Goal: Task Accomplishment & Management: Contribute content

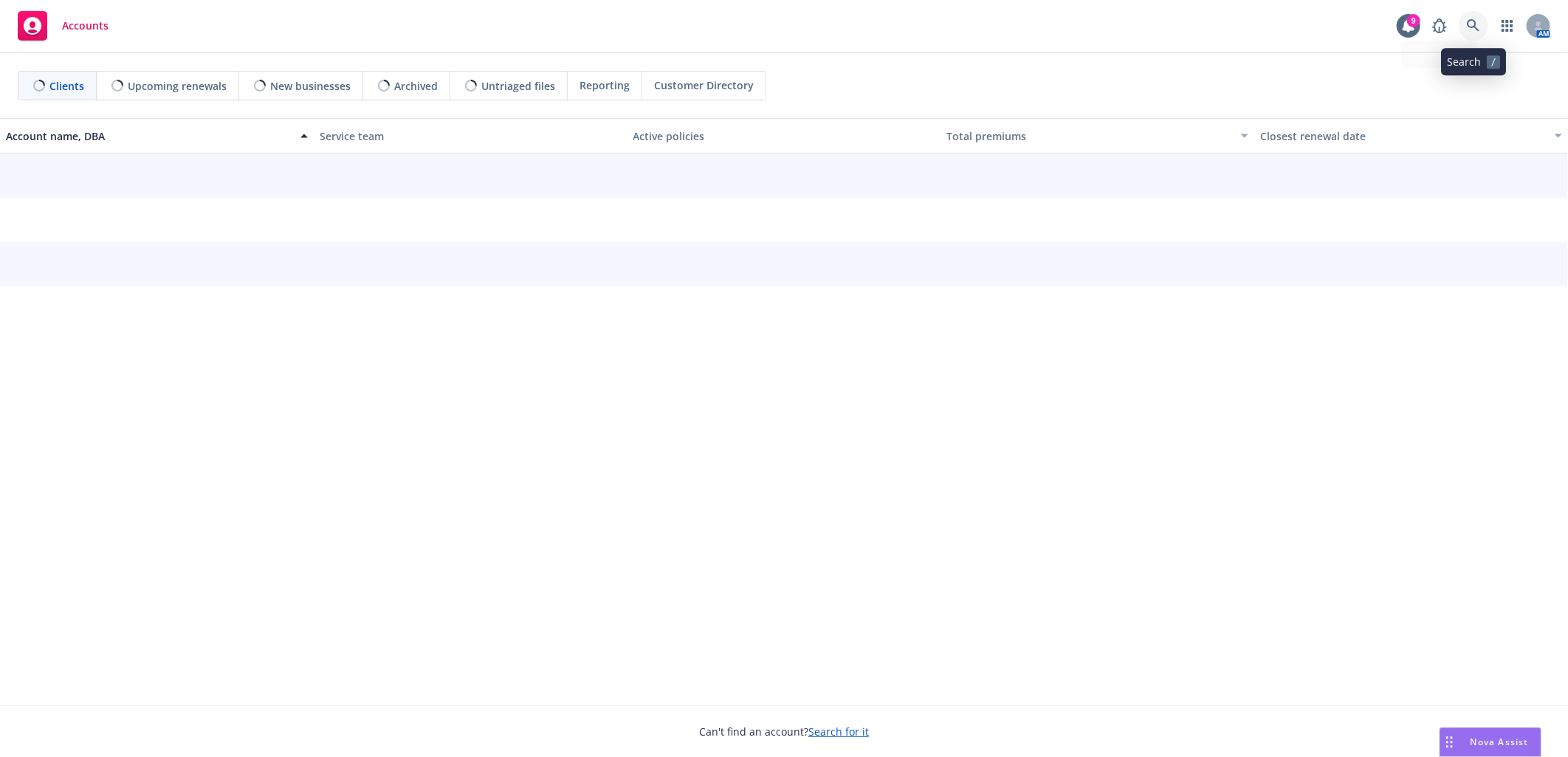
click at [1487, 27] on link at bounding box center [1474, 26] width 30 height 30
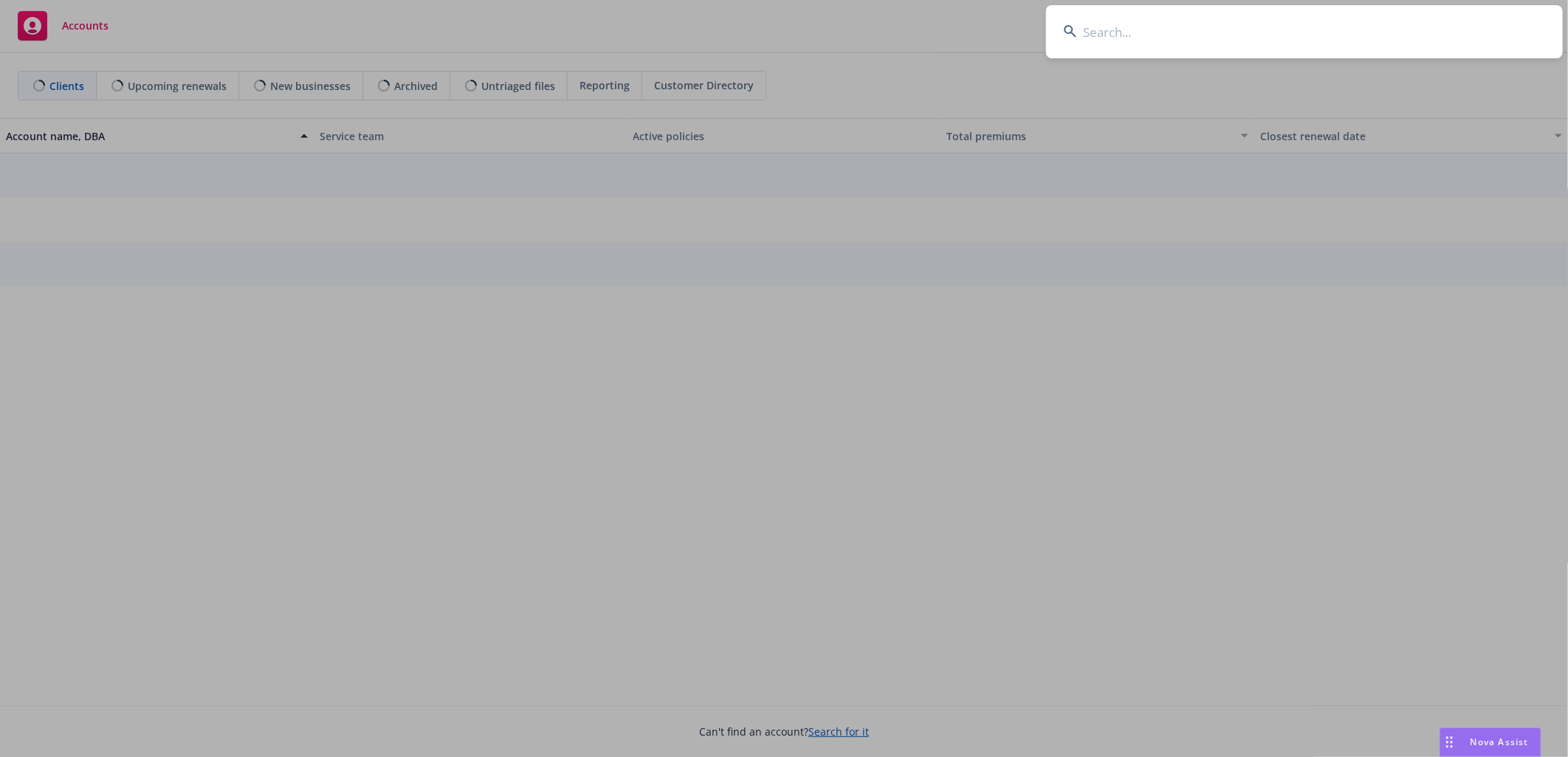
click at [1461, 27] on input at bounding box center [1304, 32] width 517 height 53
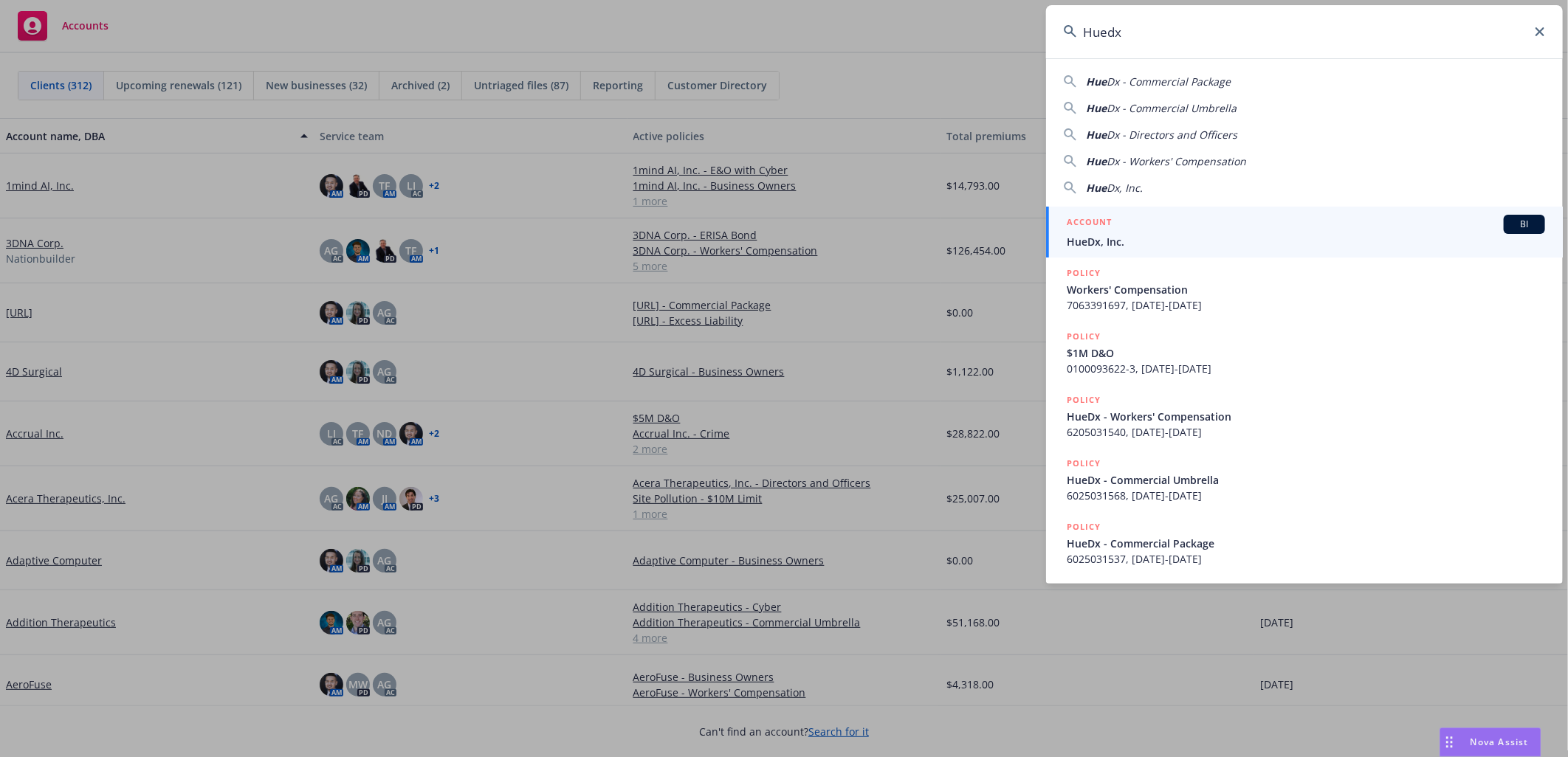
type input "Huedx"
click at [1133, 240] on span "HueDx, Inc." at bounding box center [1305, 242] width 478 height 16
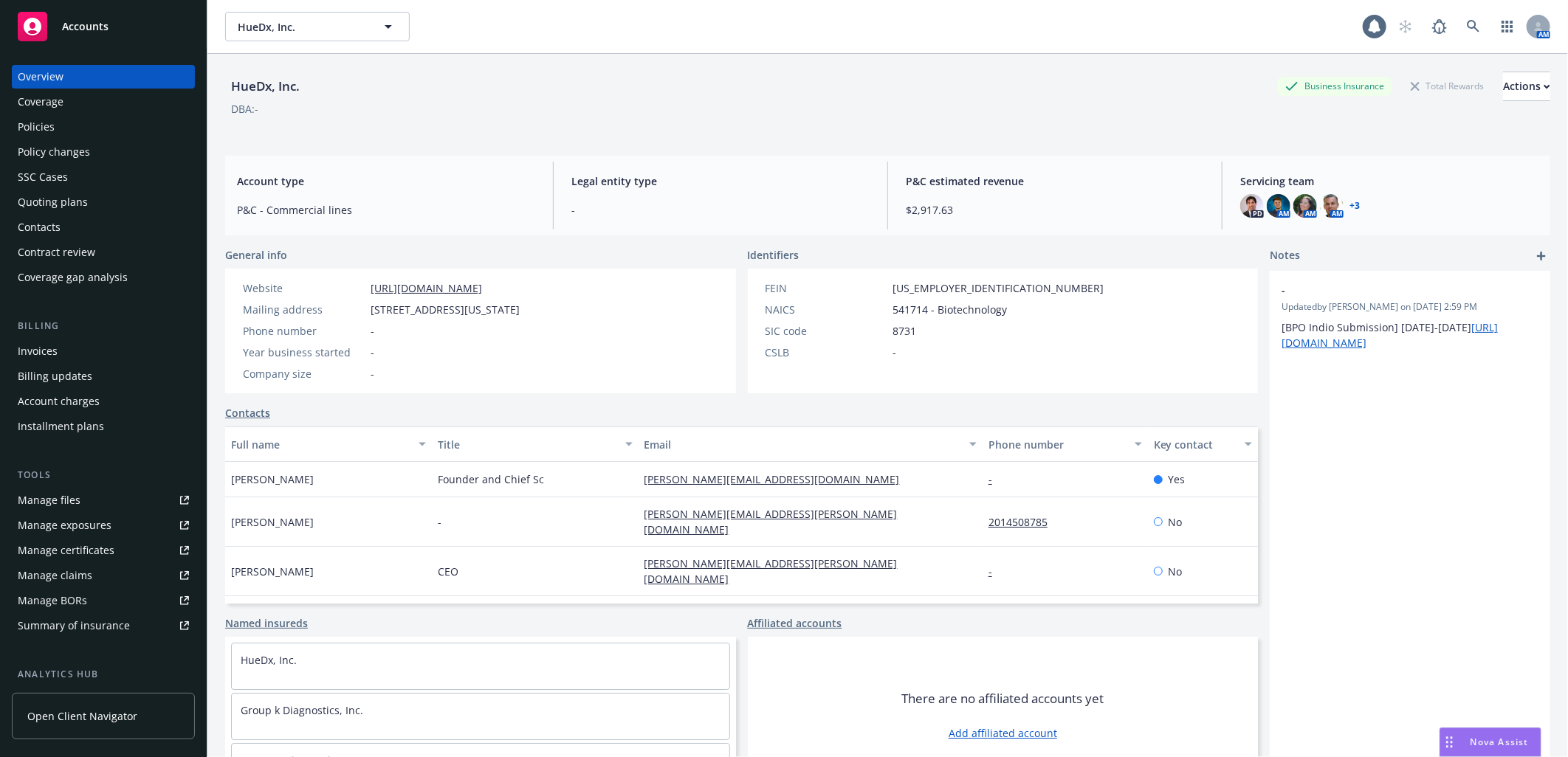
click at [126, 126] on div "Policies" at bounding box center [103, 127] width 171 height 23
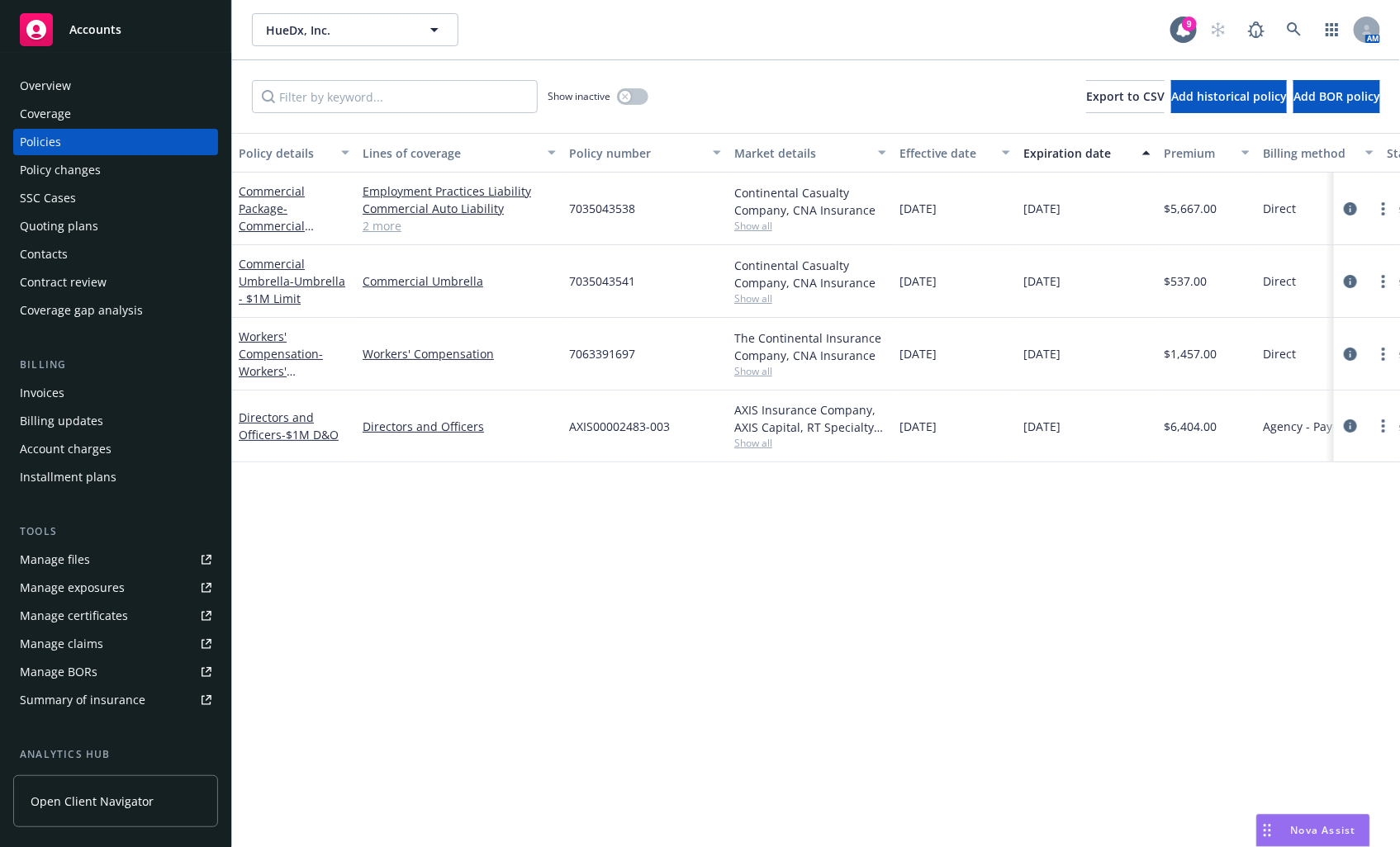
click at [203, 23] on div "Accounts" at bounding box center [115, 30] width 191 height 33
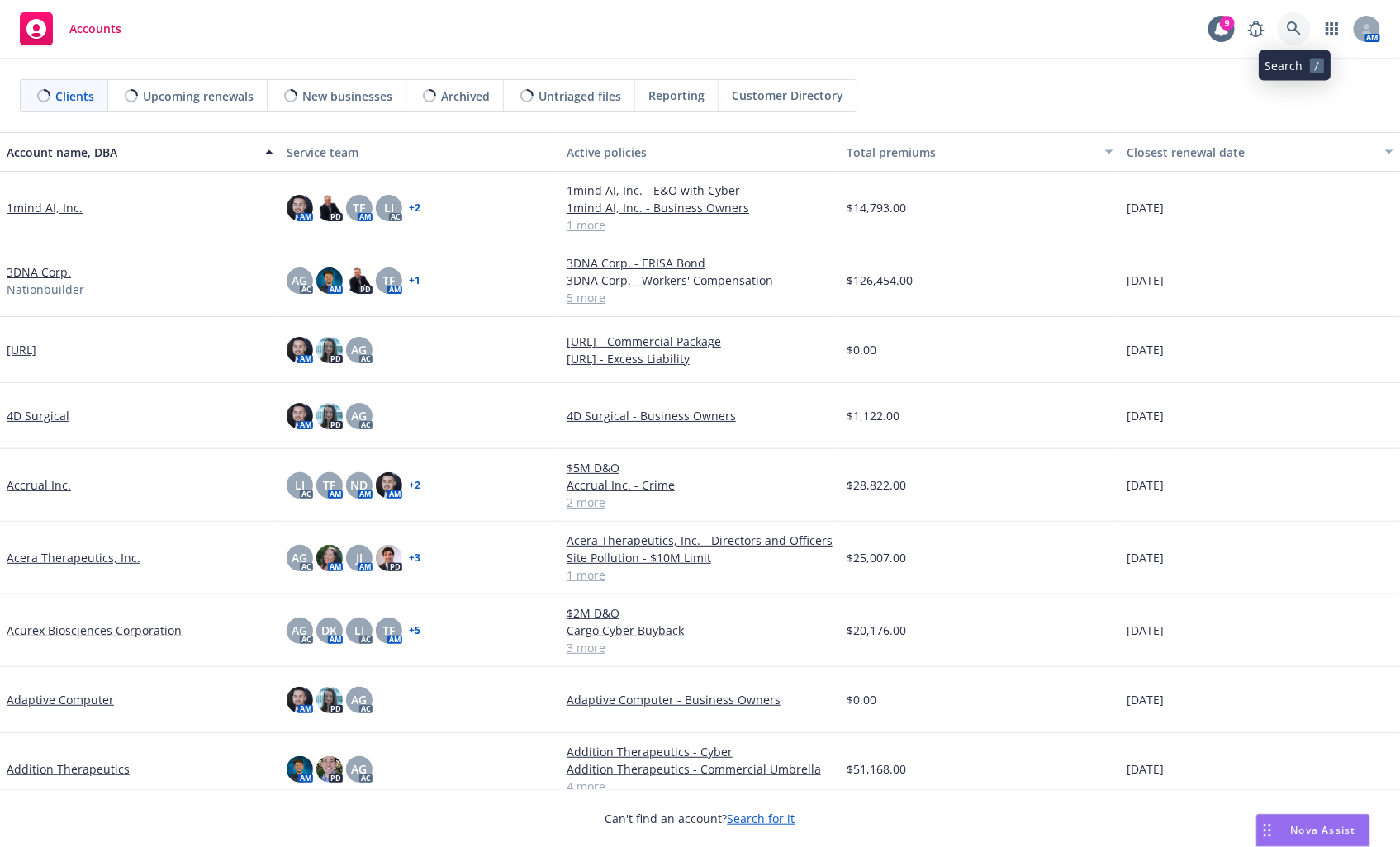
click at [1294, 31] on icon at bounding box center [1293, 29] width 15 height 15
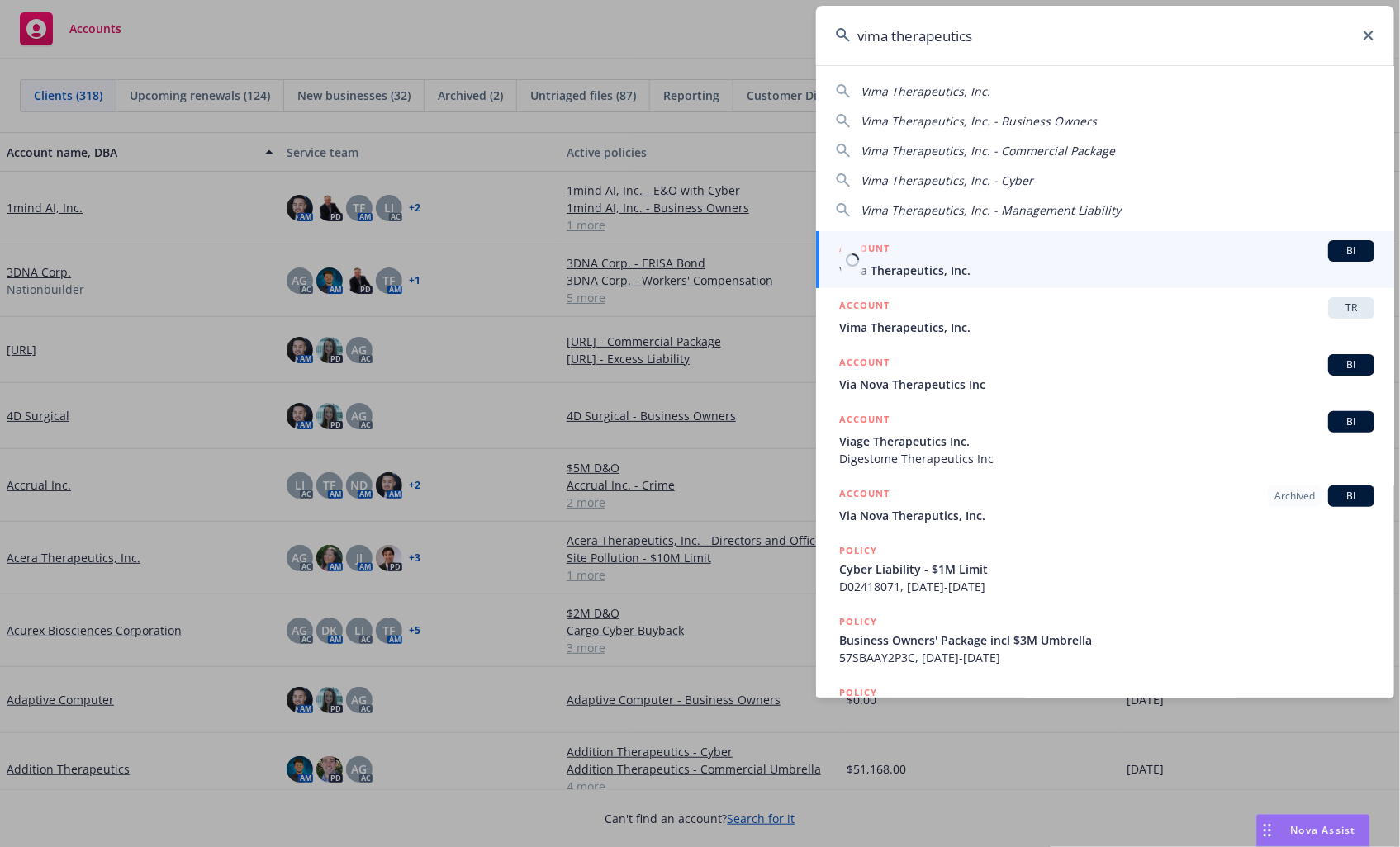
type input "vima therapeutics"
click at [1035, 256] on div "ACCOUNT BI" at bounding box center [1107, 251] width 535 height 22
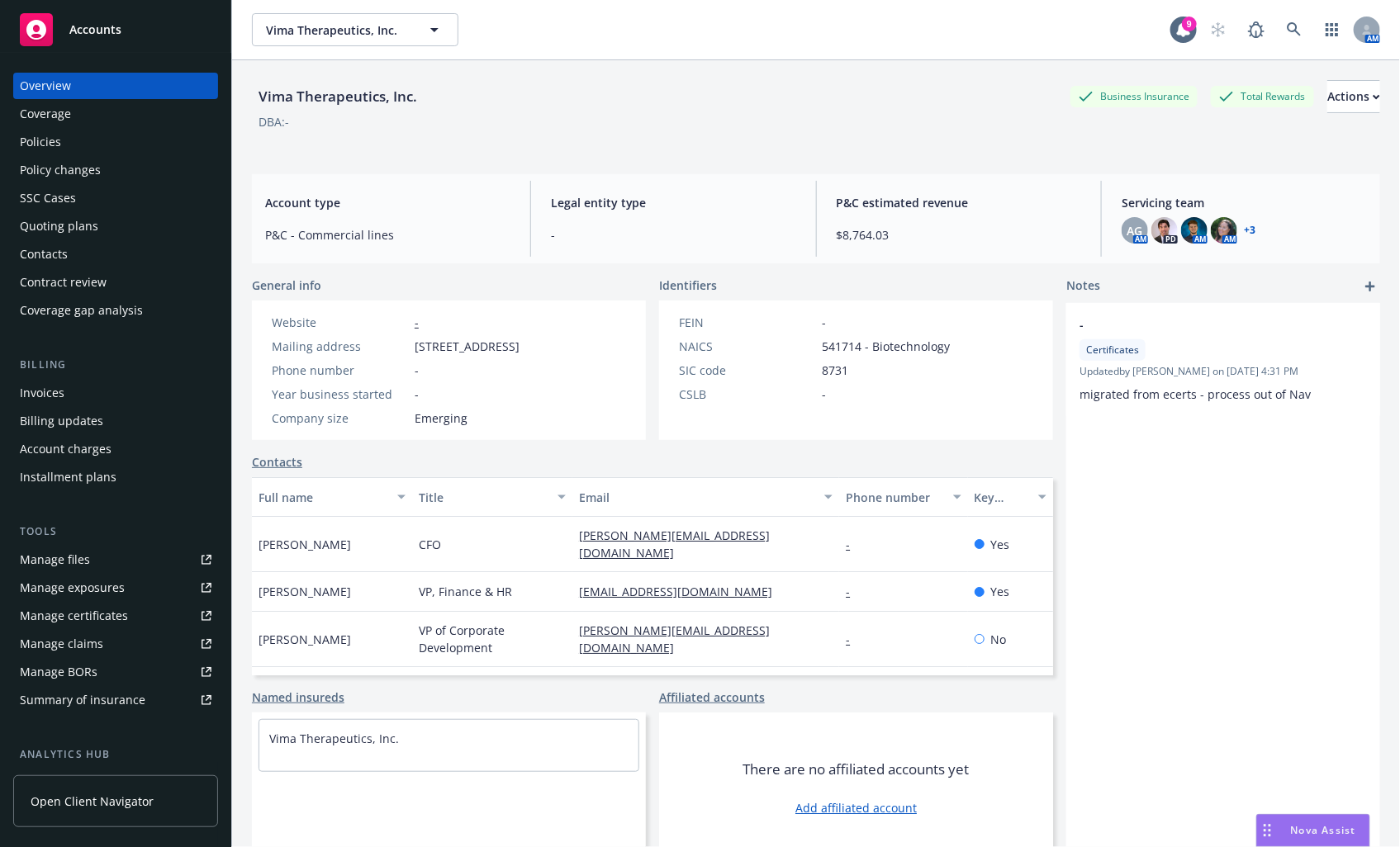
click at [86, 225] on div "Quoting plans" at bounding box center [59, 226] width 79 height 26
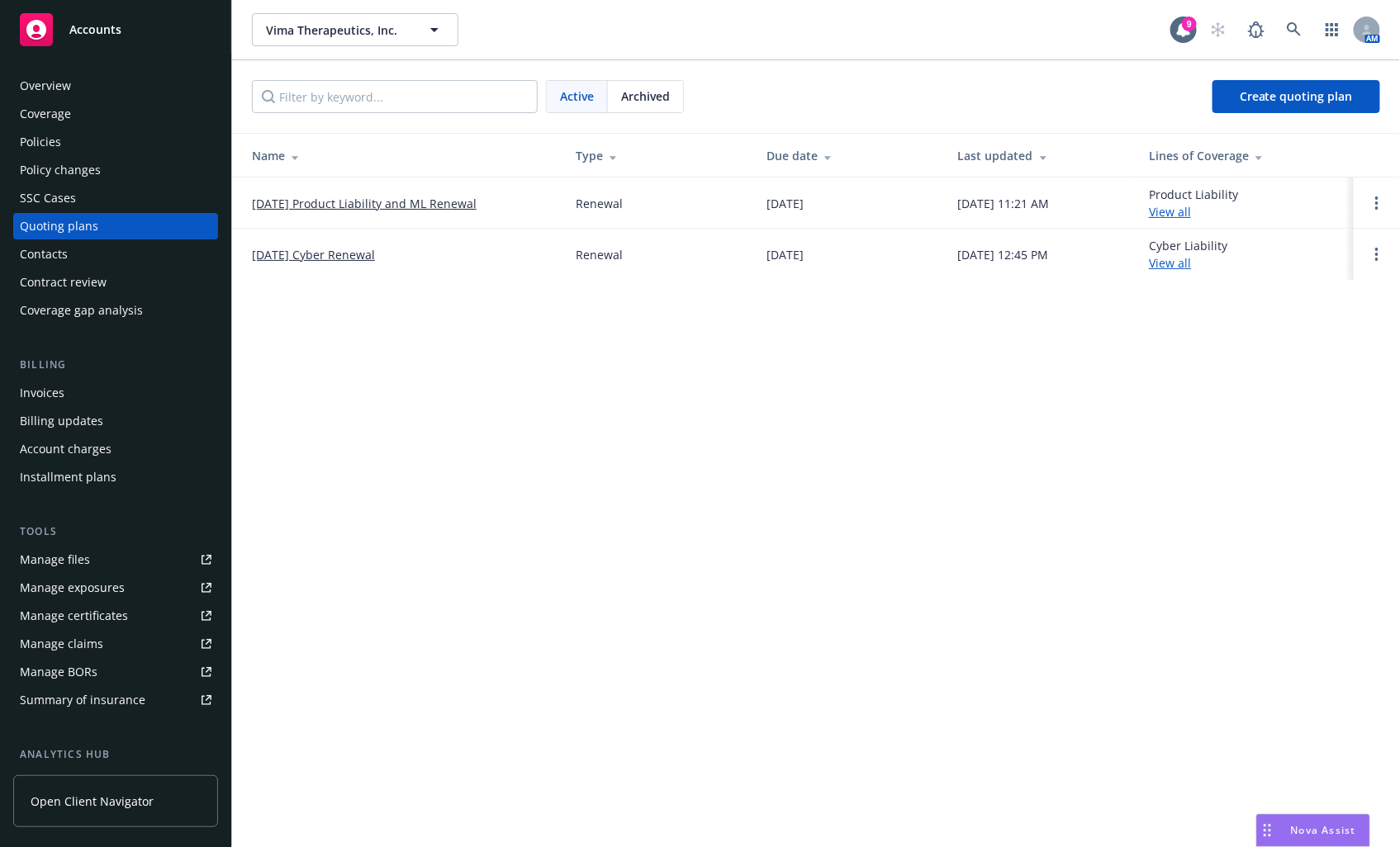
click at [399, 203] on link "[DATE] Product Liability and ML Renewal" at bounding box center [363, 203] width 224 height 17
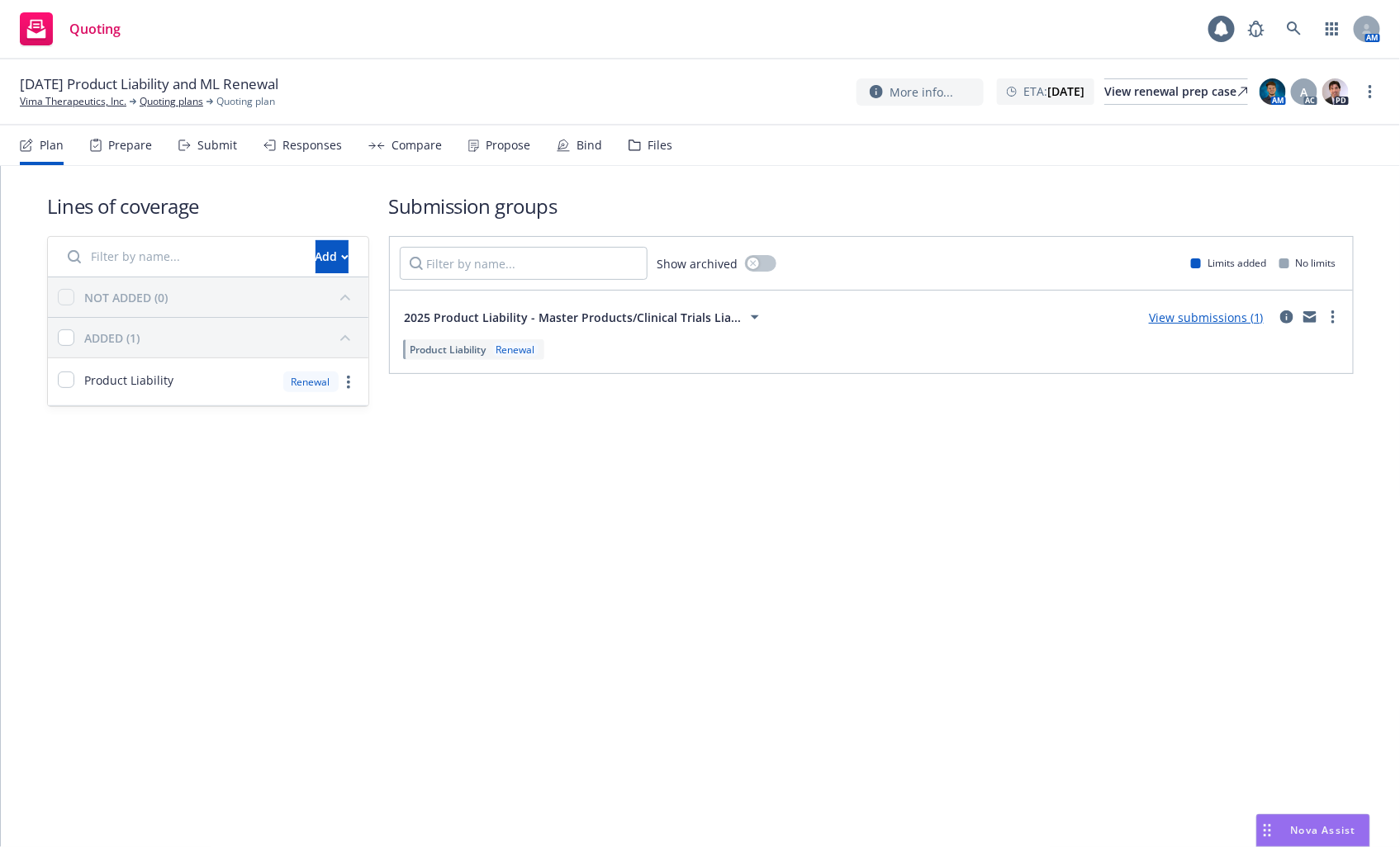
click at [649, 145] on div "Files" at bounding box center [659, 145] width 24 height 13
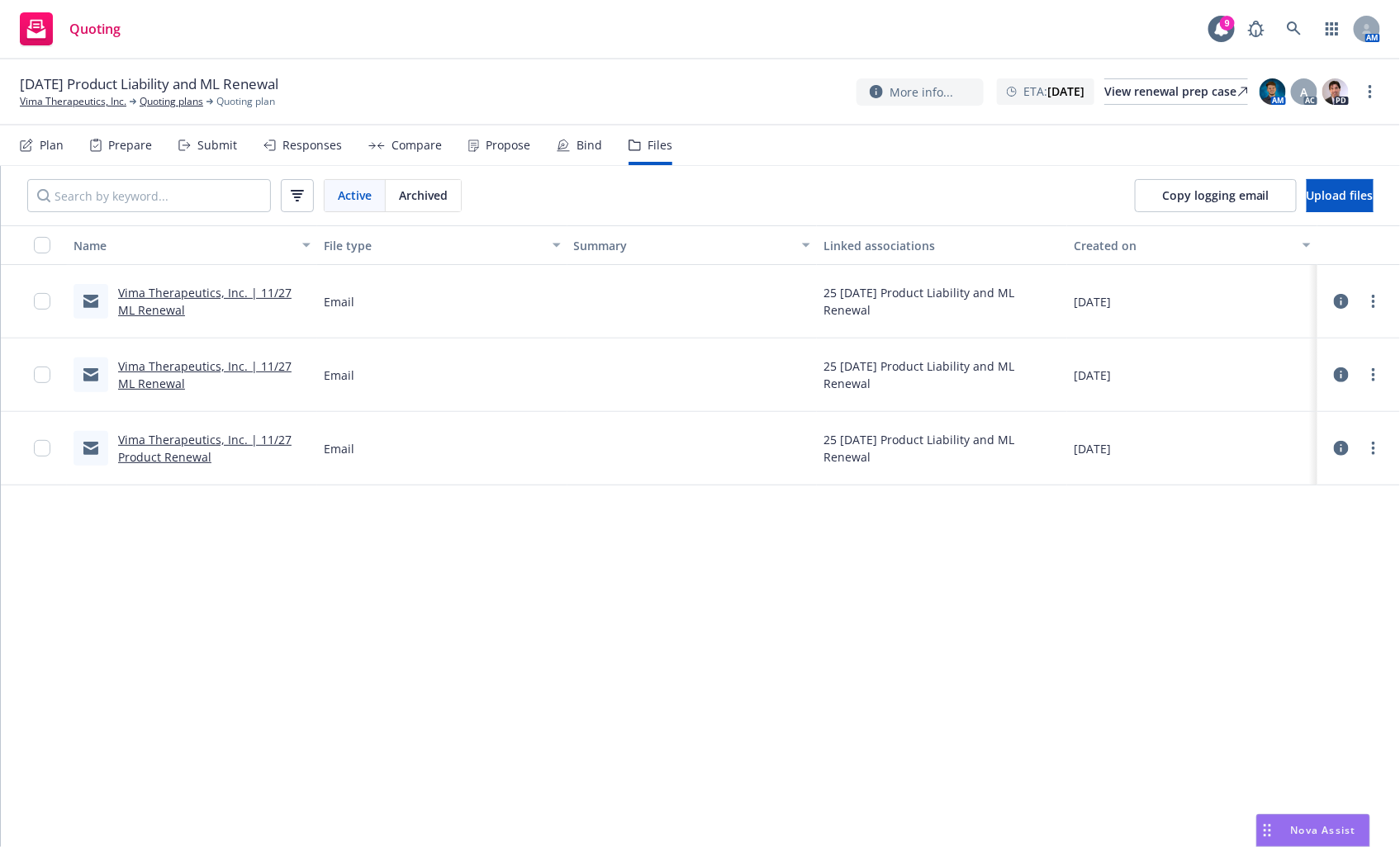
click at [259, 291] on link "Vima Therapeutics, Inc. | 11/27 ML Renewal" at bounding box center [204, 301] width 174 height 33
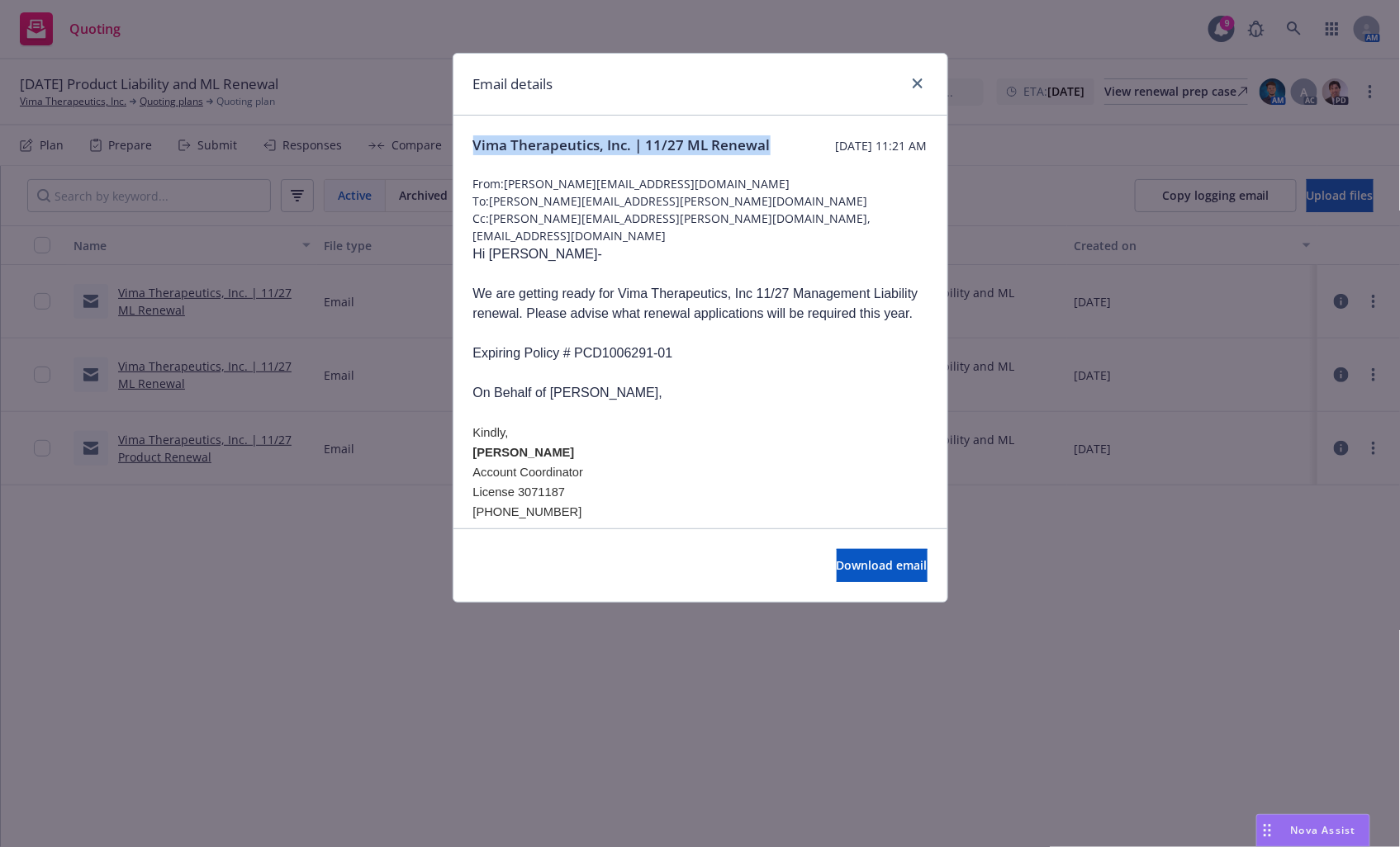
drag, startPoint x: 524, startPoint y: 161, endPoint x: 472, endPoint y: 144, distance: 54.7
click at [472, 144] on div "Vima Therapeutics, Inc. | 11/27 ML Renewal Tuesday, July 15, 2025 at 11:21 AM F…" at bounding box center [700, 430] width 494 height 631
copy span "Vima Therapeutics, Inc. | 11/27 ML Renewal"
click at [913, 79] on icon "close" at bounding box center [917, 83] width 10 height 10
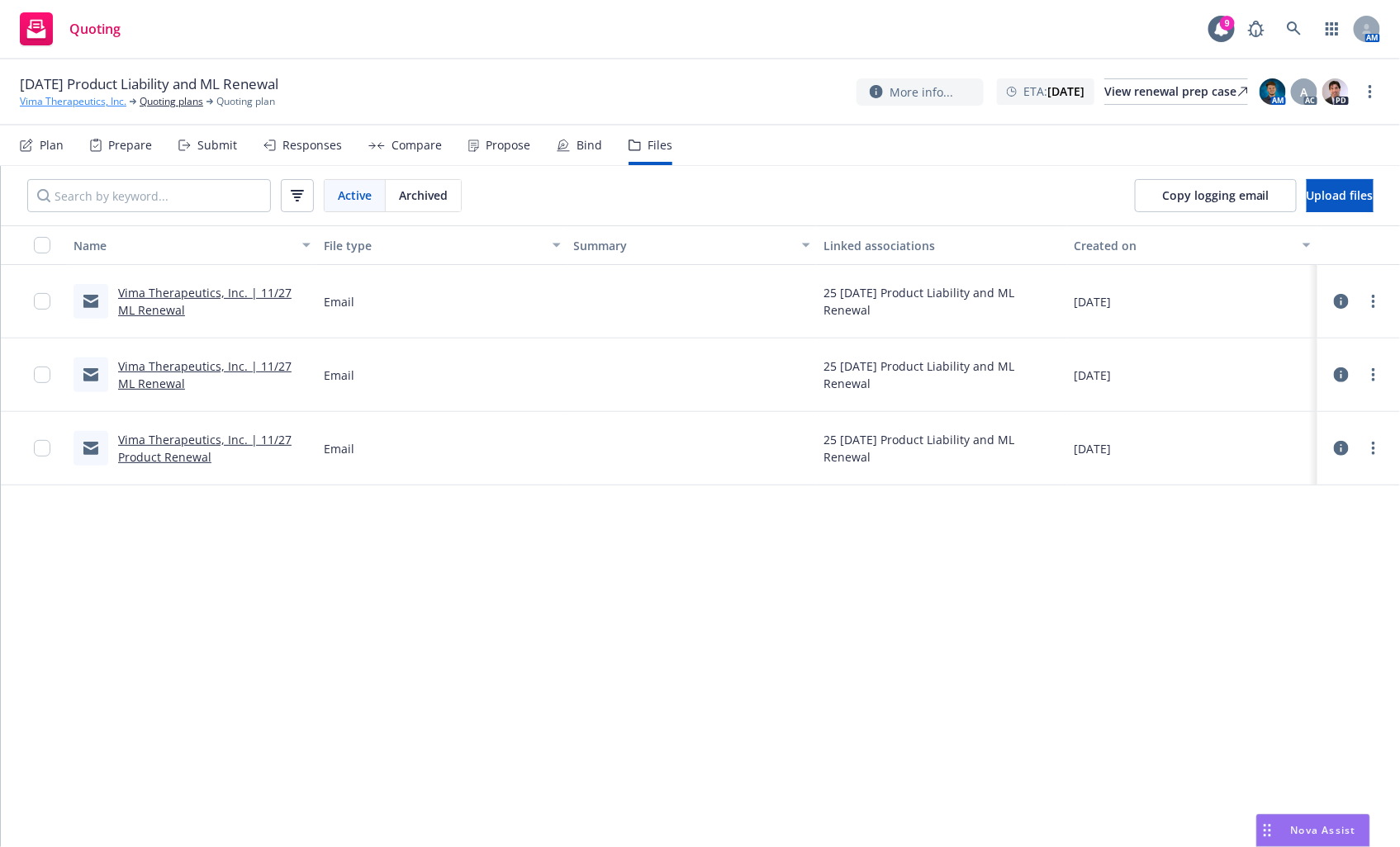
click at [92, 100] on link "Vima Therapeutics, Inc." at bounding box center [73, 101] width 107 height 15
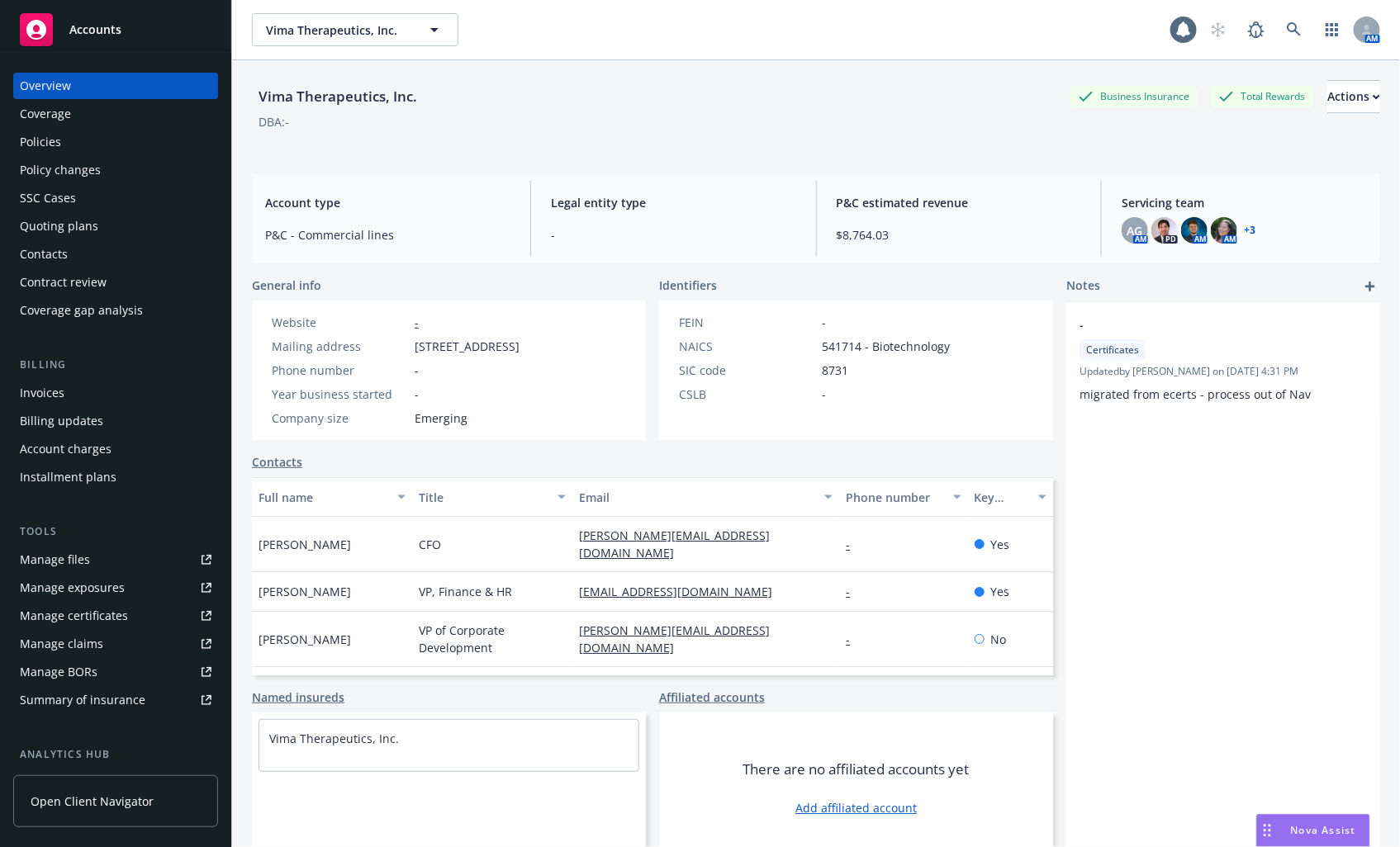
click at [76, 138] on div "Policies" at bounding box center [115, 142] width 191 height 26
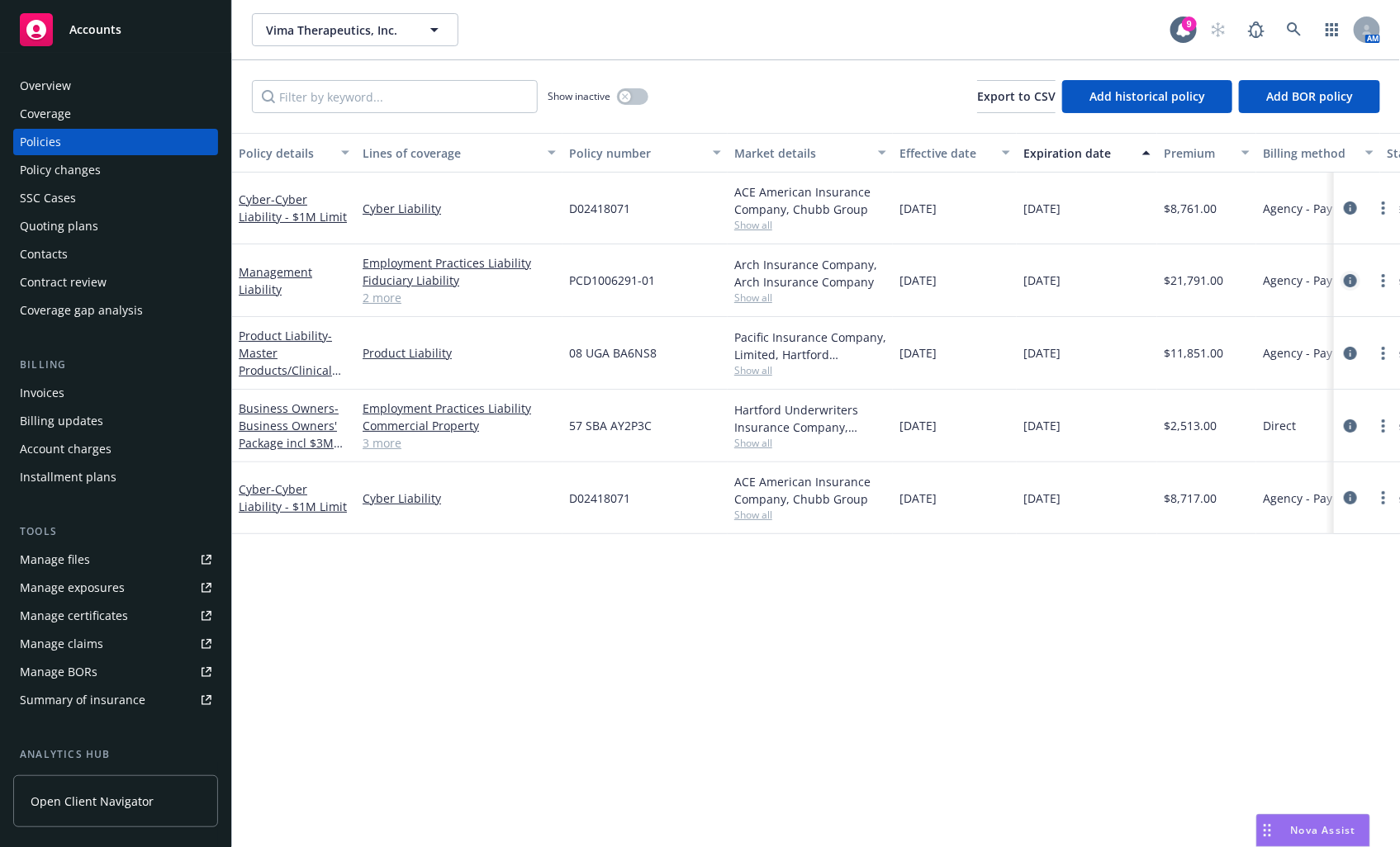
click at [1353, 284] on icon "circleInformation" at bounding box center [1350, 280] width 13 height 13
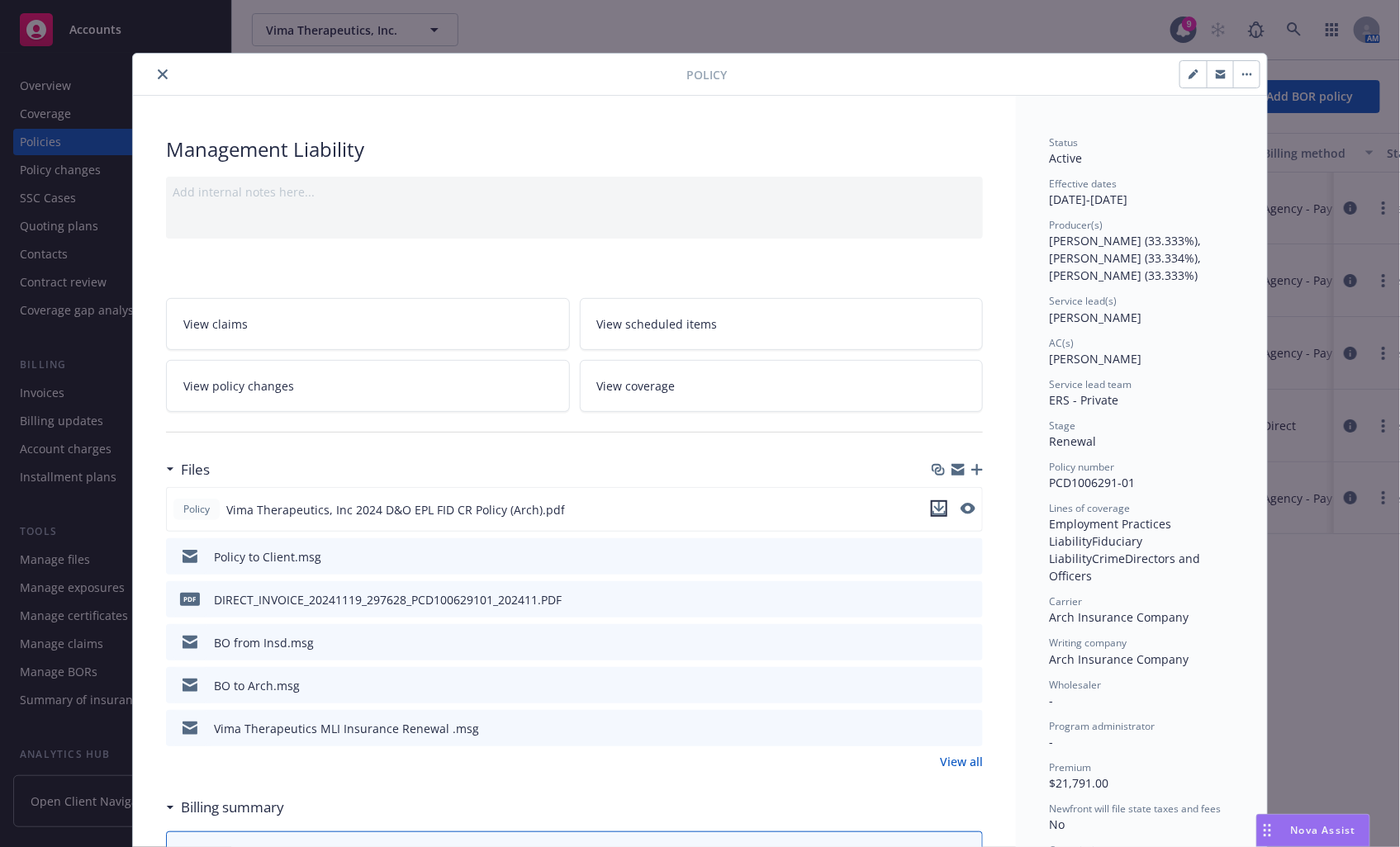
click at [936, 512] on icon "download file" at bounding box center [939, 508] width 13 height 13
click at [962, 758] on link "View all" at bounding box center [961, 761] width 43 height 17
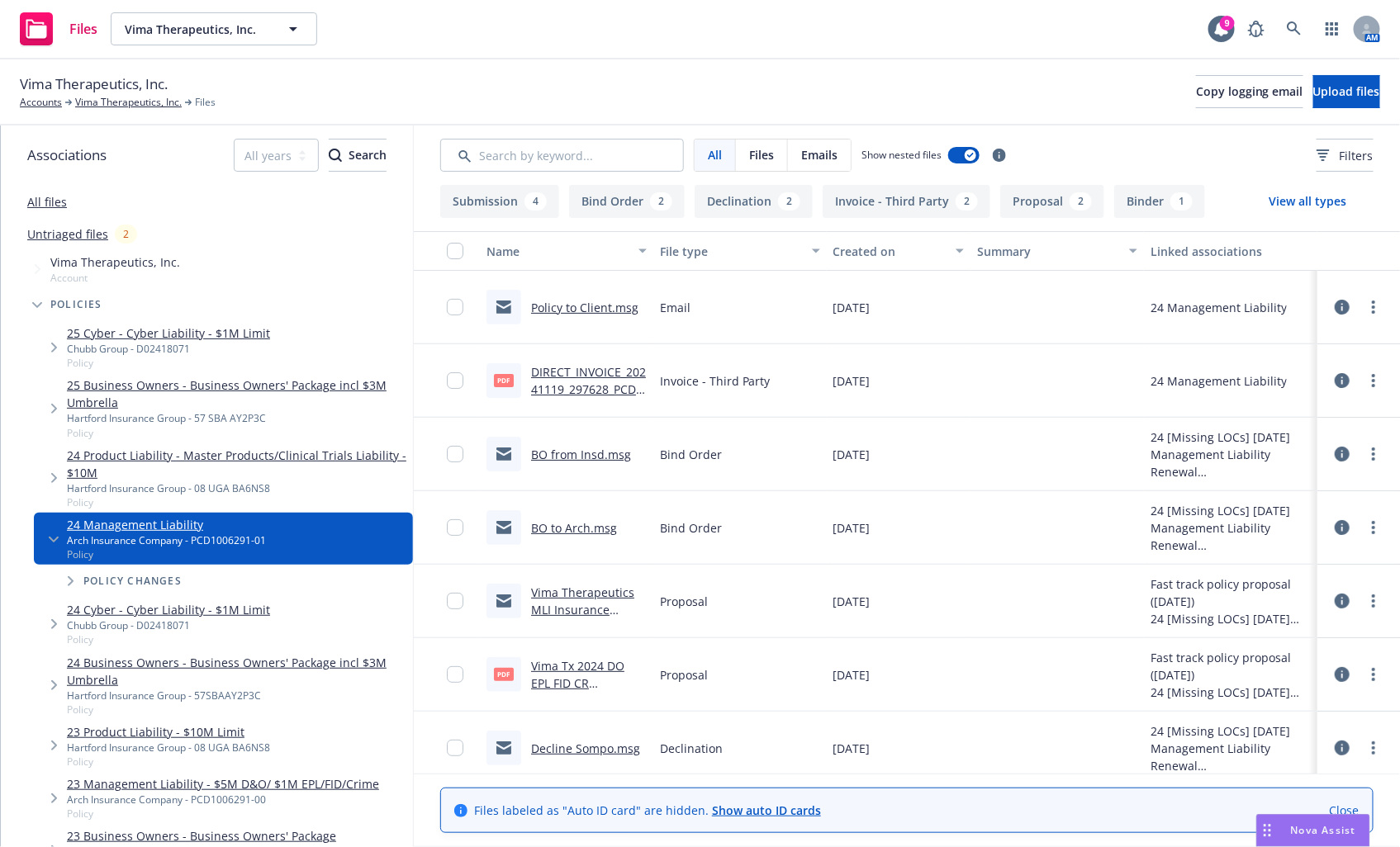
click at [590, 528] on link "BO to Arch.msg" at bounding box center [574, 528] width 86 height 16
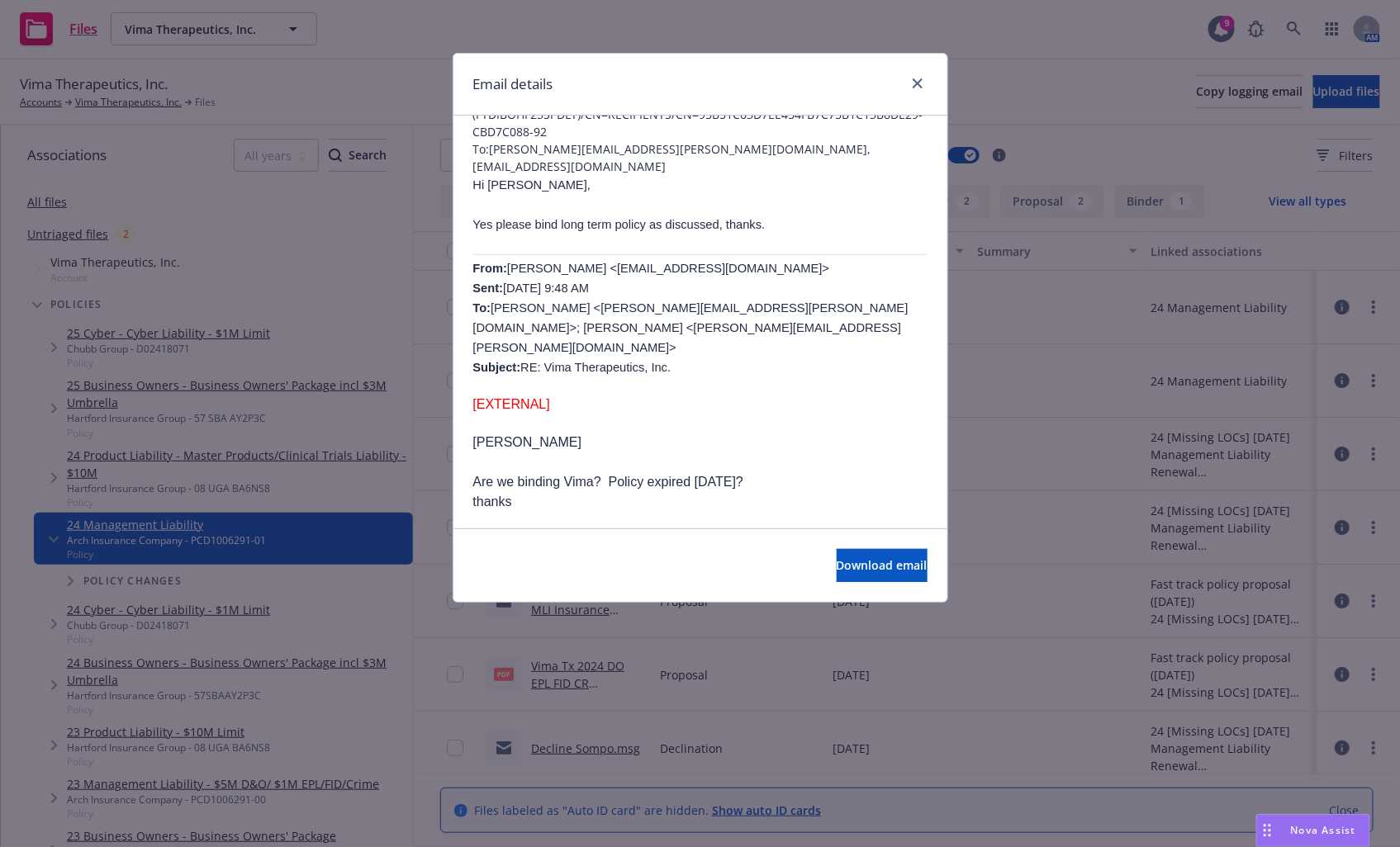
scroll to position [183, 0]
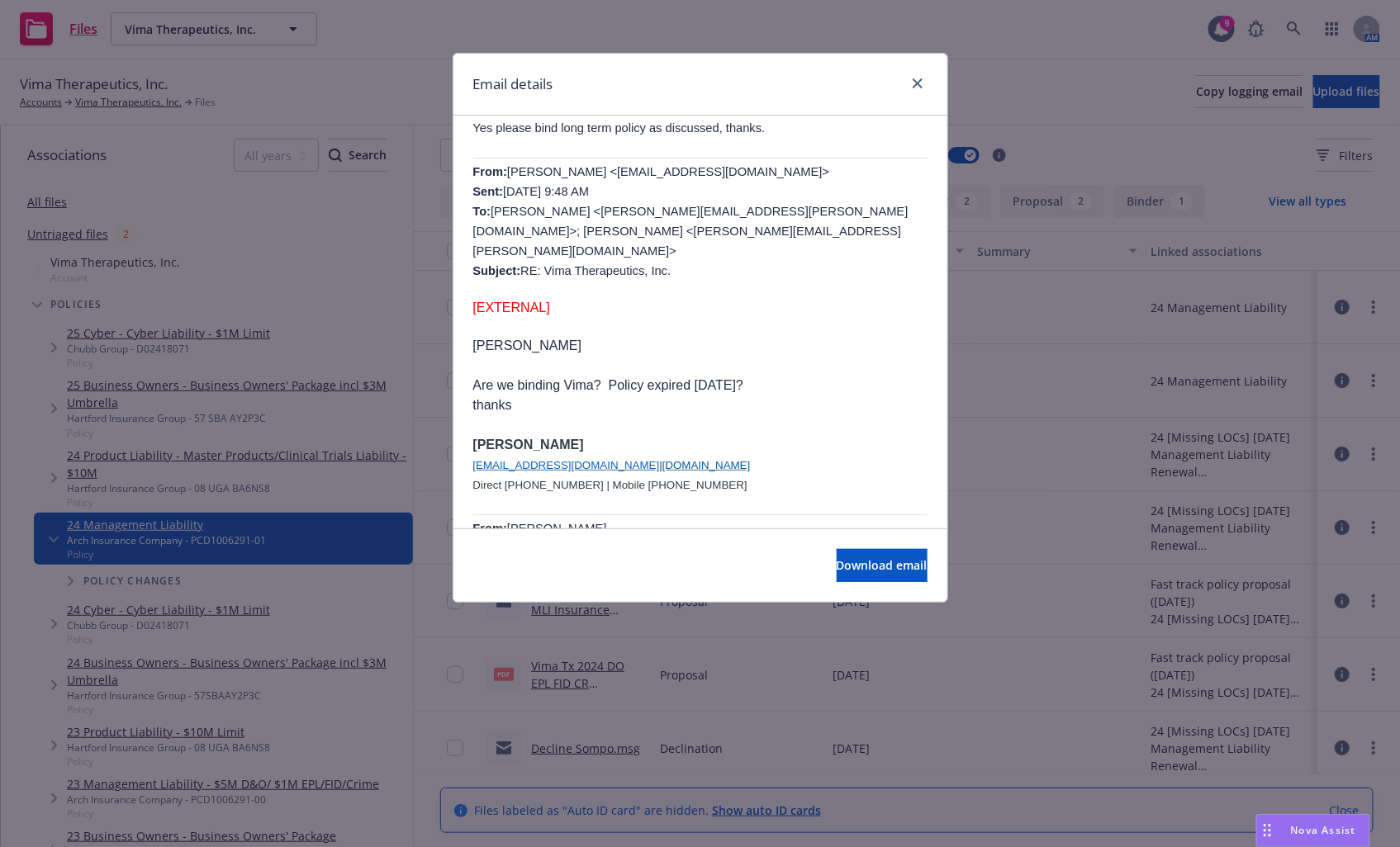
drag, startPoint x: 592, startPoint y: 157, endPoint x: 746, endPoint y: 158, distance: 154.0
click at [746, 165] on span "Yeramian, Ingrid <IYeramian@archinsurance.com> Sent: Monday, November 18, 2024 …" at bounding box center [691, 221] width 435 height 113
copy span "IYeramian@archinsurance.com"
click at [918, 80] on icon "close" at bounding box center [917, 83] width 10 height 10
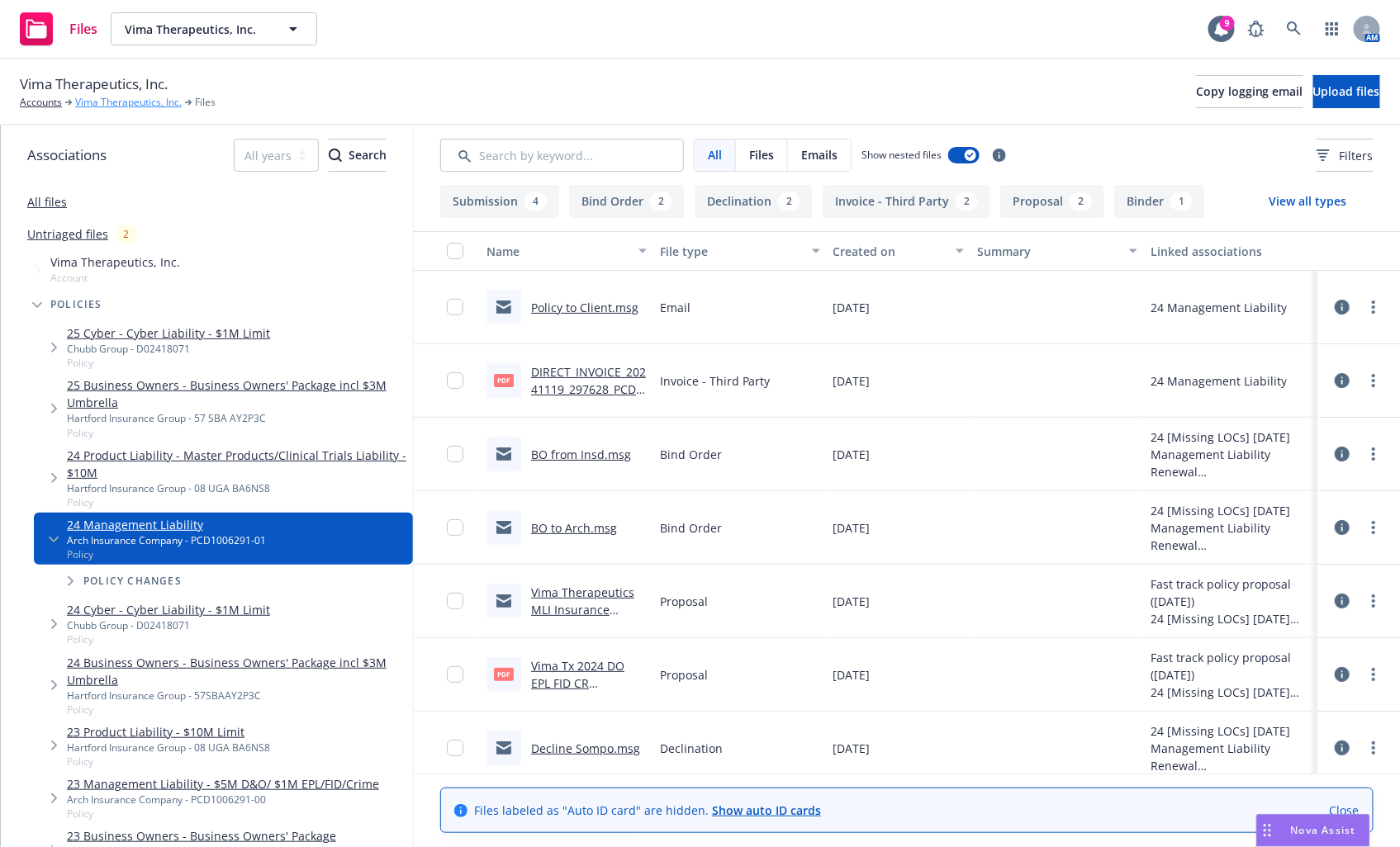
click at [138, 100] on link "Vima Therapeutics, Inc." at bounding box center [128, 102] width 107 height 15
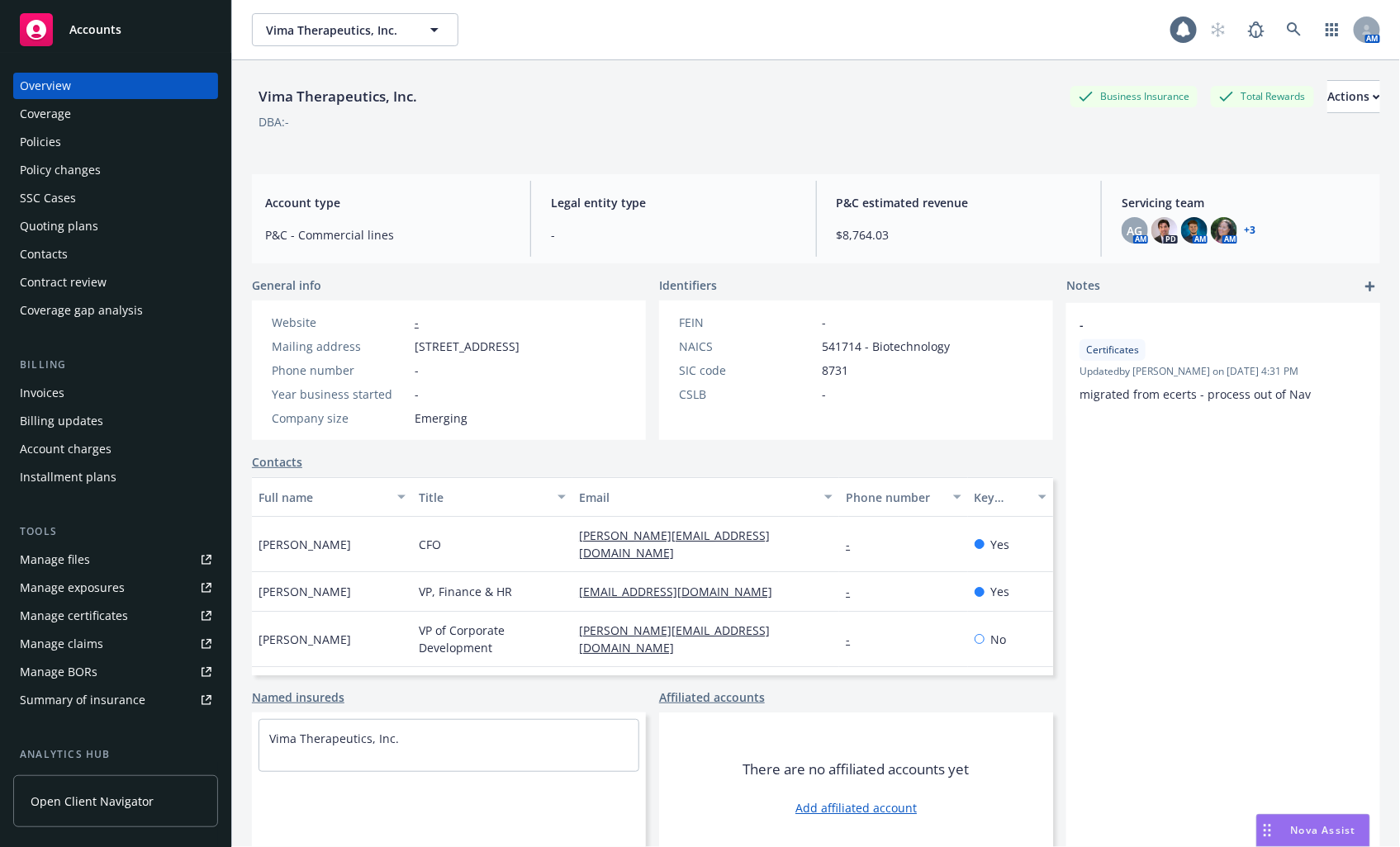
click at [58, 220] on div "Quoting plans" at bounding box center [59, 226] width 79 height 26
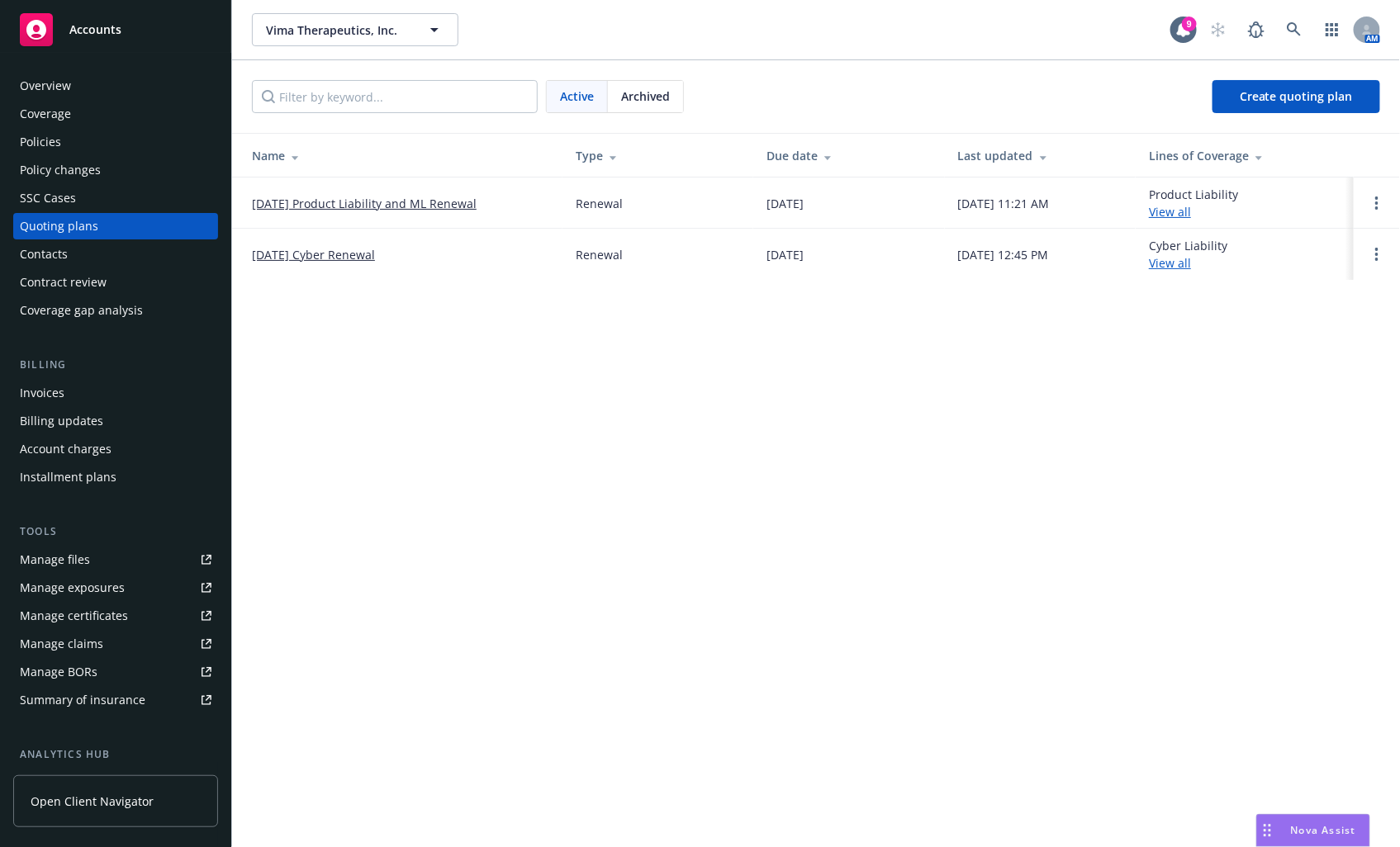
click at [390, 203] on link "[DATE] Product Liability and ML Renewal" at bounding box center [363, 203] width 224 height 17
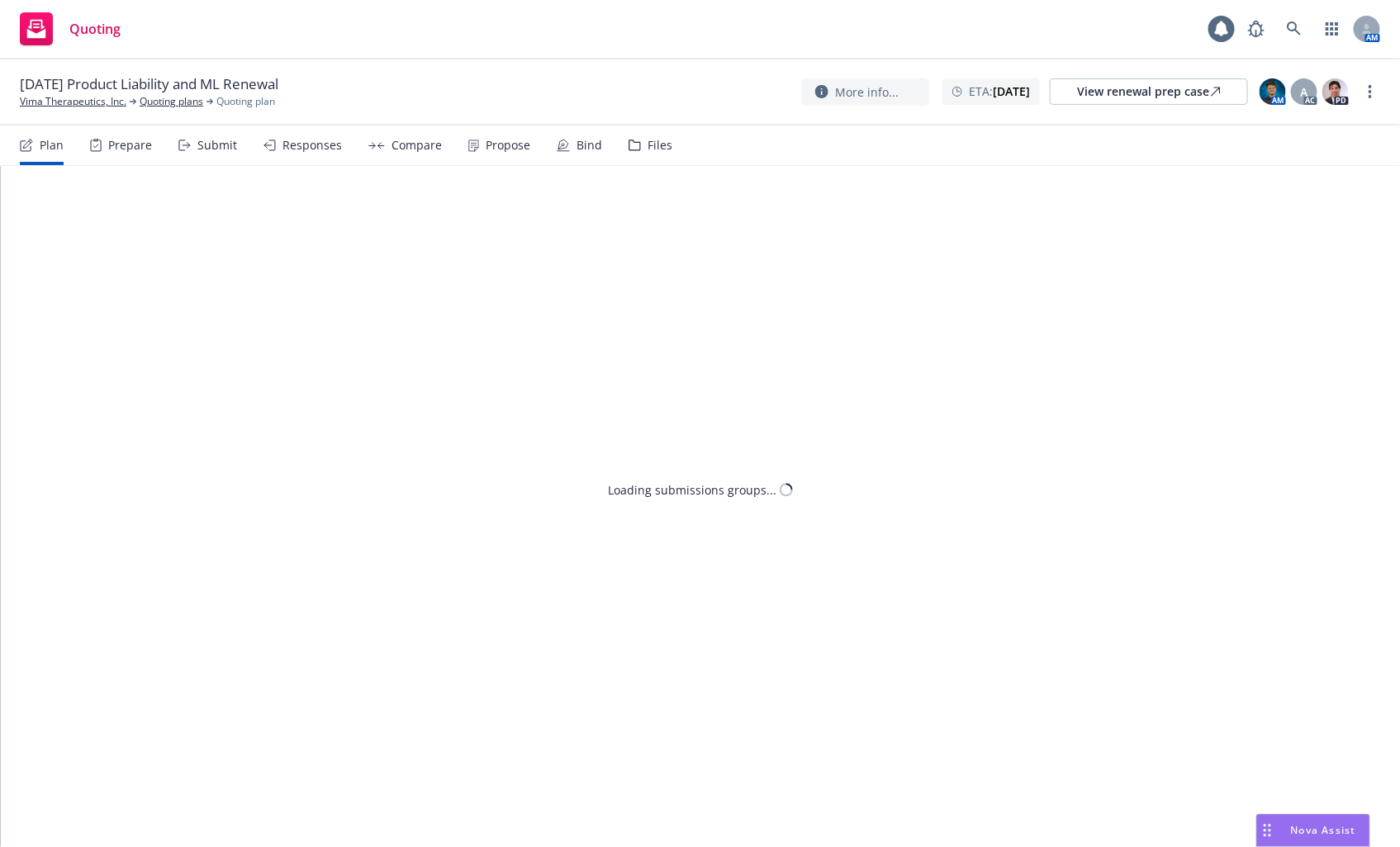
click at [647, 141] on div "Files" at bounding box center [659, 145] width 24 height 13
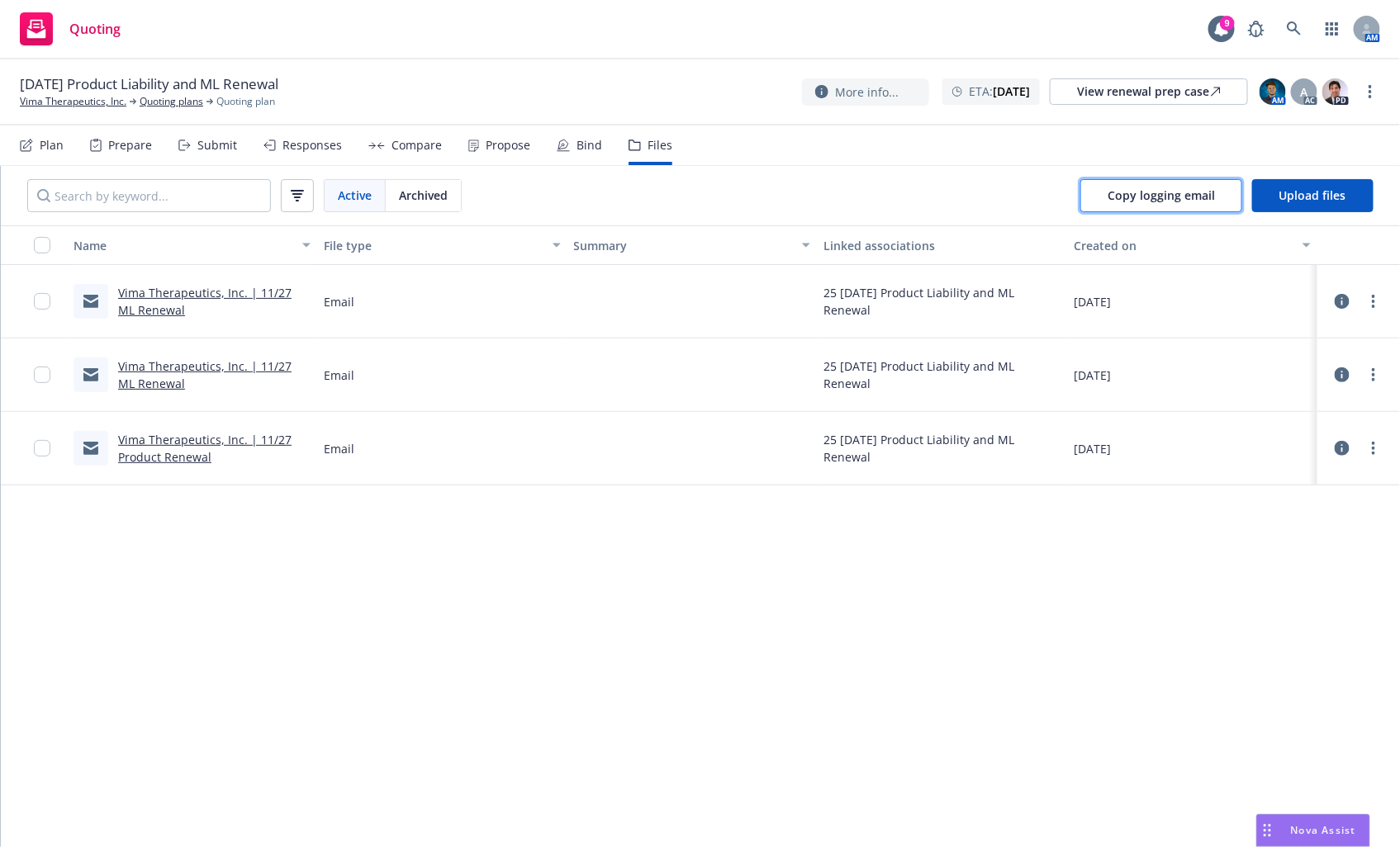
click at [1193, 196] on span "Copy logging email" at bounding box center [1161, 196] width 107 height 16
click at [158, 457] on link "Vima Therapeutics, Inc. | 11/27 Product Renewal" at bounding box center [204, 449] width 174 height 33
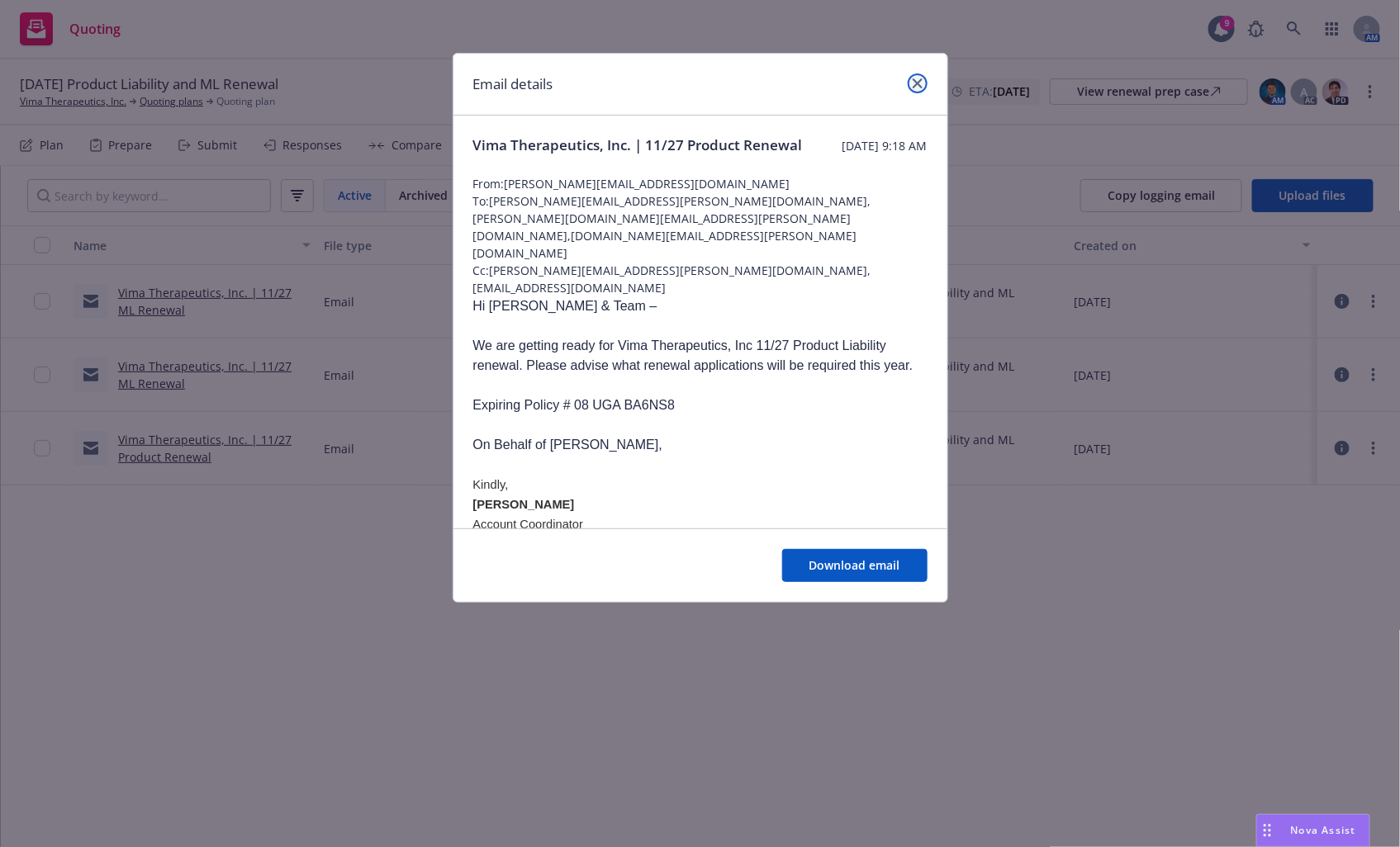
click at [917, 83] on icon "close" at bounding box center [917, 83] width 10 height 10
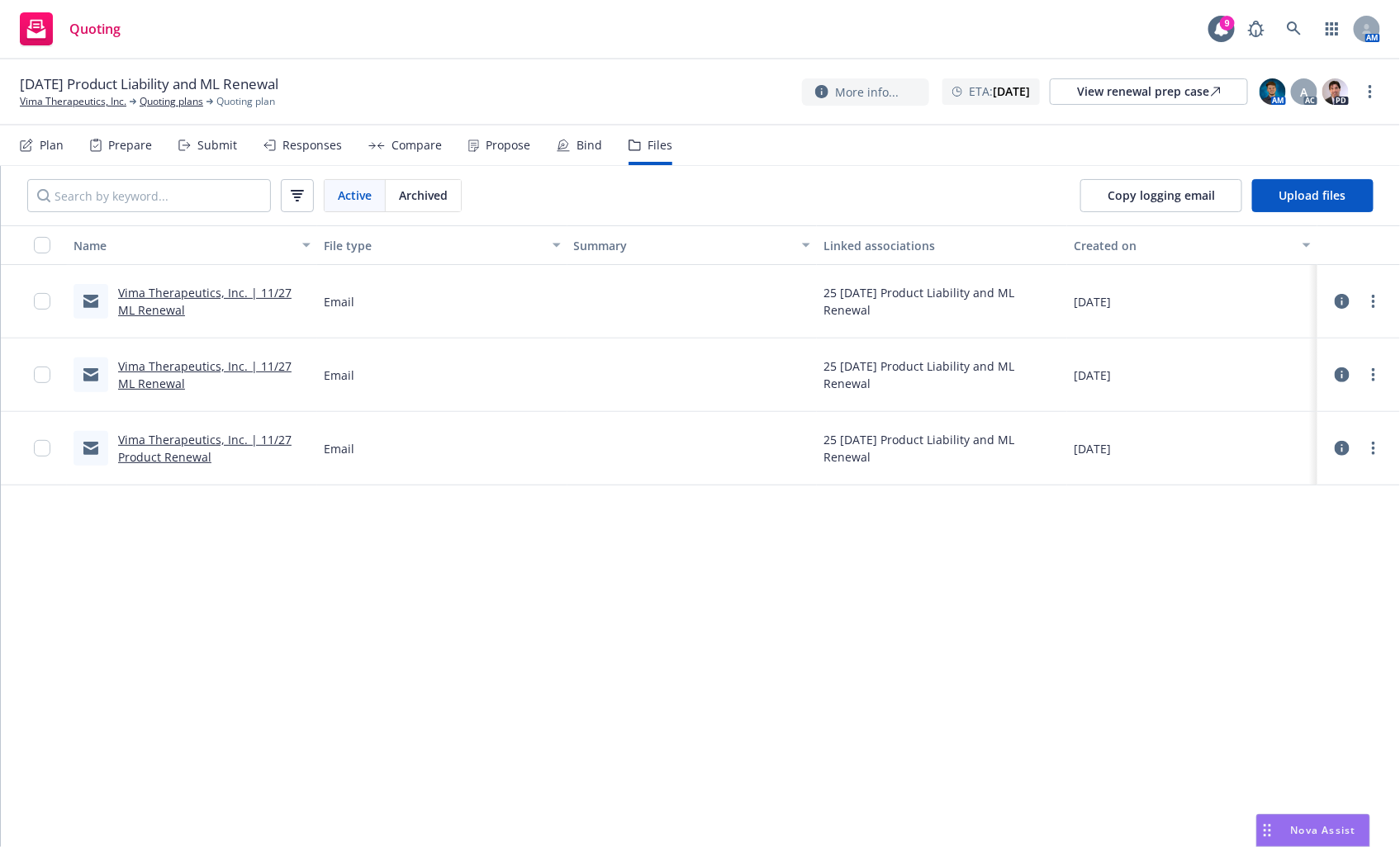
click at [187, 454] on link "Vima Therapeutics, Inc. | 11/27 Product Renewal" at bounding box center [204, 449] width 174 height 33
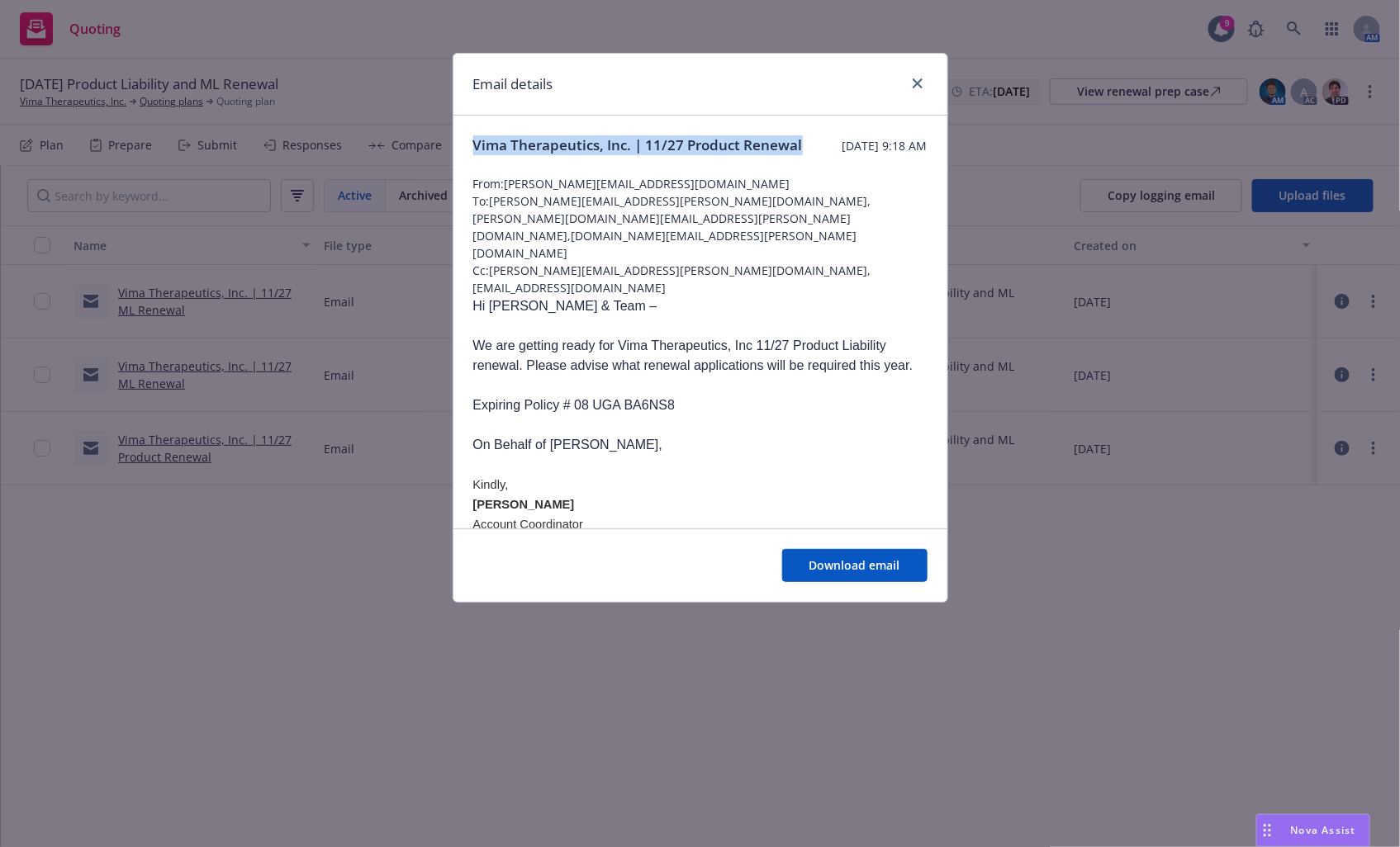
drag, startPoint x: 543, startPoint y: 174, endPoint x: 473, endPoint y: 142, distance: 77.0
click at [473, 142] on span "Vima Therapeutics, Inc. | 11/27 Product Renewal" at bounding box center [638, 145] width 329 height 20
copy span "Vima Therapeutics, Inc. | 11/27 Product Renewal"
click at [920, 80] on icon "close" at bounding box center [917, 83] width 10 height 10
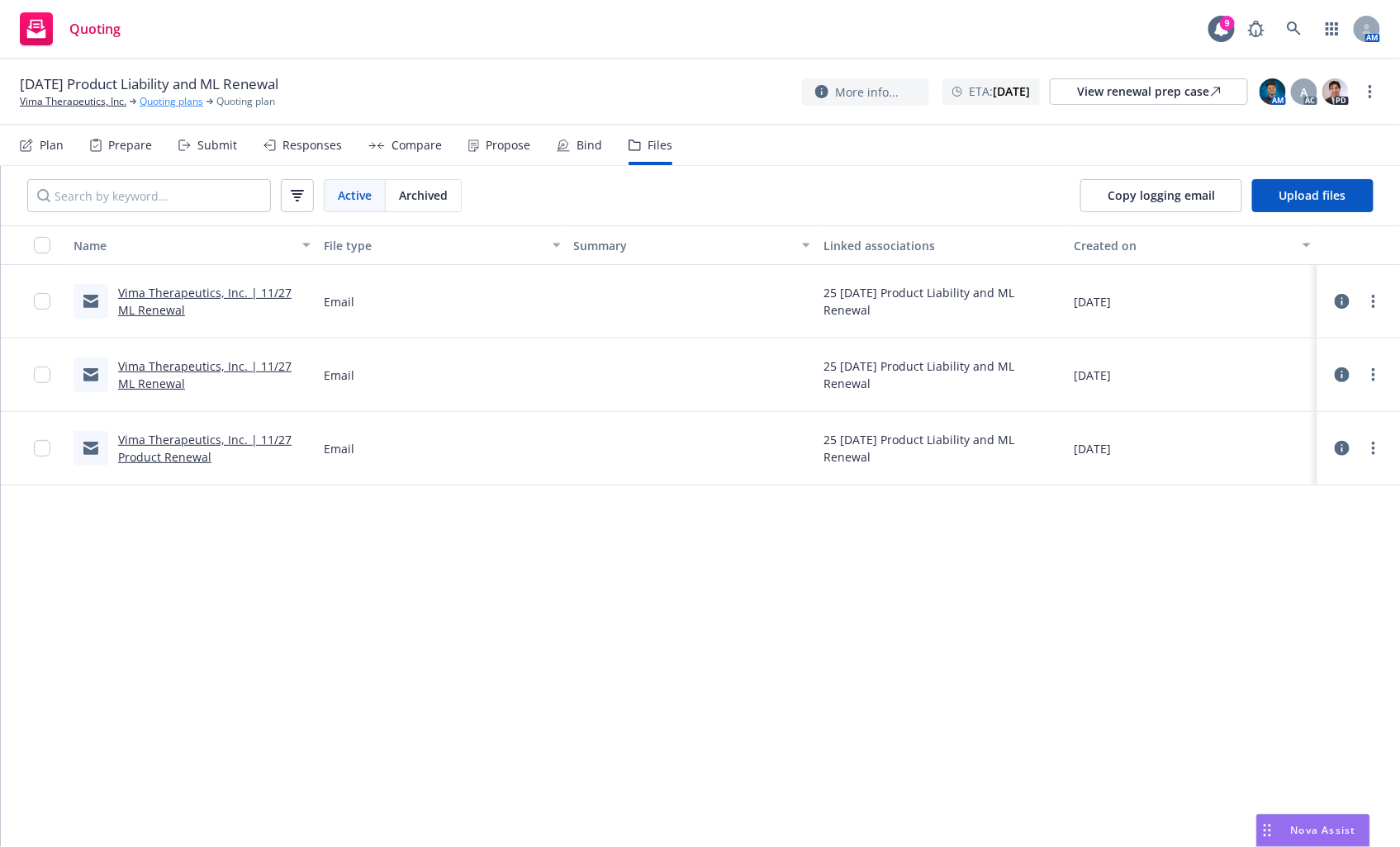
click at [162, 104] on link "Quoting plans" at bounding box center [171, 101] width 64 height 15
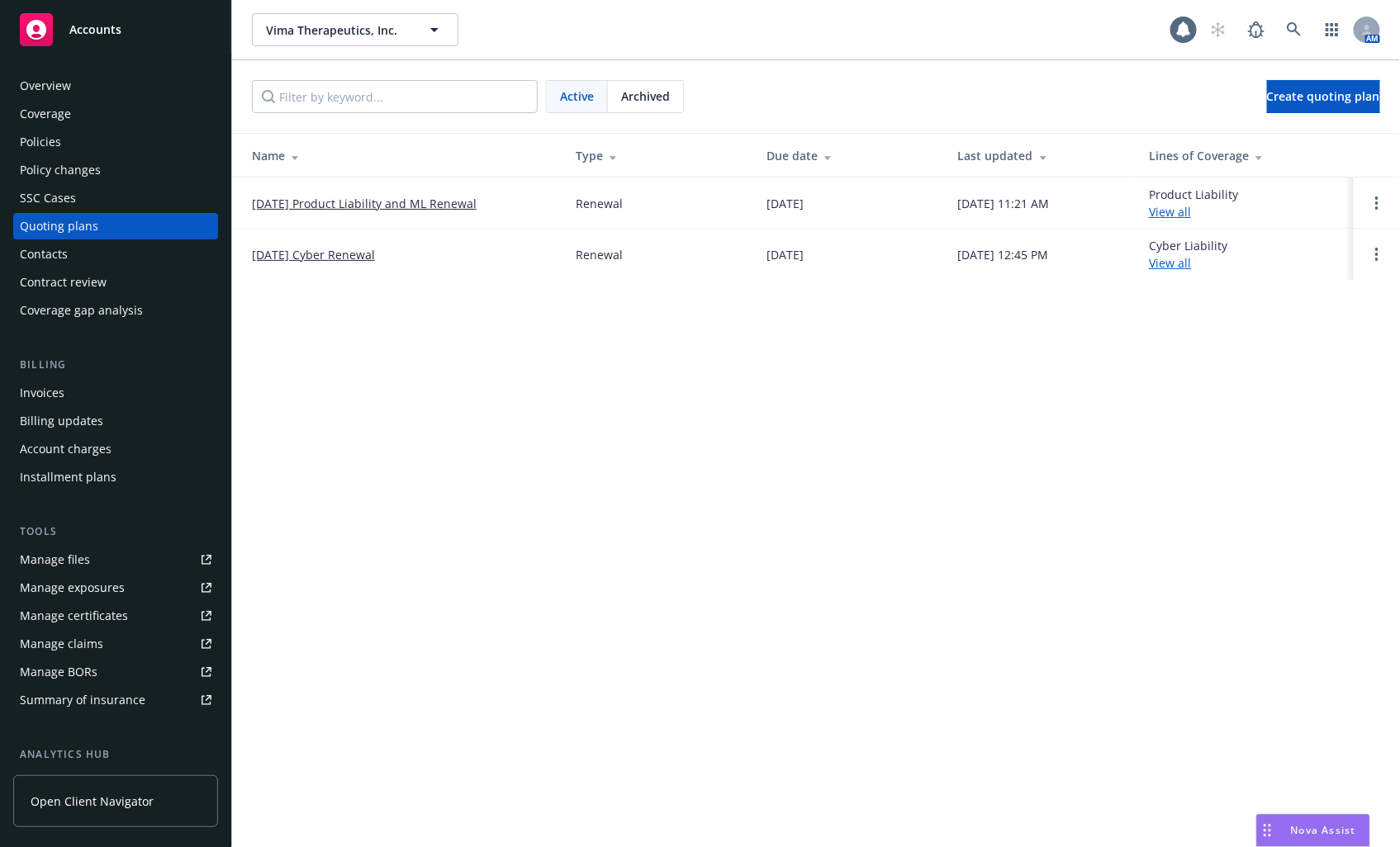
click at [95, 125] on div "Coverage" at bounding box center [115, 114] width 191 height 26
click at [94, 149] on div "Policies" at bounding box center [115, 142] width 191 height 26
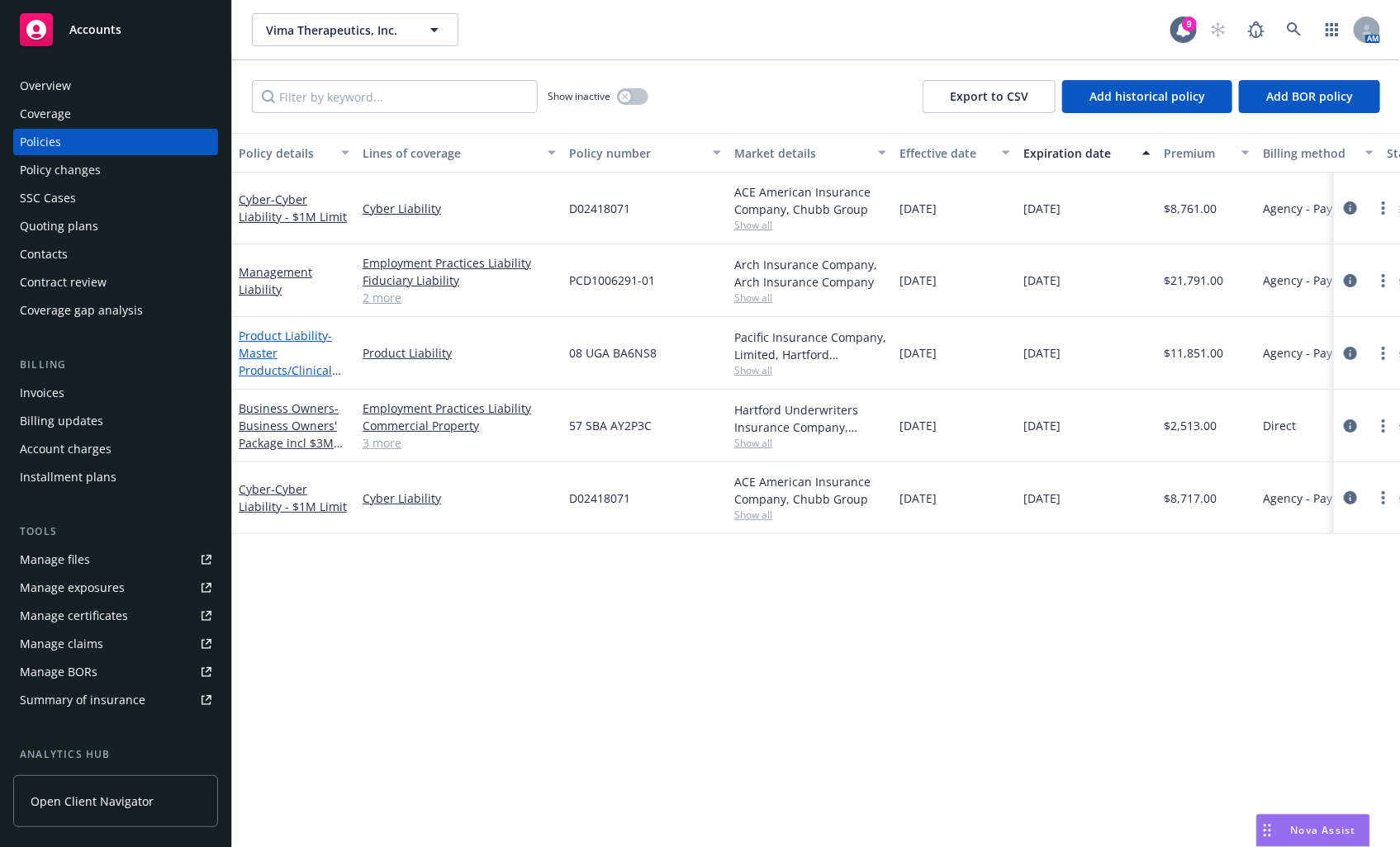
click at [276, 340] on link "Product Liability - Master Products/Clinical Trials Liability - $10M" at bounding box center [285, 369] width 93 height 85
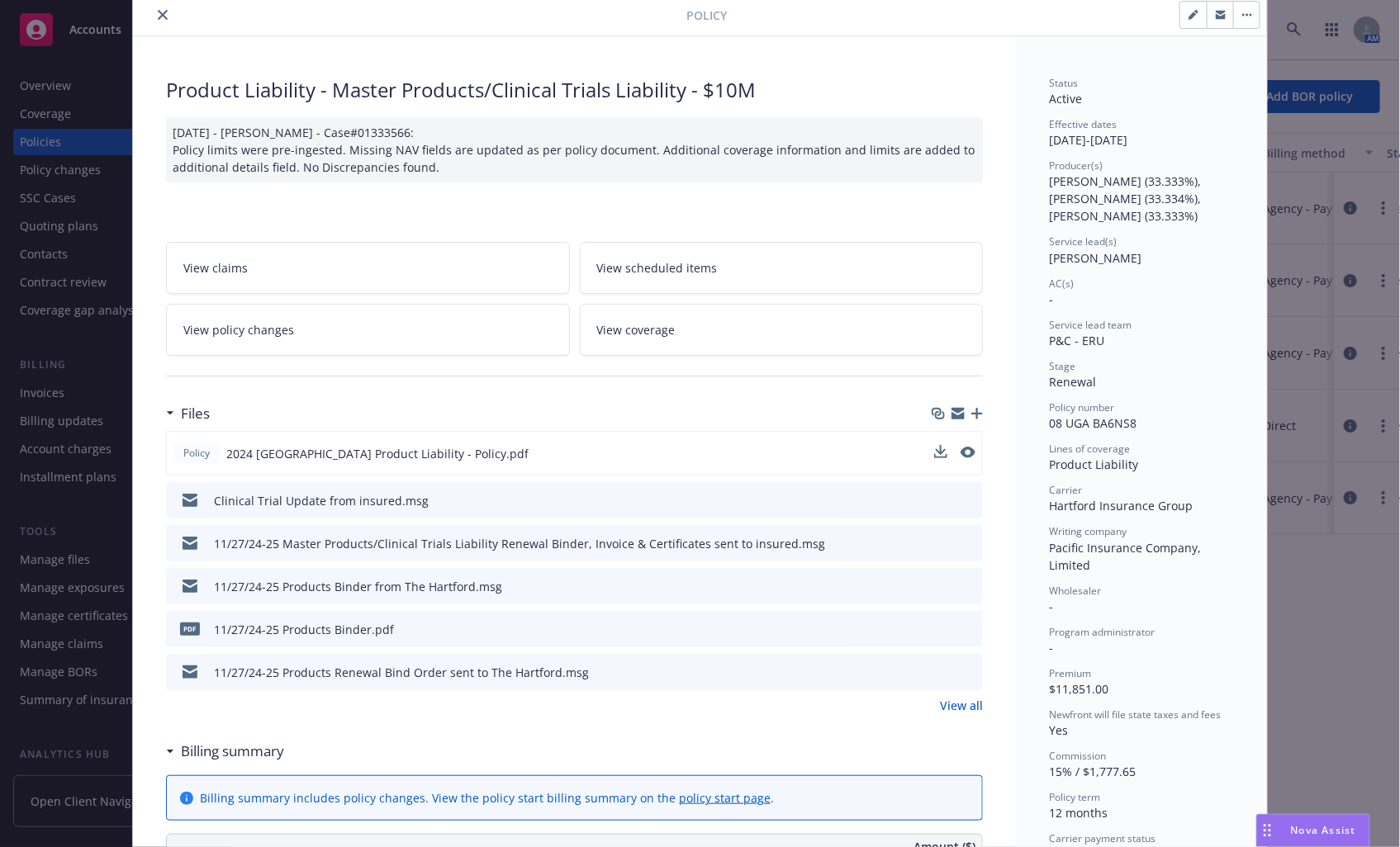
scroll to position [92, 0]
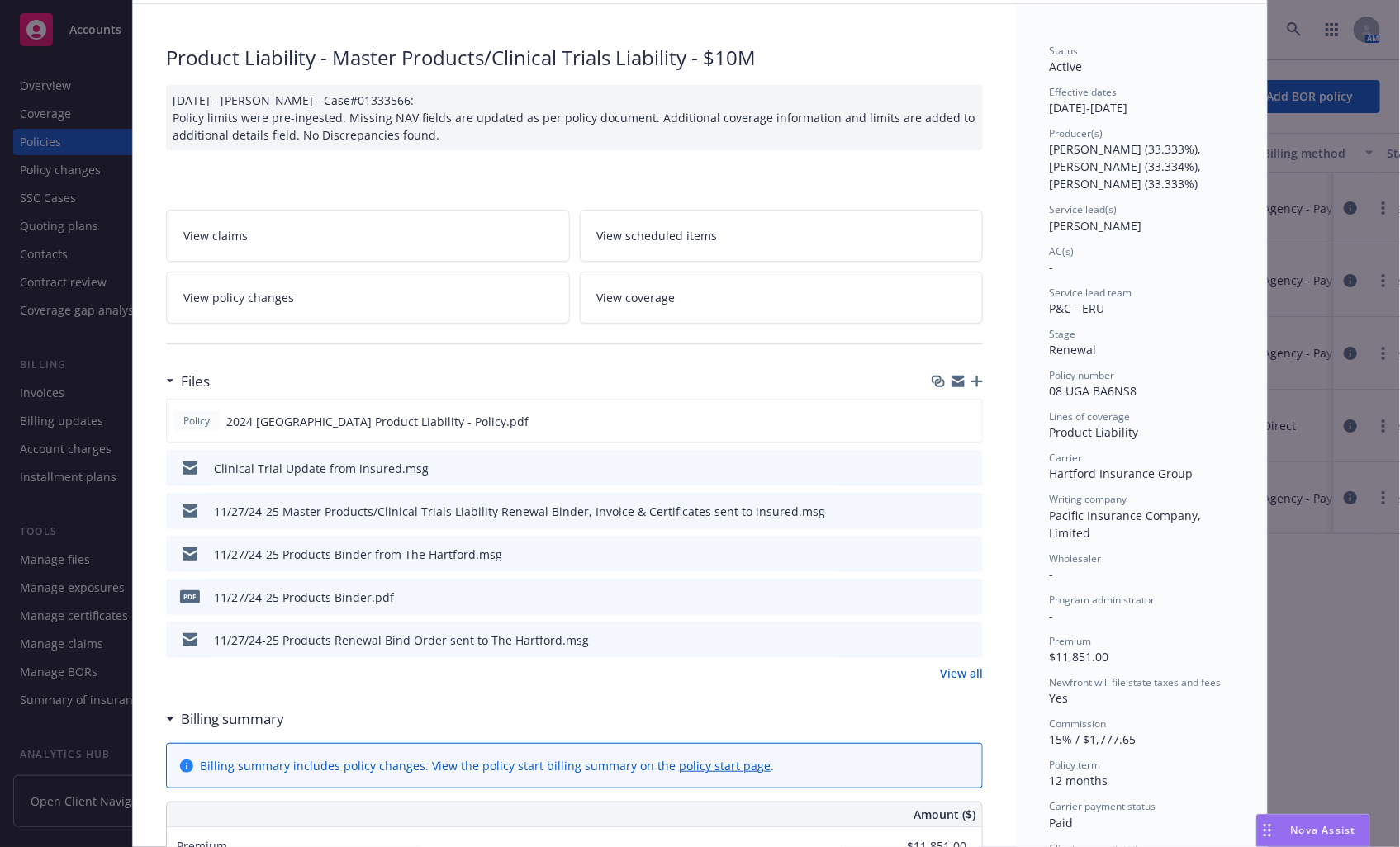
click at [960, 551] on icon "preview file" at bounding box center [967, 553] width 15 height 11
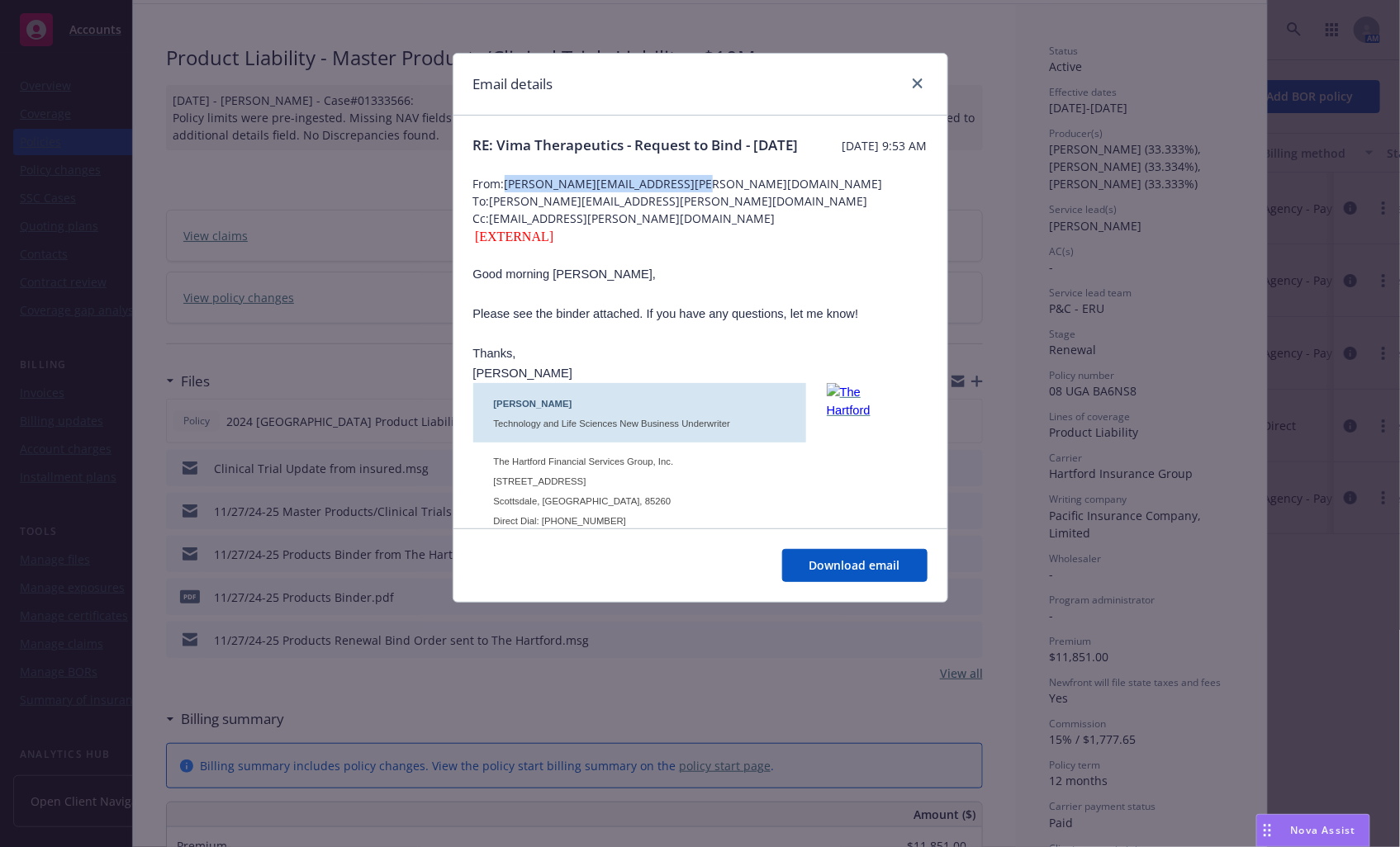
drag, startPoint x: 692, startPoint y: 201, endPoint x: 510, endPoint y: 199, distance: 182.0
click at [510, 192] on span "From: [PERSON_NAME][EMAIL_ADDRESS][PERSON_NAME][DOMAIN_NAME]" at bounding box center [700, 183] width 454 height 17
copy span "[PERSON_NAME][EMAIL_ADDRESS][PERSON_NAME][DOMAIN_NAME]"
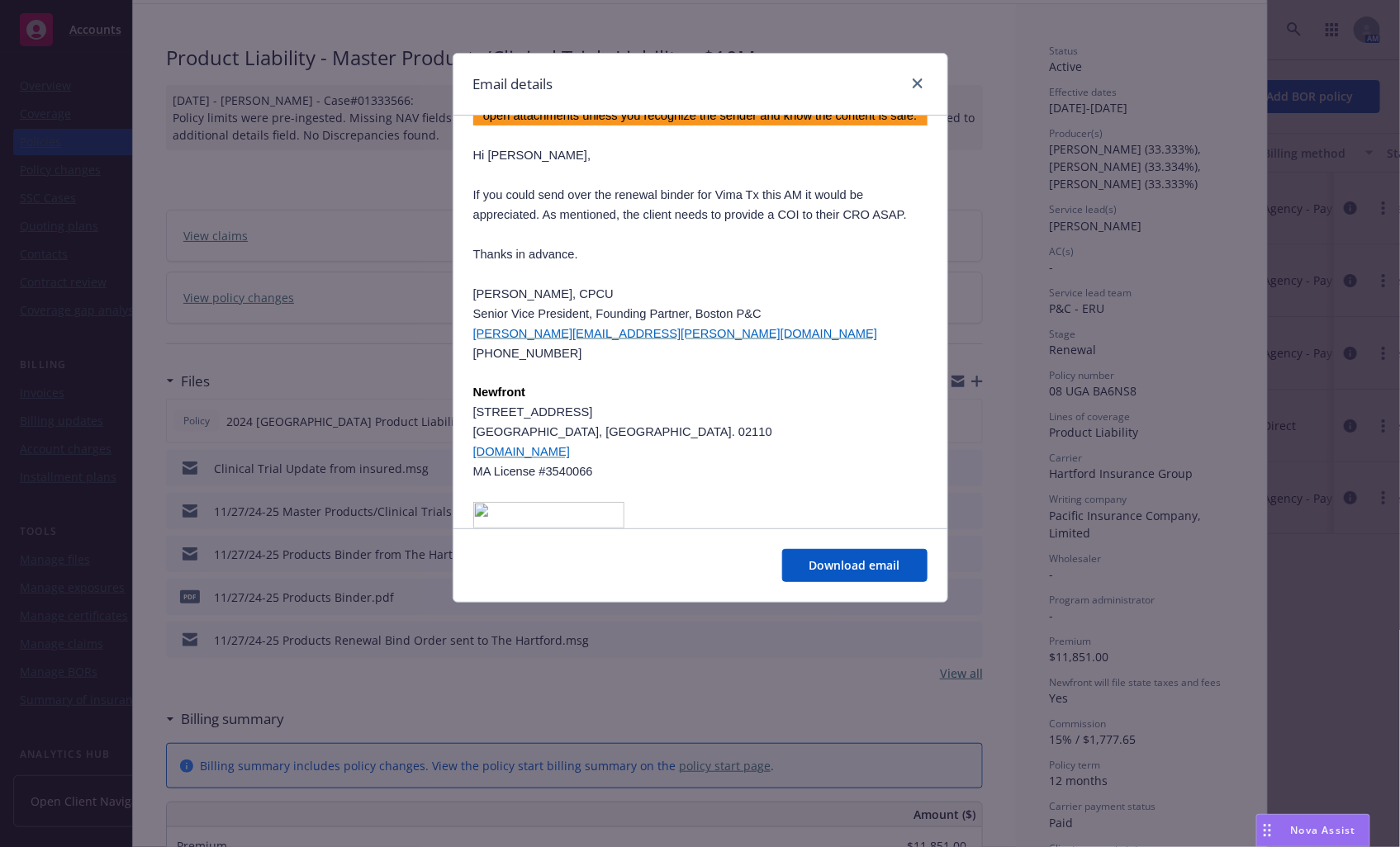
scroll to position [1009, 0]
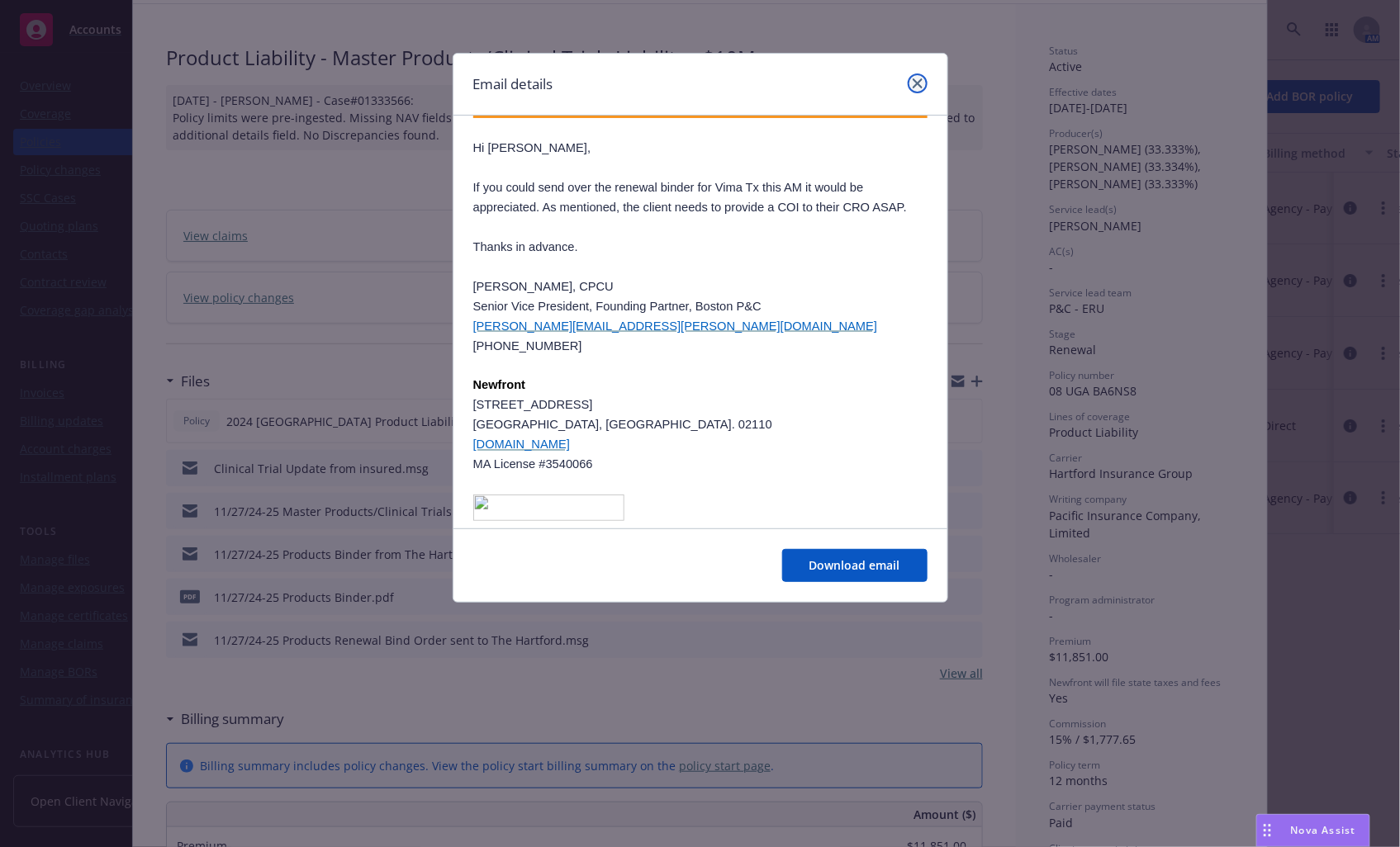
click at [918, 79] on icon "close" at bounding box center [917, 83] width 10 height 10
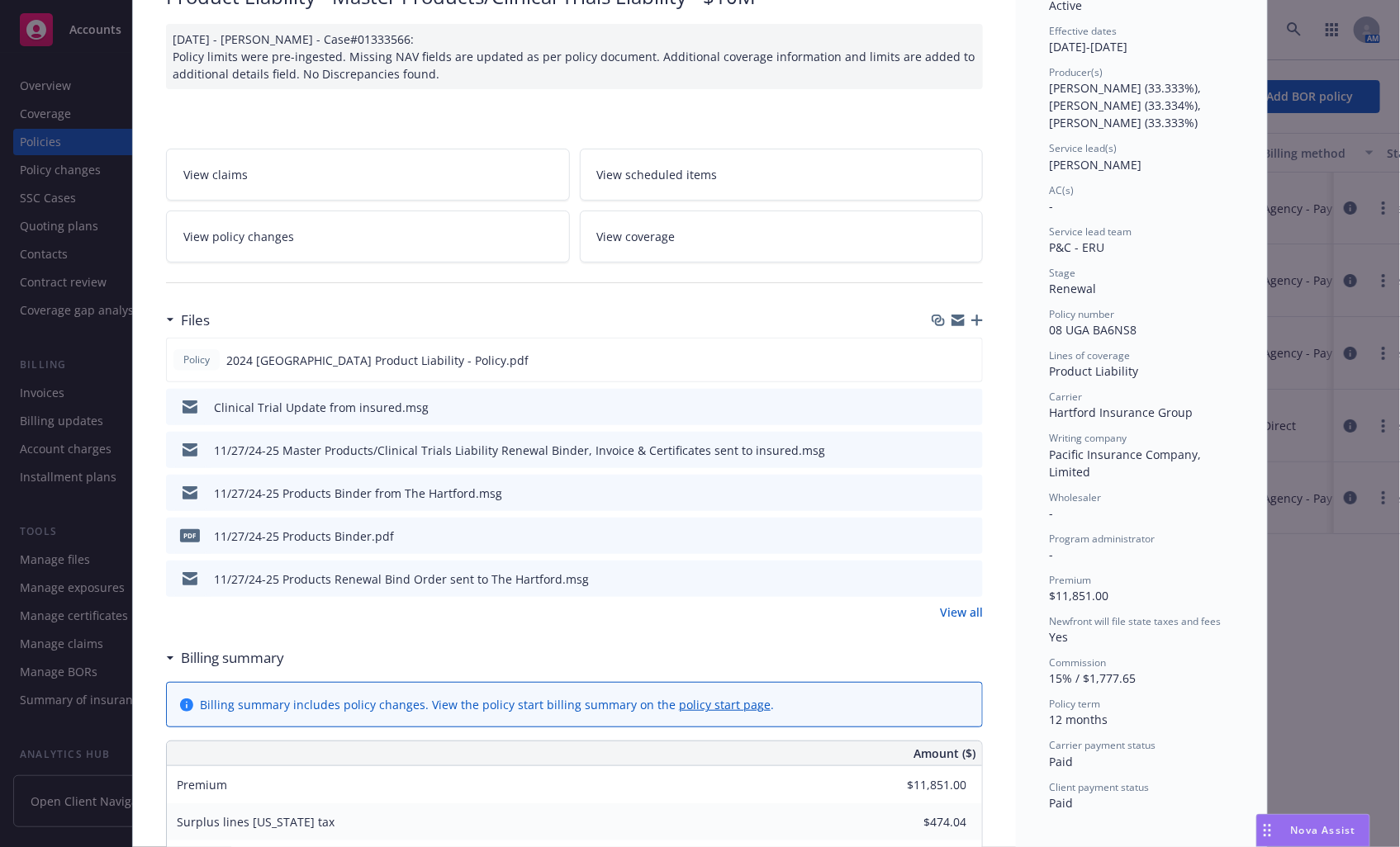
scroll to position [0, 0]
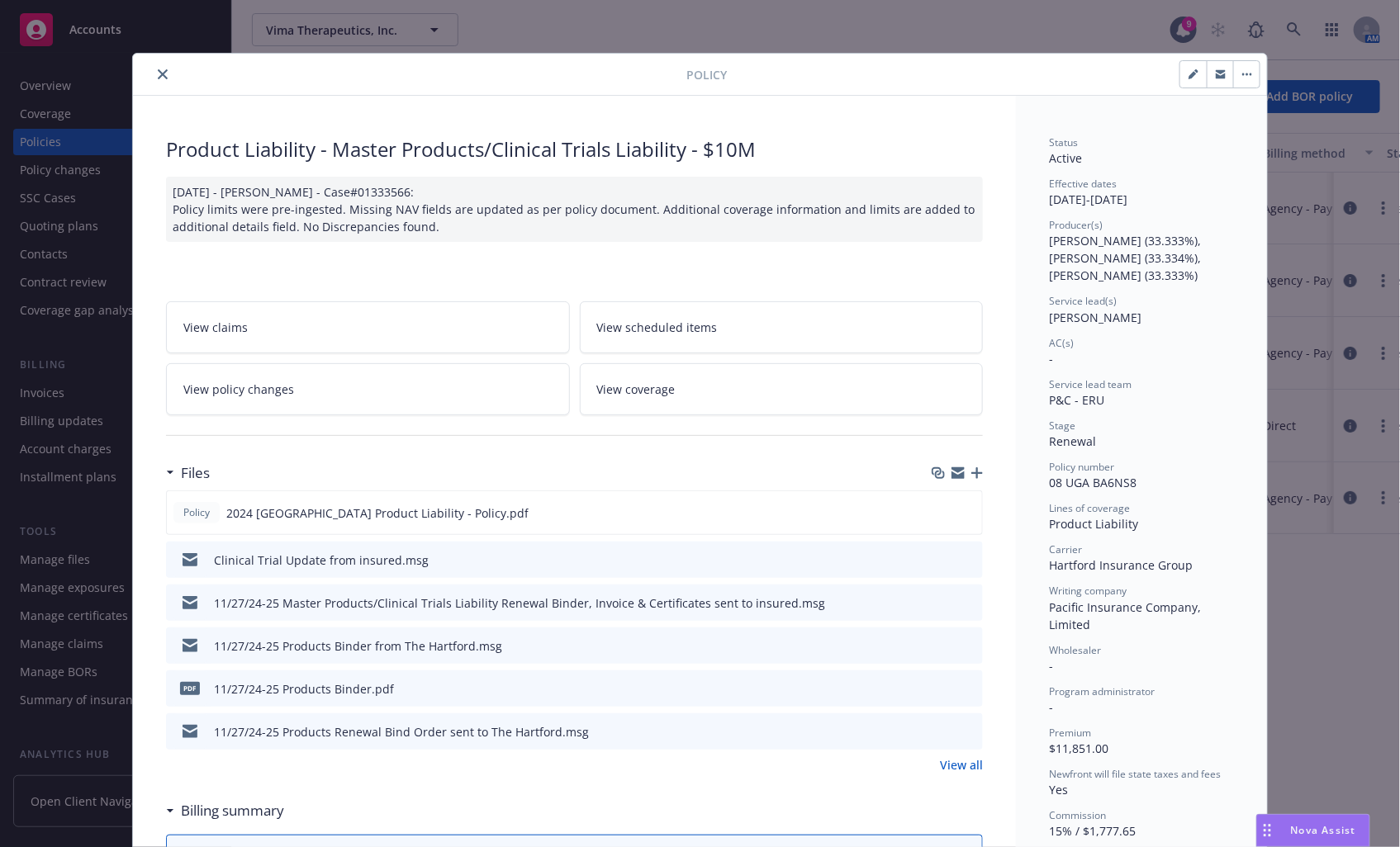
click at [158, 74] on icon "close" at bounding box center [162, 73] width 10 height 10
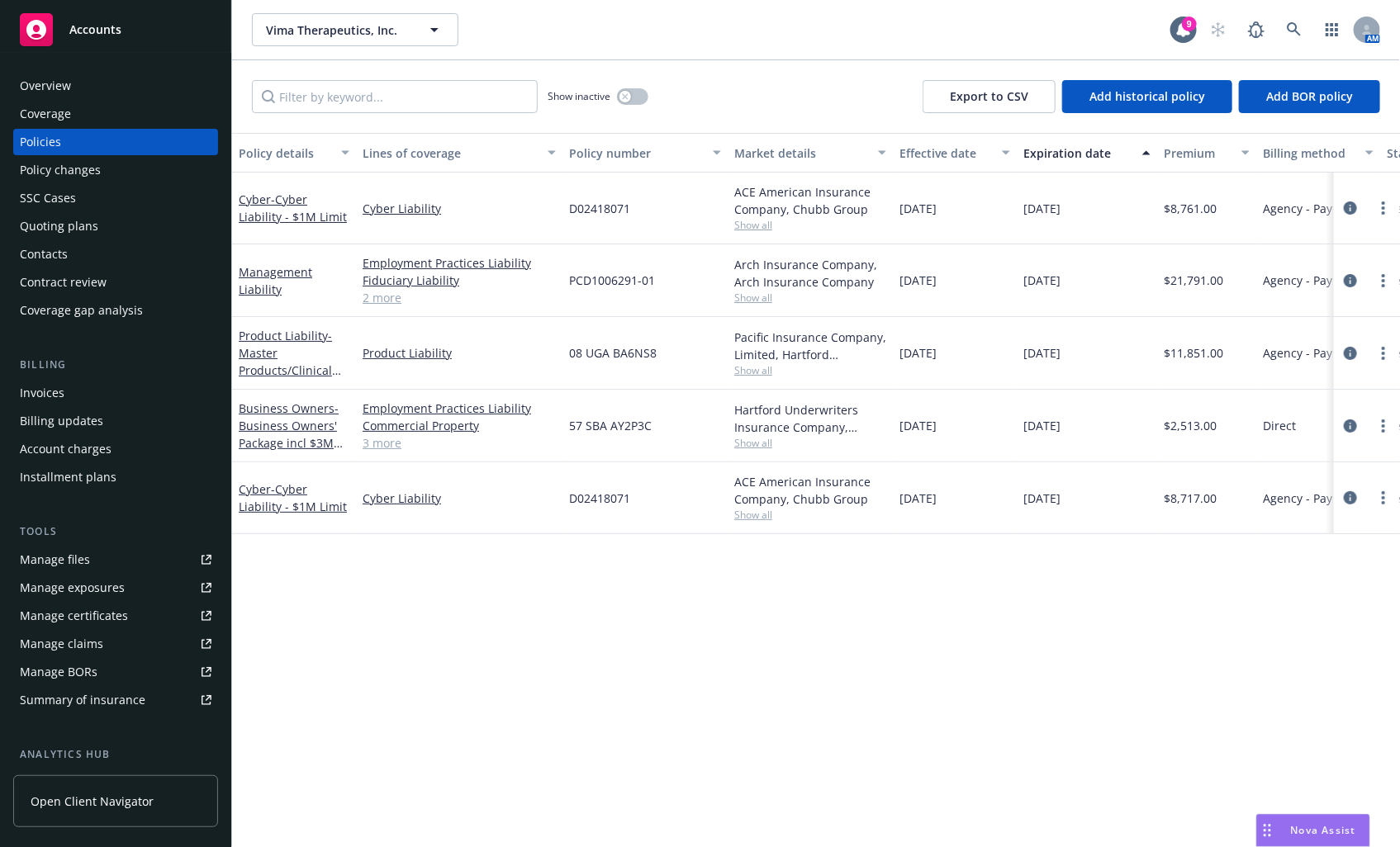
click at [111, 25] on span "Accounts" at bounding box center [95, 29] width 52 height 13
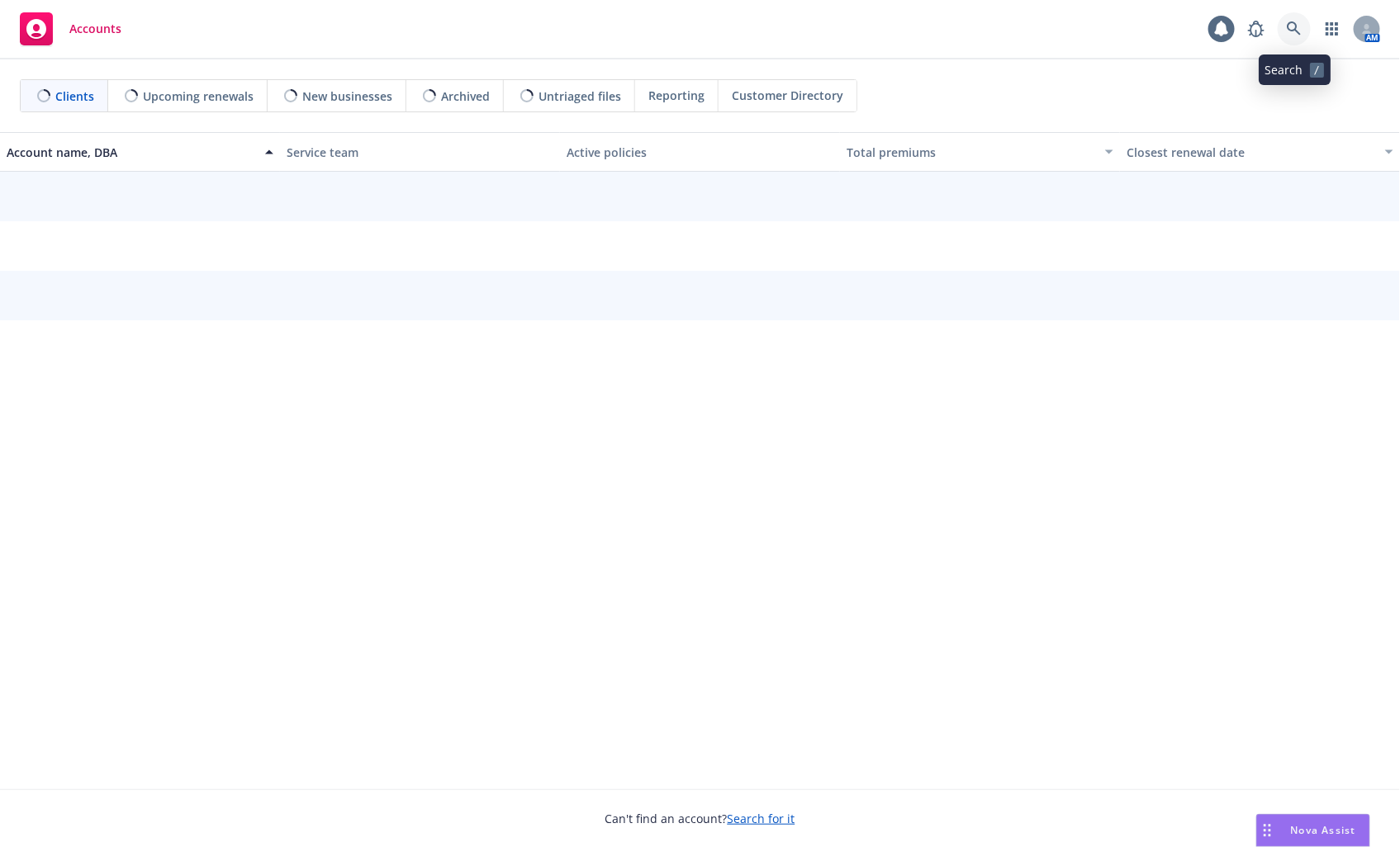
click at [1282, 34] on link at bounding box center [1294, 29] width 33 height 33
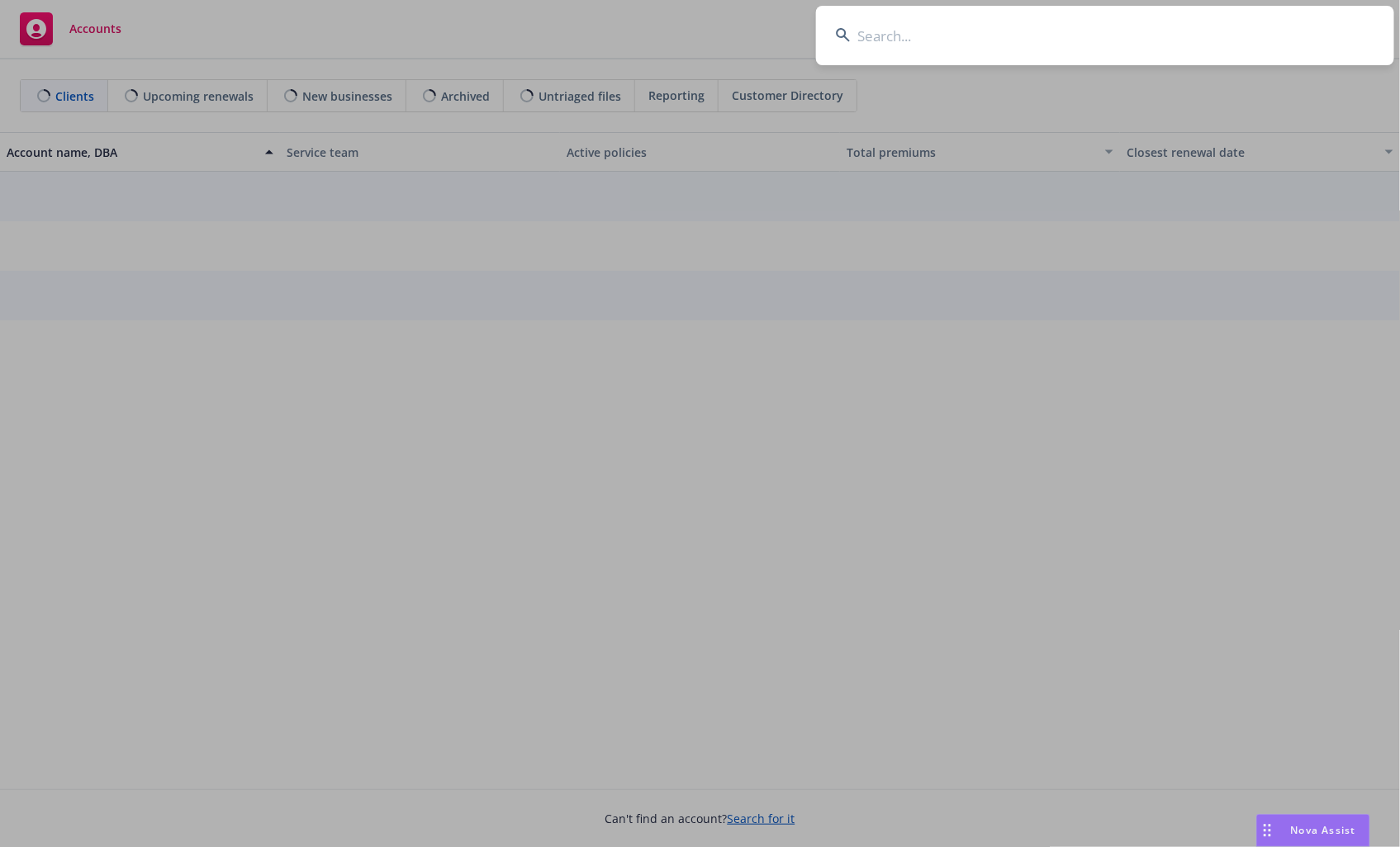
click at [1261, 37] on input at bounding box center [1105, 36] width 578 height 59
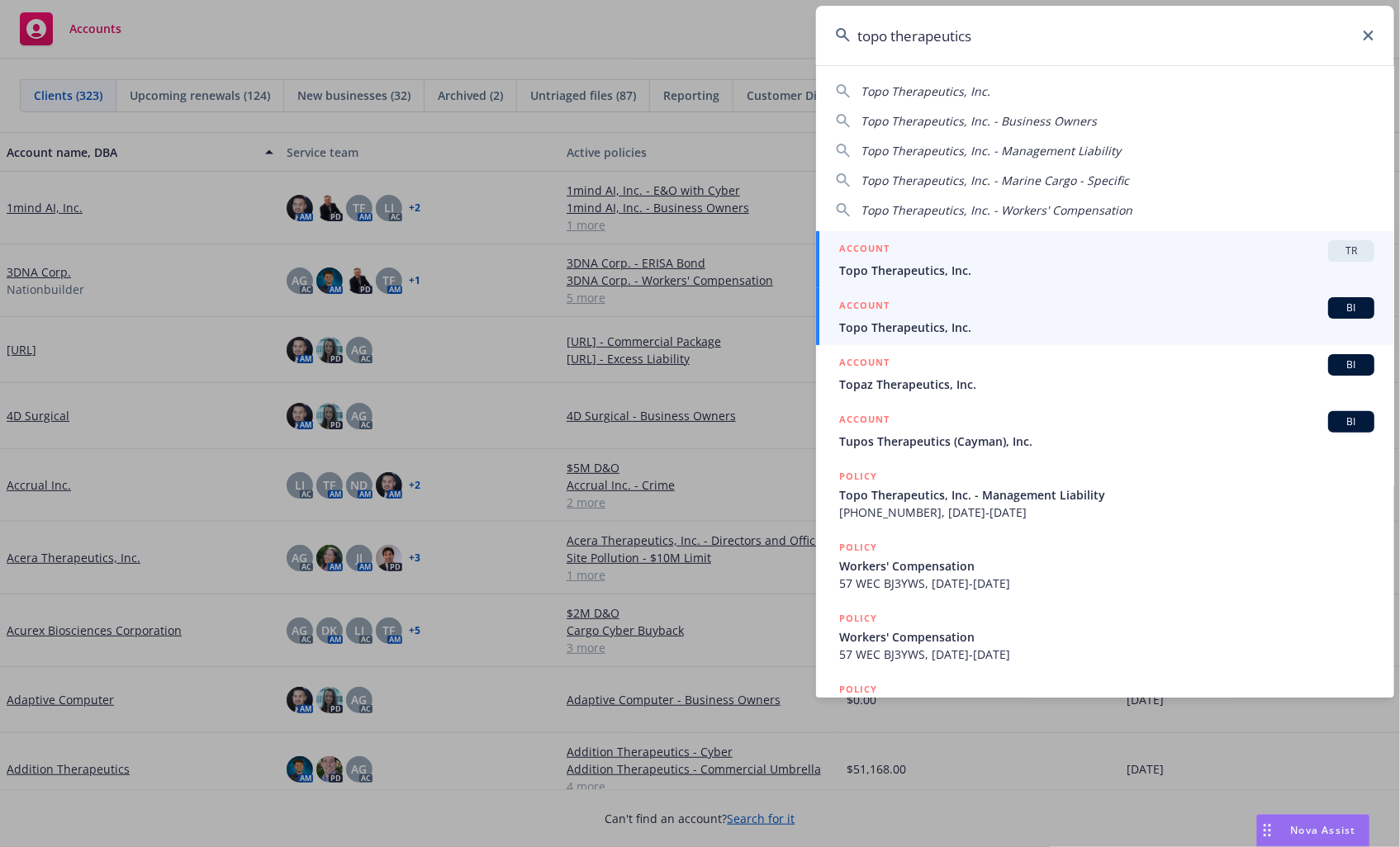
type input "topo therapeutics"
click at [993, 323] on span "Topo Therapeutics, Inc." at bounding box center [1107, 327] width 535 height 17
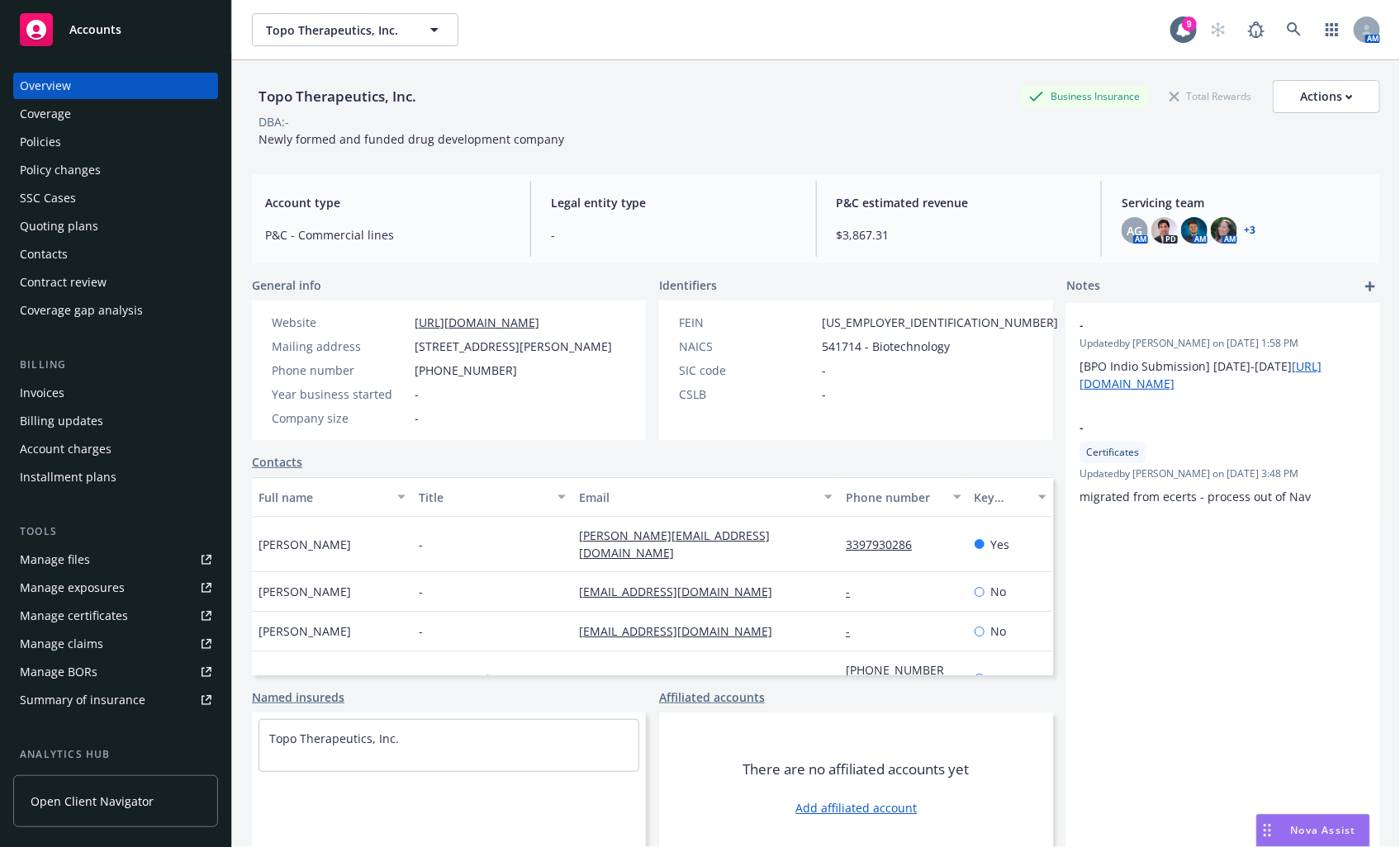
click at [119, 144] on div "Policies" at bounding box center [115, 142] width 191 height 26
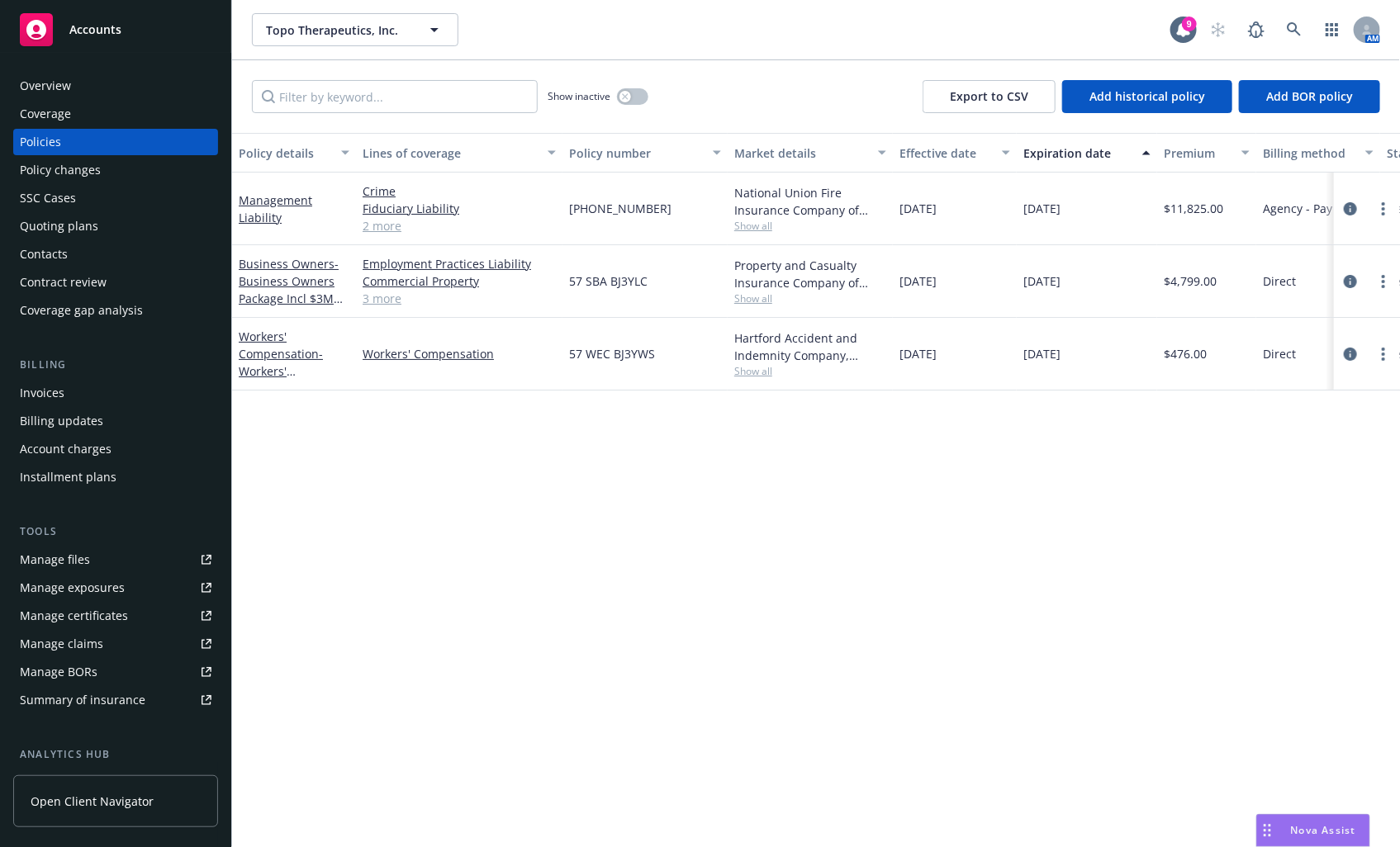
click at [117, 620] on div "Manage certificates" at bounding box center [74, 616] width 108 height 26
click at [376, 299] on link "3 more" at bounding box center [459, 299] width 193 height 17
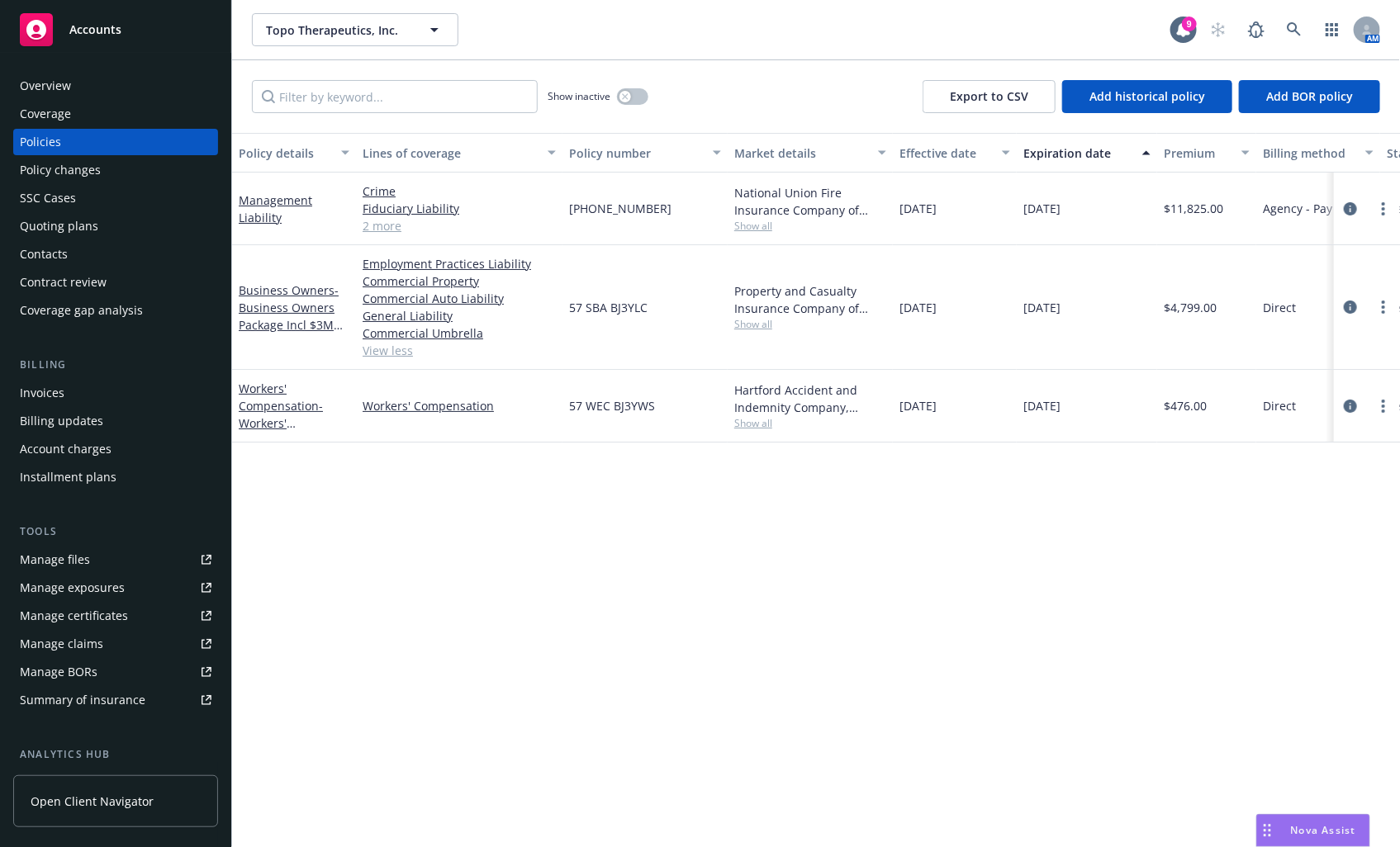
click at [103, 609] on div "Manage certificates" at bounding box center [74, 616] width 108 height 26
click at [1351, 300] on icon "circleInformation" at bounding box center [1350, 306] width 13 height 13
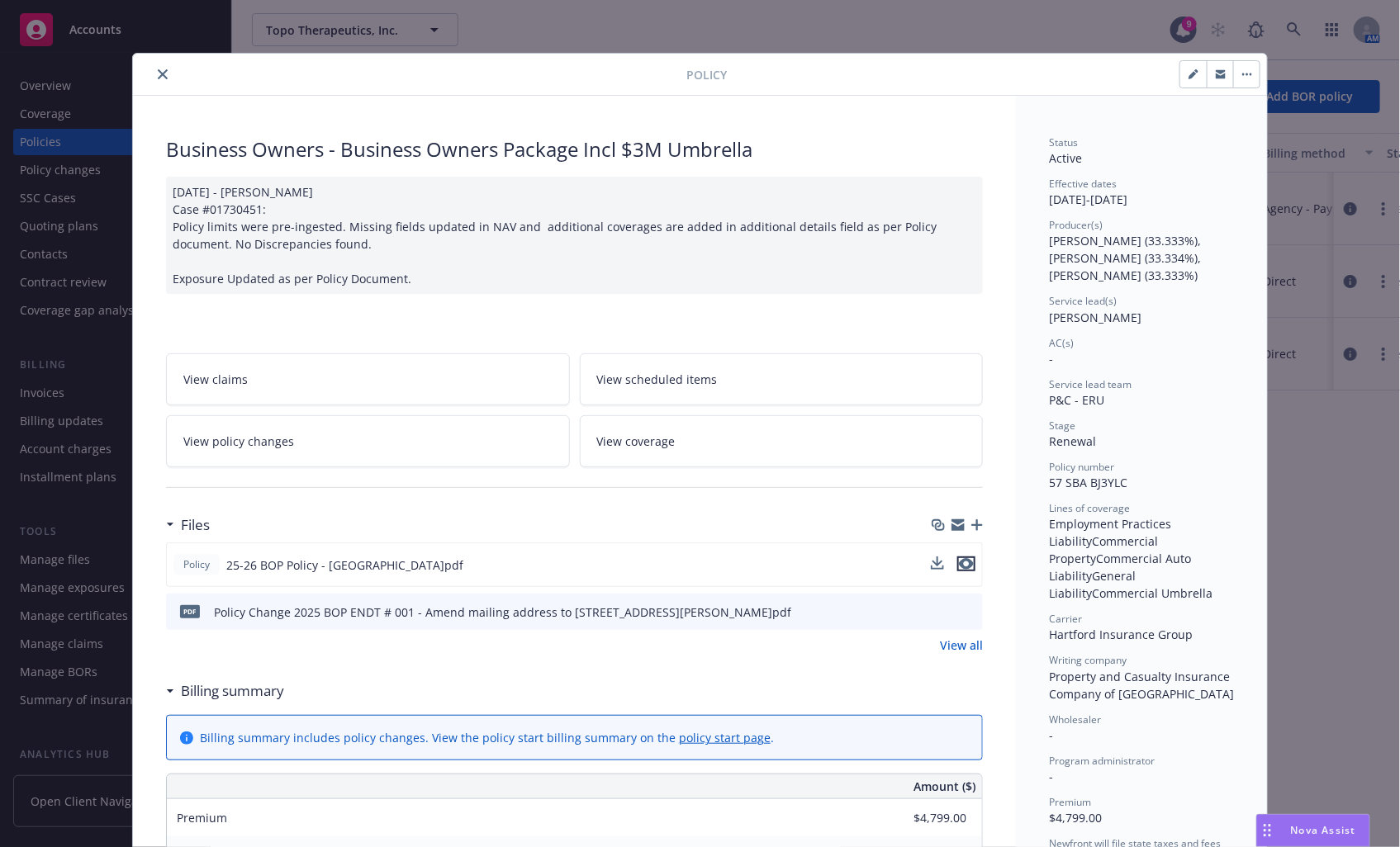
click at [963, 560] on icon "preview file" at bounding box center [966, 563] width 15 height 11
click at [935, 565] on icon "download file" at bounding box center [939, 563] width 13 height 13
click at [158, 71] on icon "close" at bounding box center [162, 73] width 10 height 10
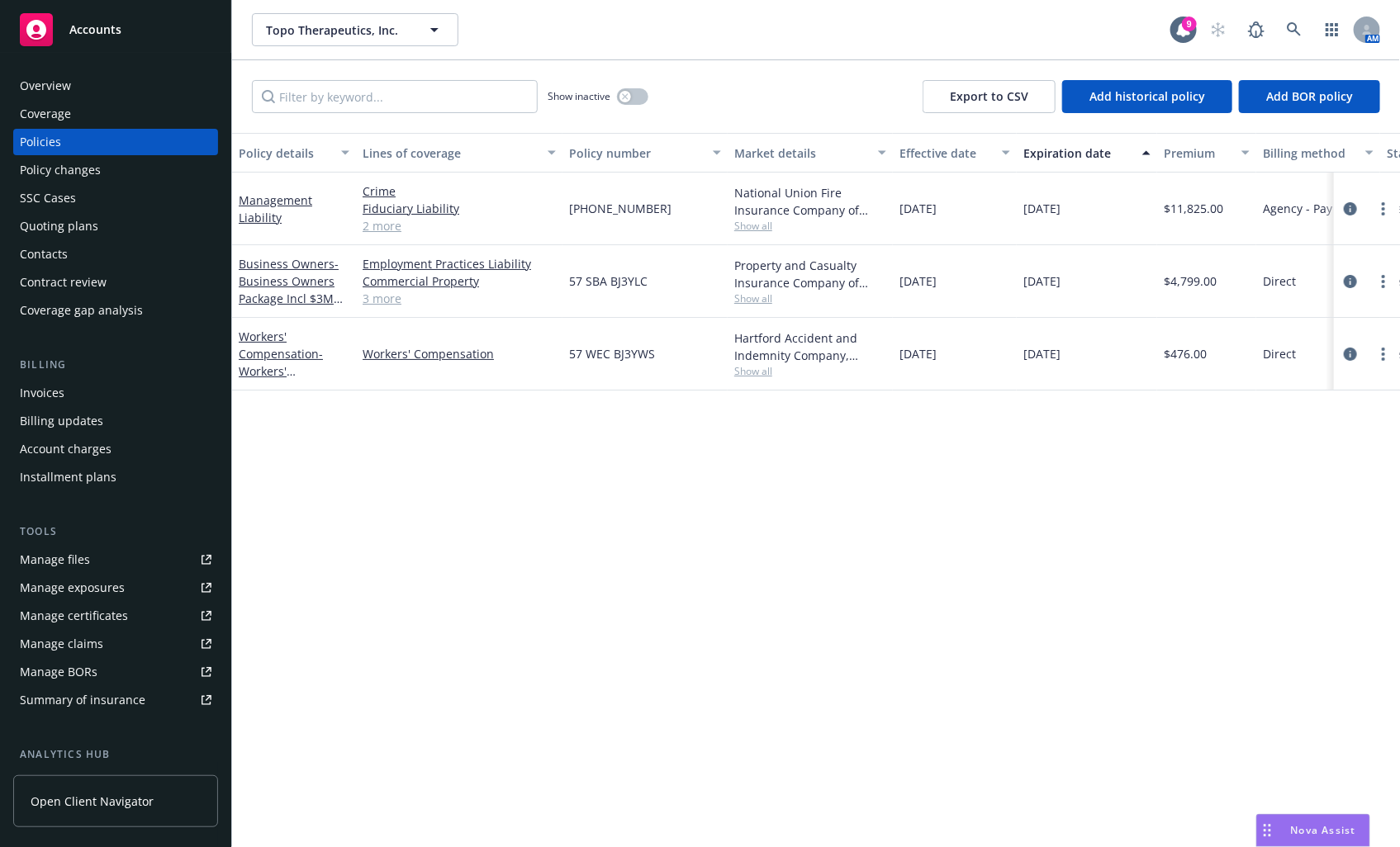
click at [98, 560] on link "Manage files" at bounding box center [115, 560] width 205 height 26
click at [94, 25] on span "Accounts" at bounding box center [95, 29] width 52 height 13
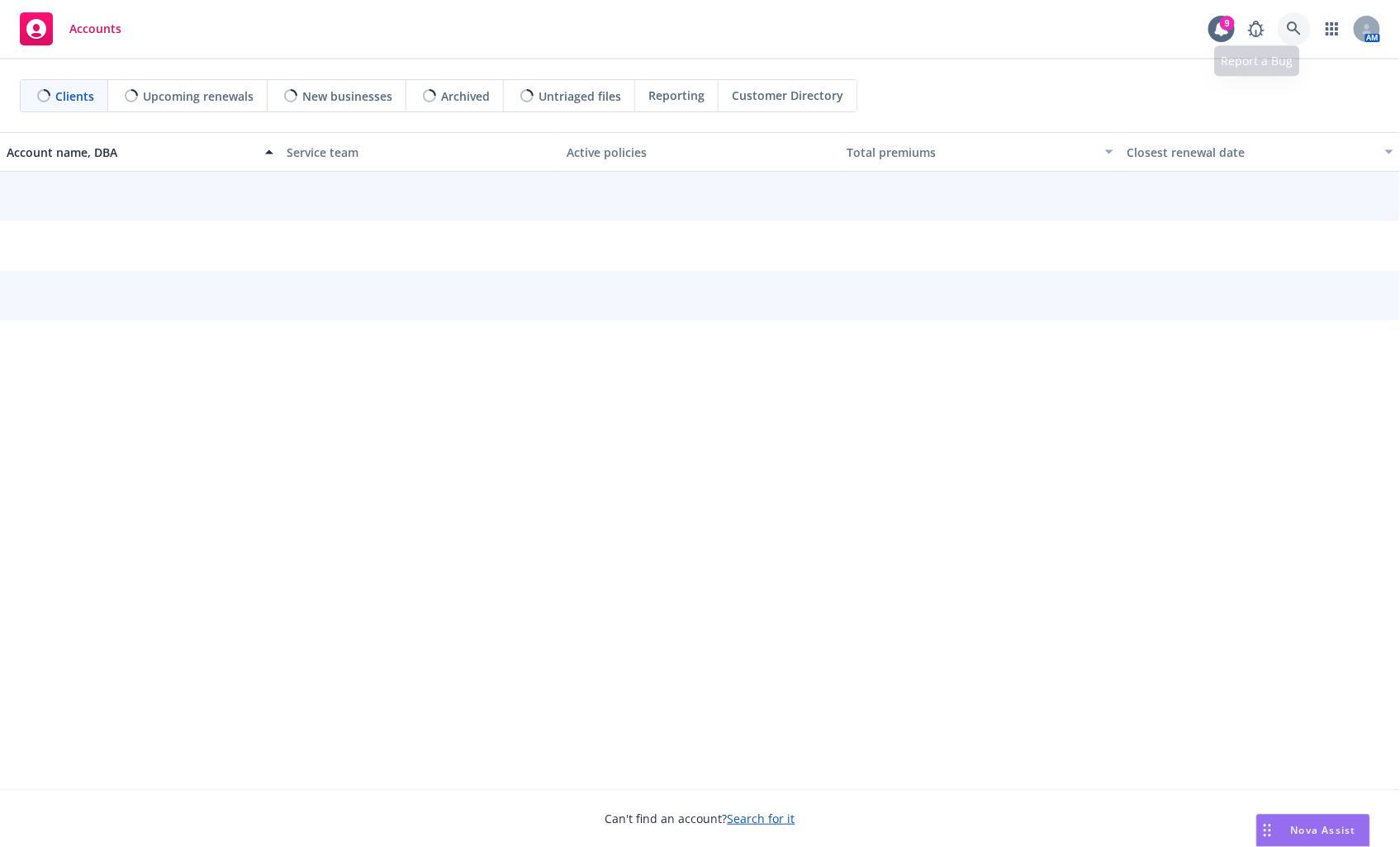
click at [1305, 31] on link at bounding box center [1294, 29] width 33 height 33
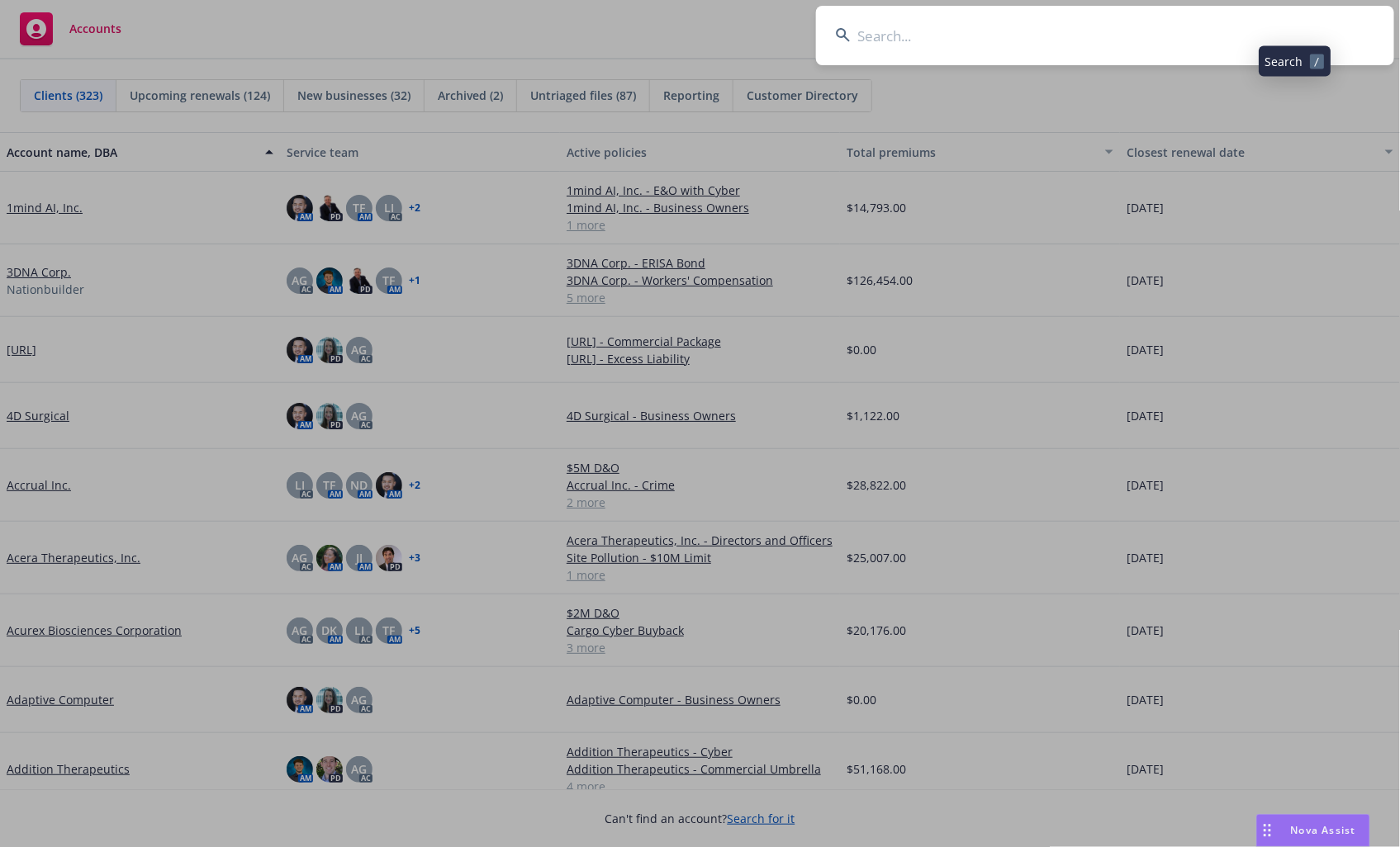
click at [1185, 31] on input at bounding box center [1105, 36] width 578 height 59
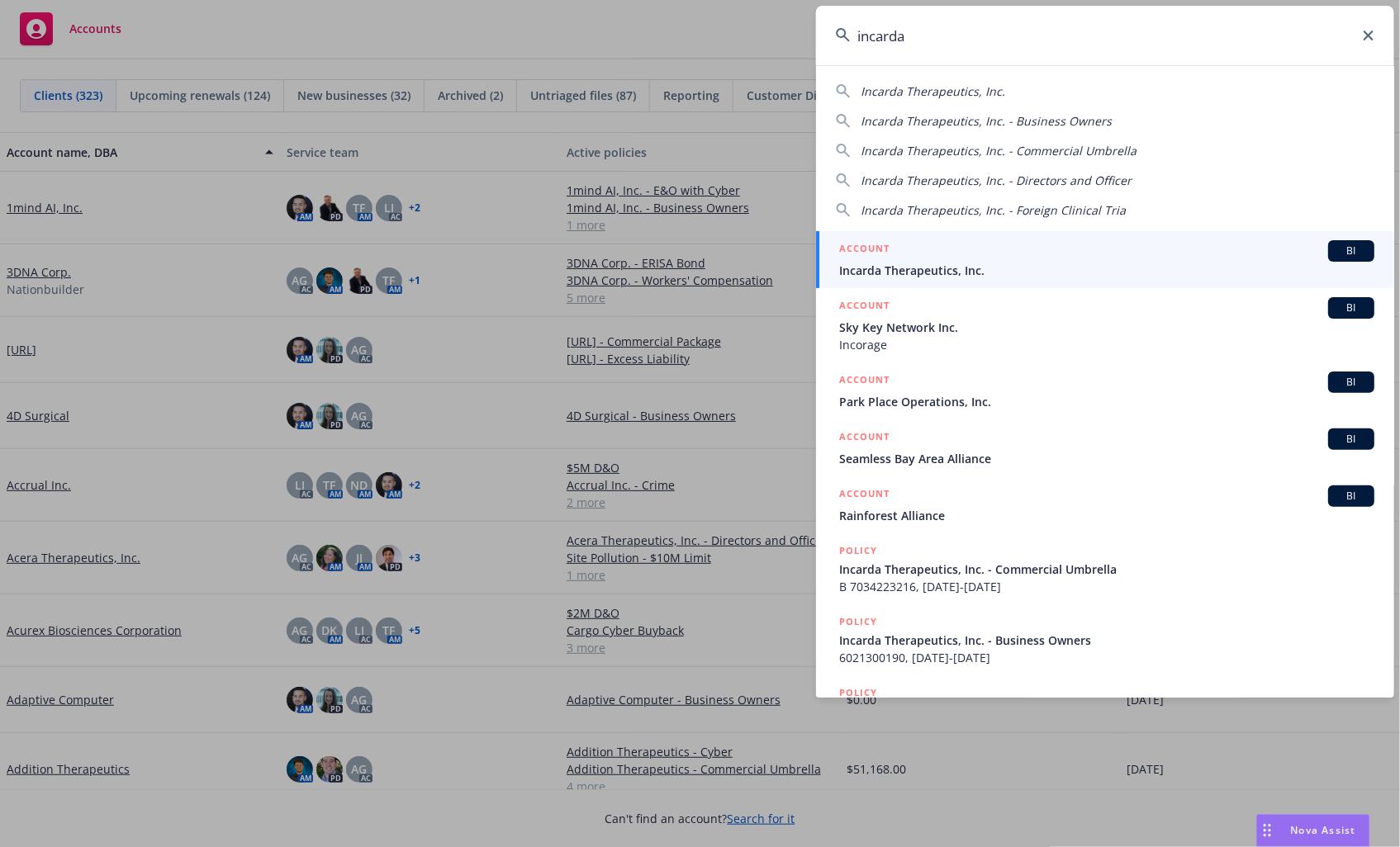
type input "incarda"
click at [1017, 265] on span "Incarda Therapeutics, Inc." at bounding box center [1107, 271] width 535 height 17
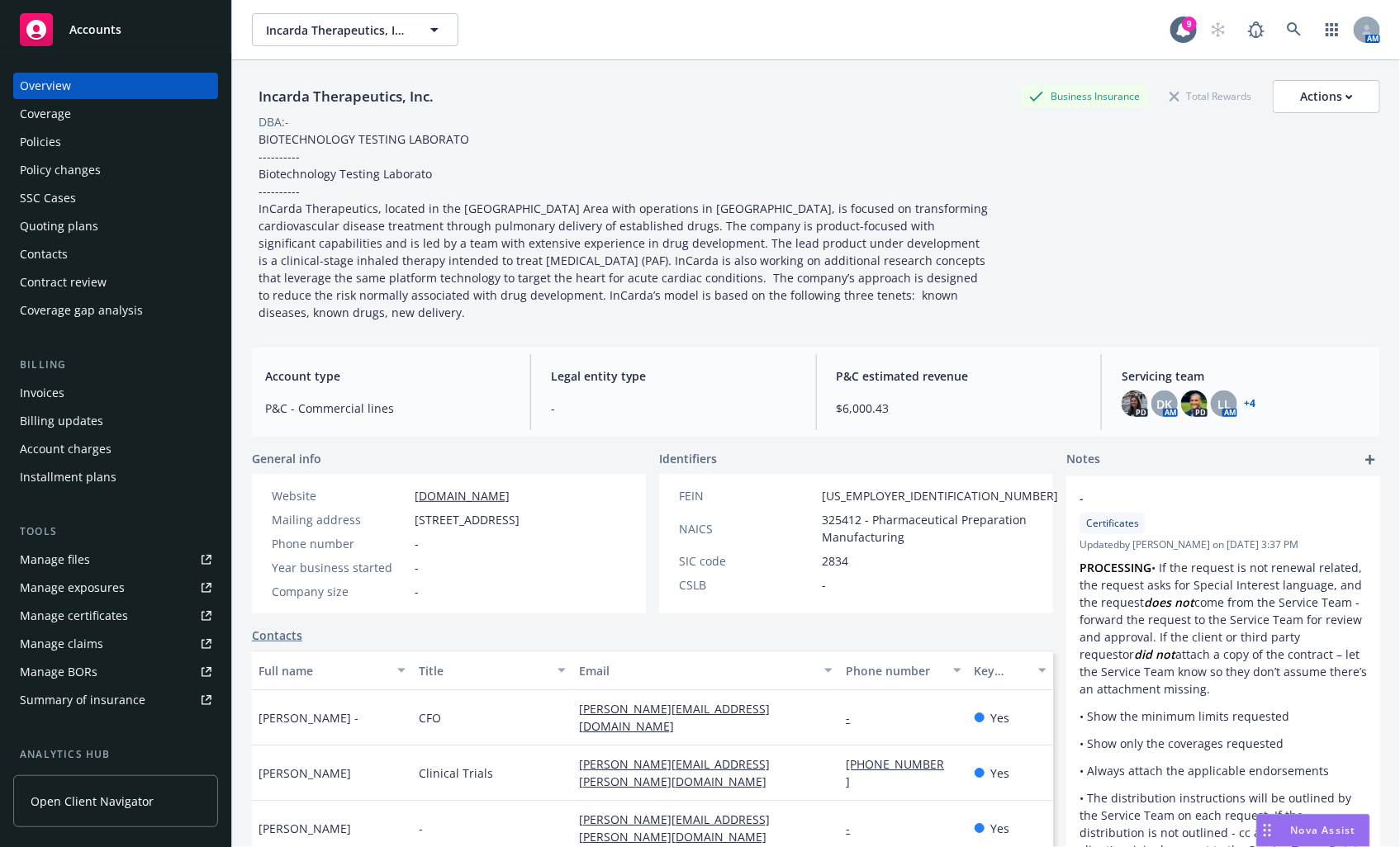
click at [59, 144] on div "Policies" at bounding box center [40, 142] width 41 height 26
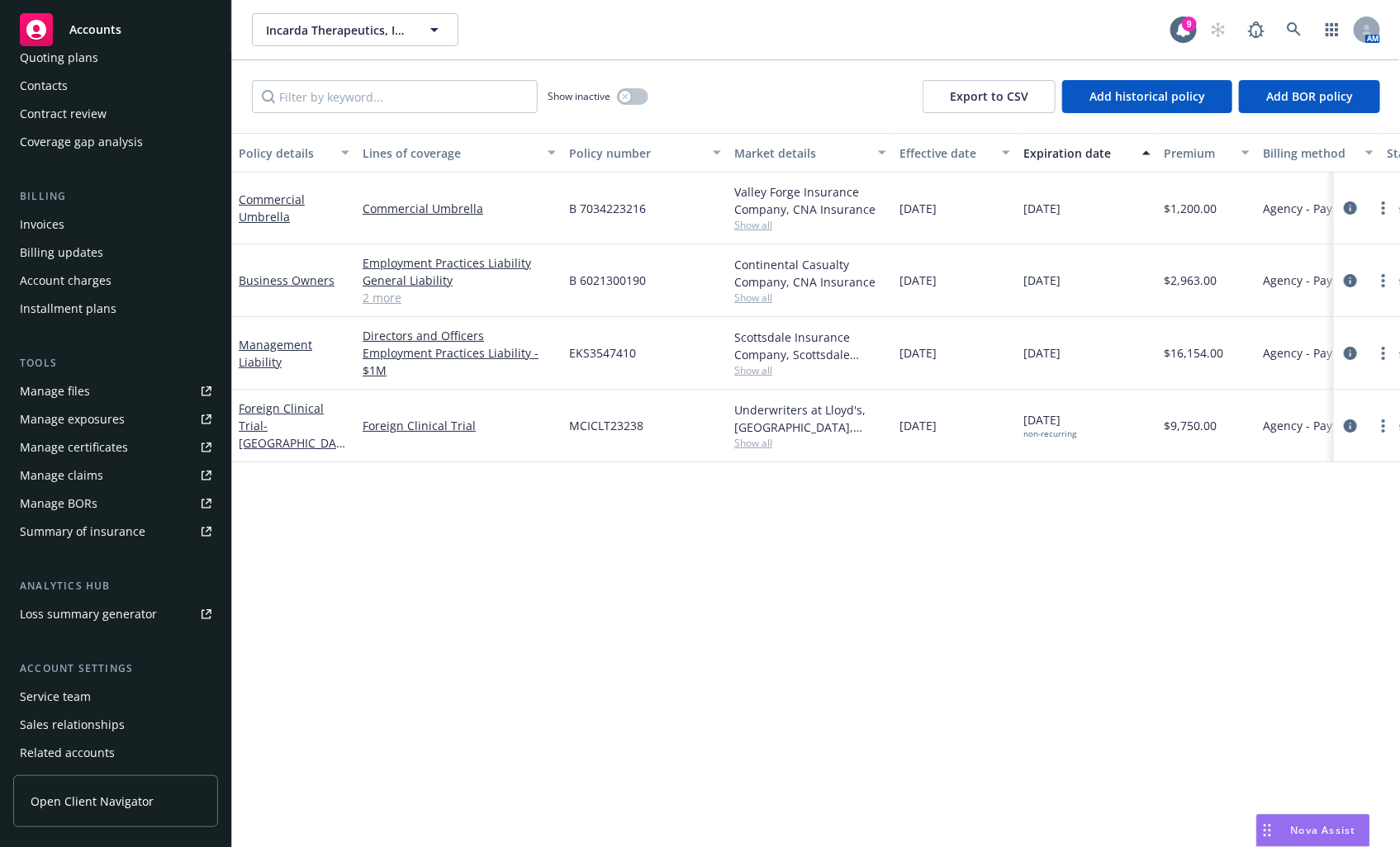
scroll to position [228, 0]
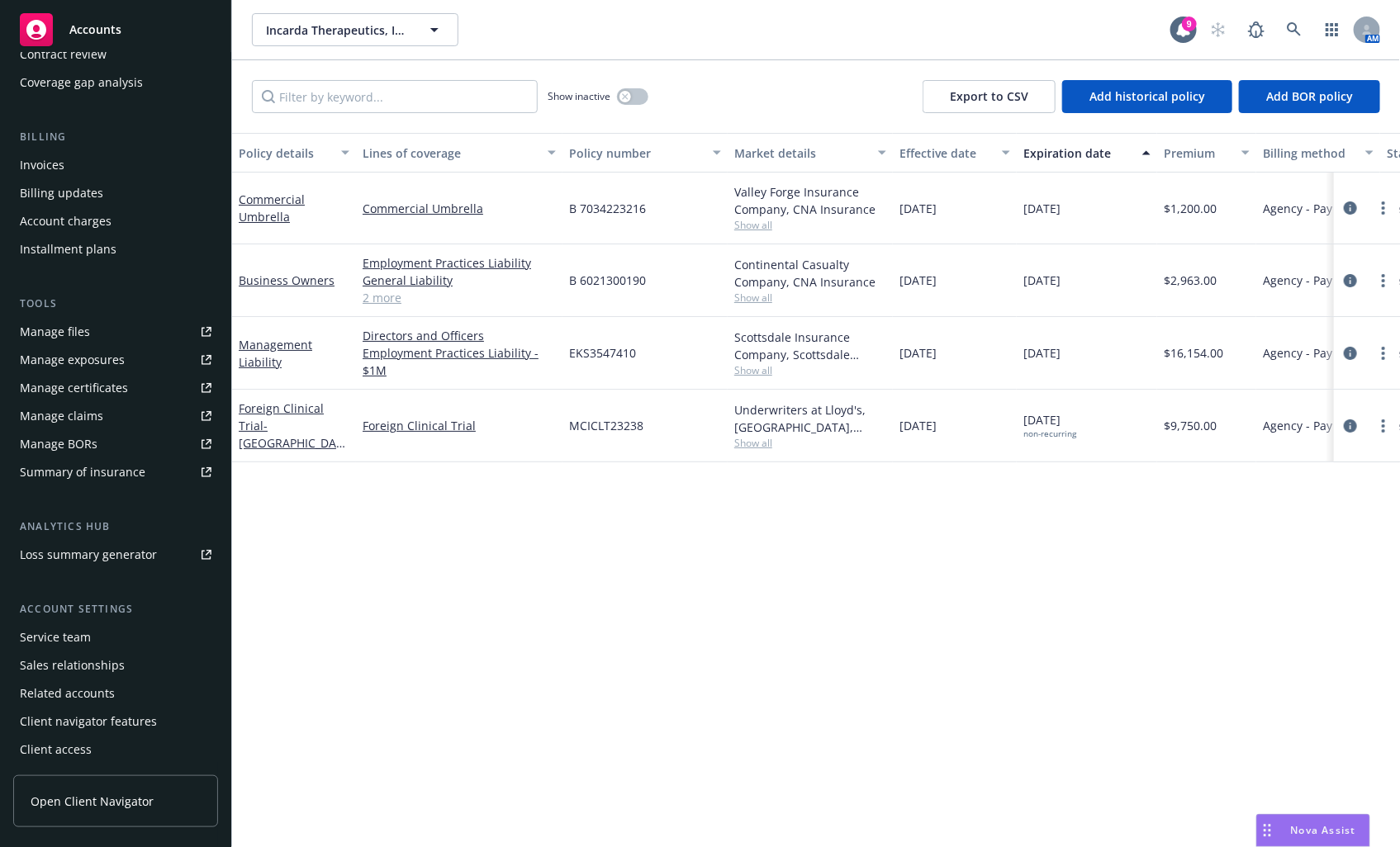
click at [104, 473] on div "Summary of insurance" at bounding box center [83, 472] width 126 height 26
click at [118, 31] on span "Accounts" at bounding box center [95, 29] width 52 height 13
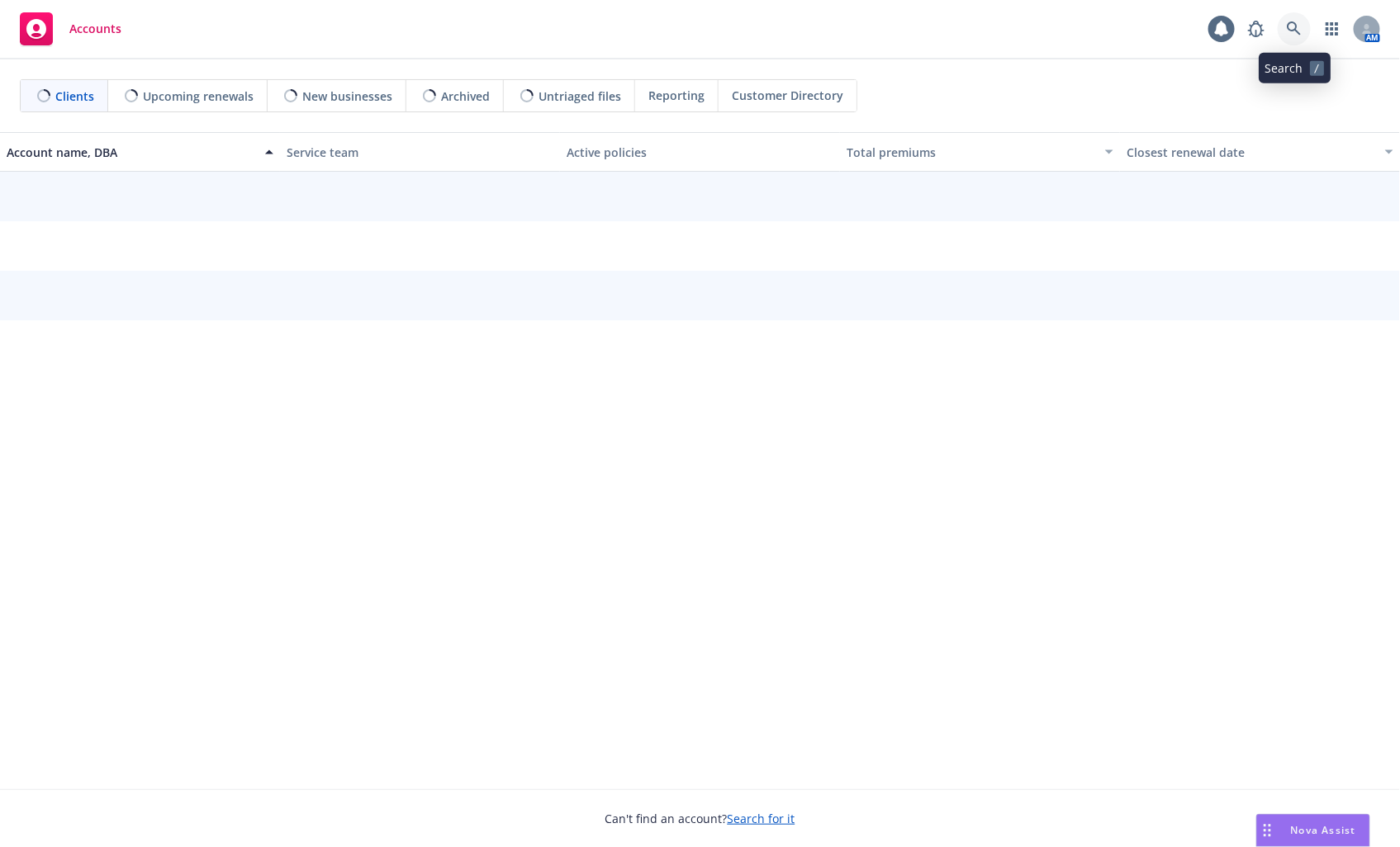
click at [1293, 29] on icon at bounding box center [1293, 29] width 15 height 15
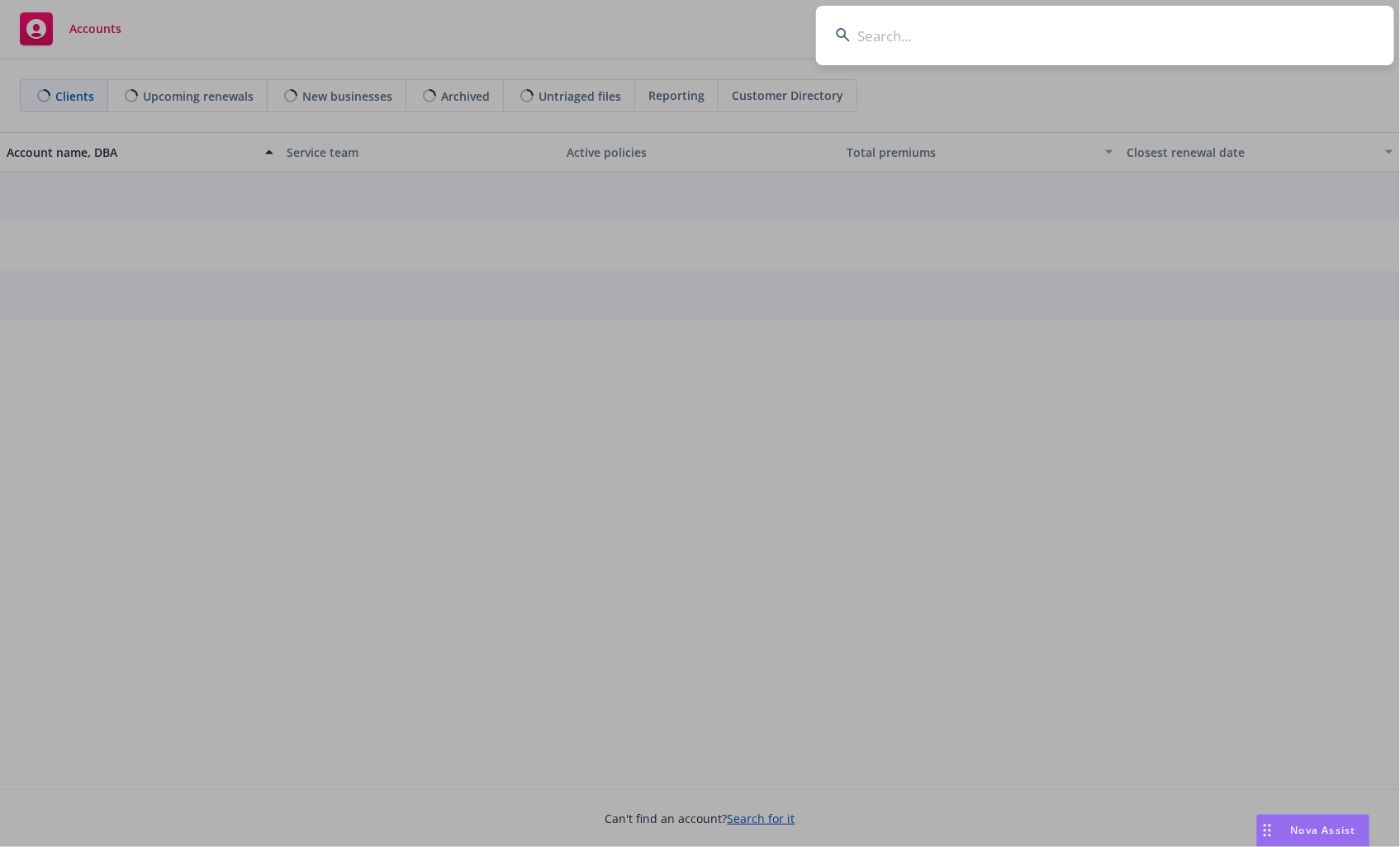
click at [1266, 15] on input at bounding box center [1105, 36] width 578 height 59
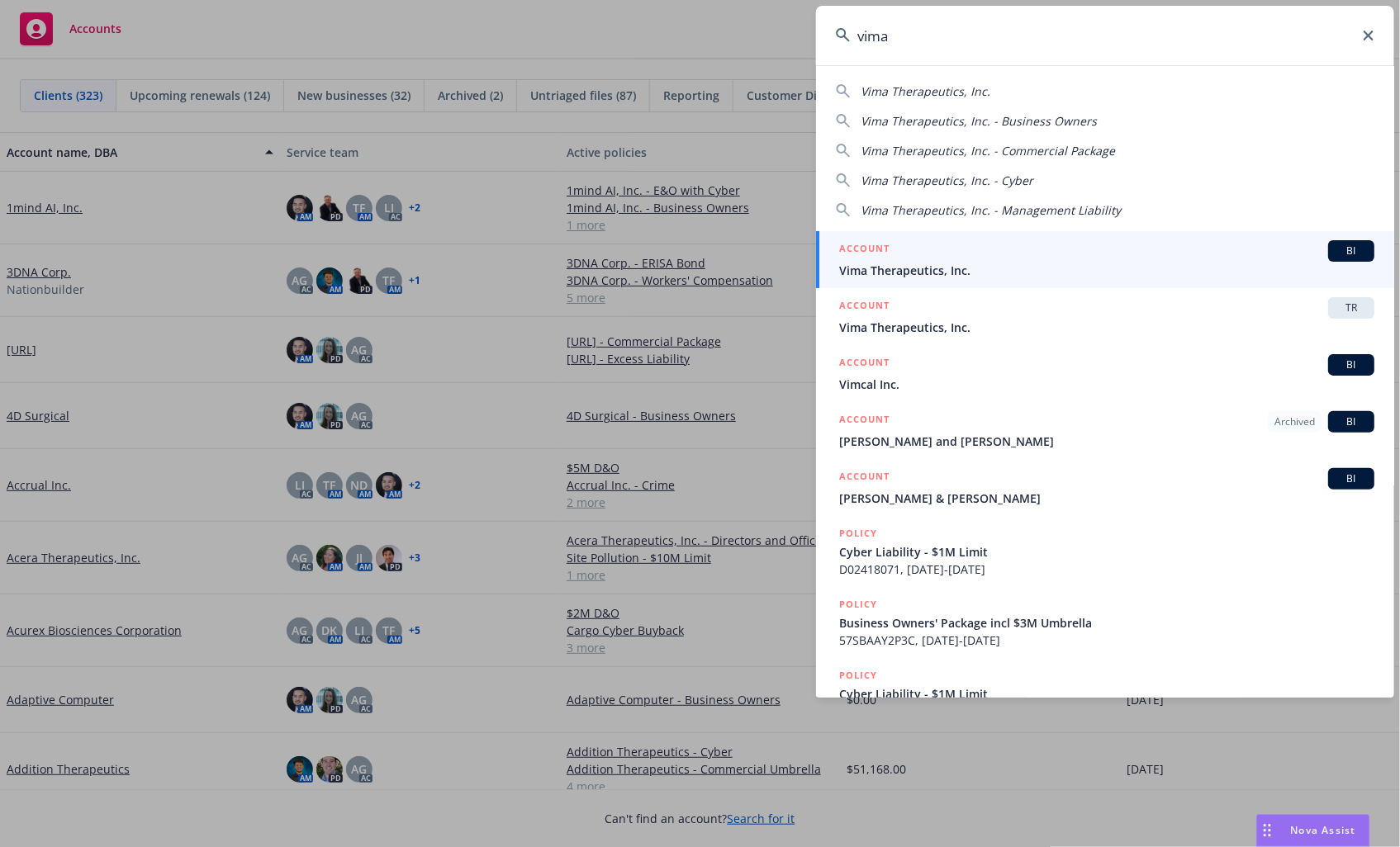
type input "vima"
click at [1041, 266] on span "Vima Therapeutics, Inc." at bounding box center [1107, 271] width 535 height 17
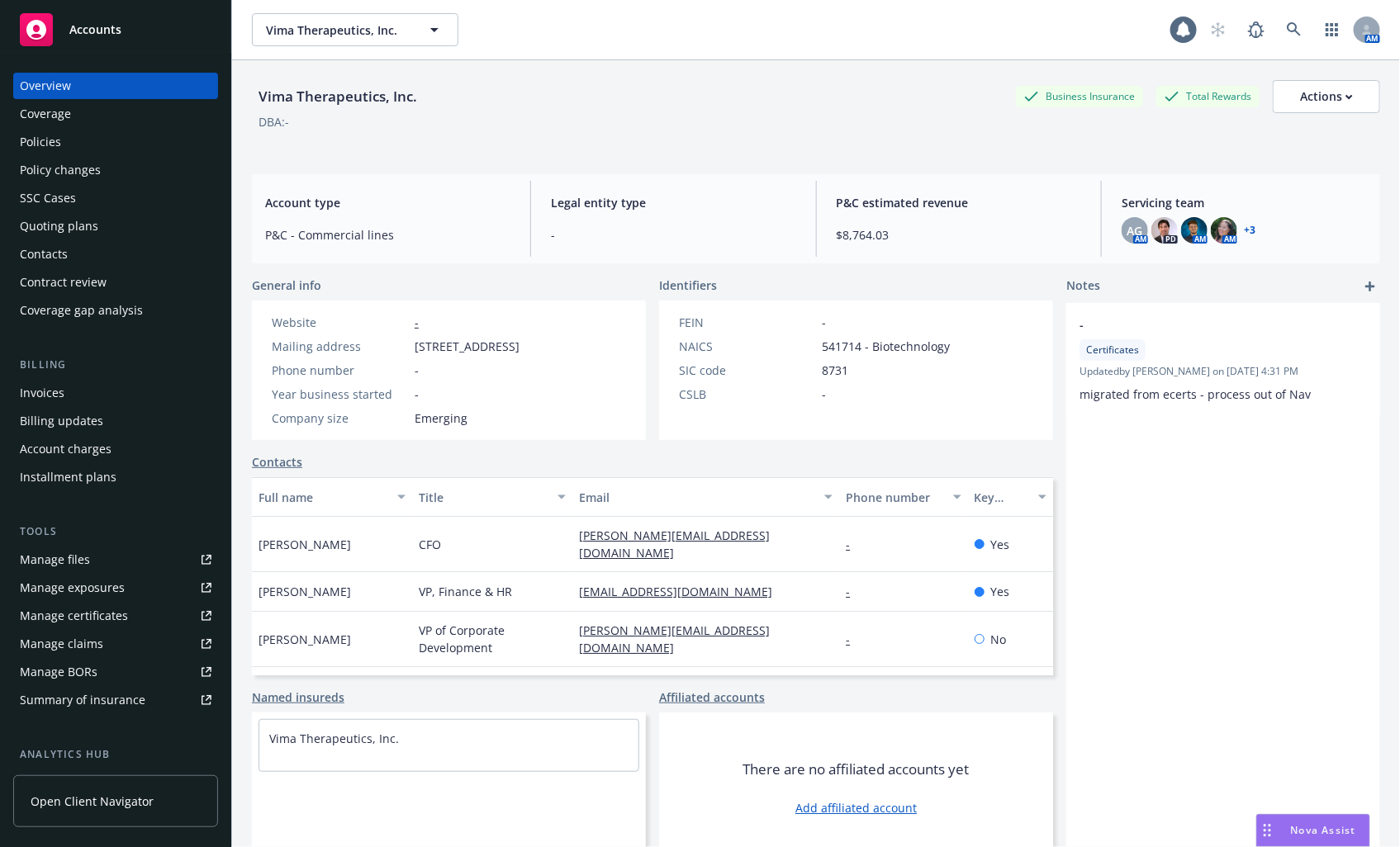
click at [97, 144] on div "Policies" at bounding box center [115, 142] width 191 height 26
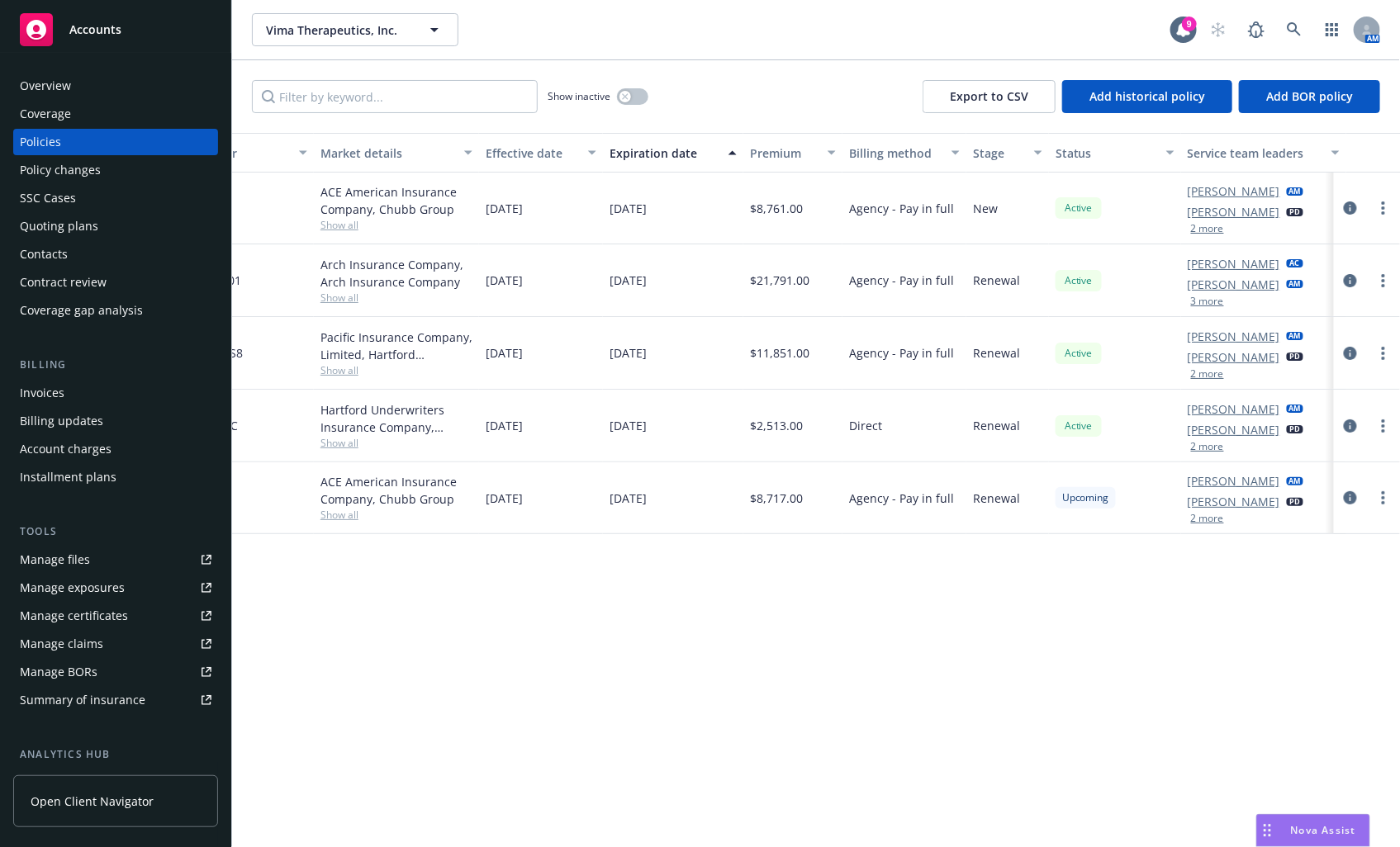
scroll to position [0, 425]
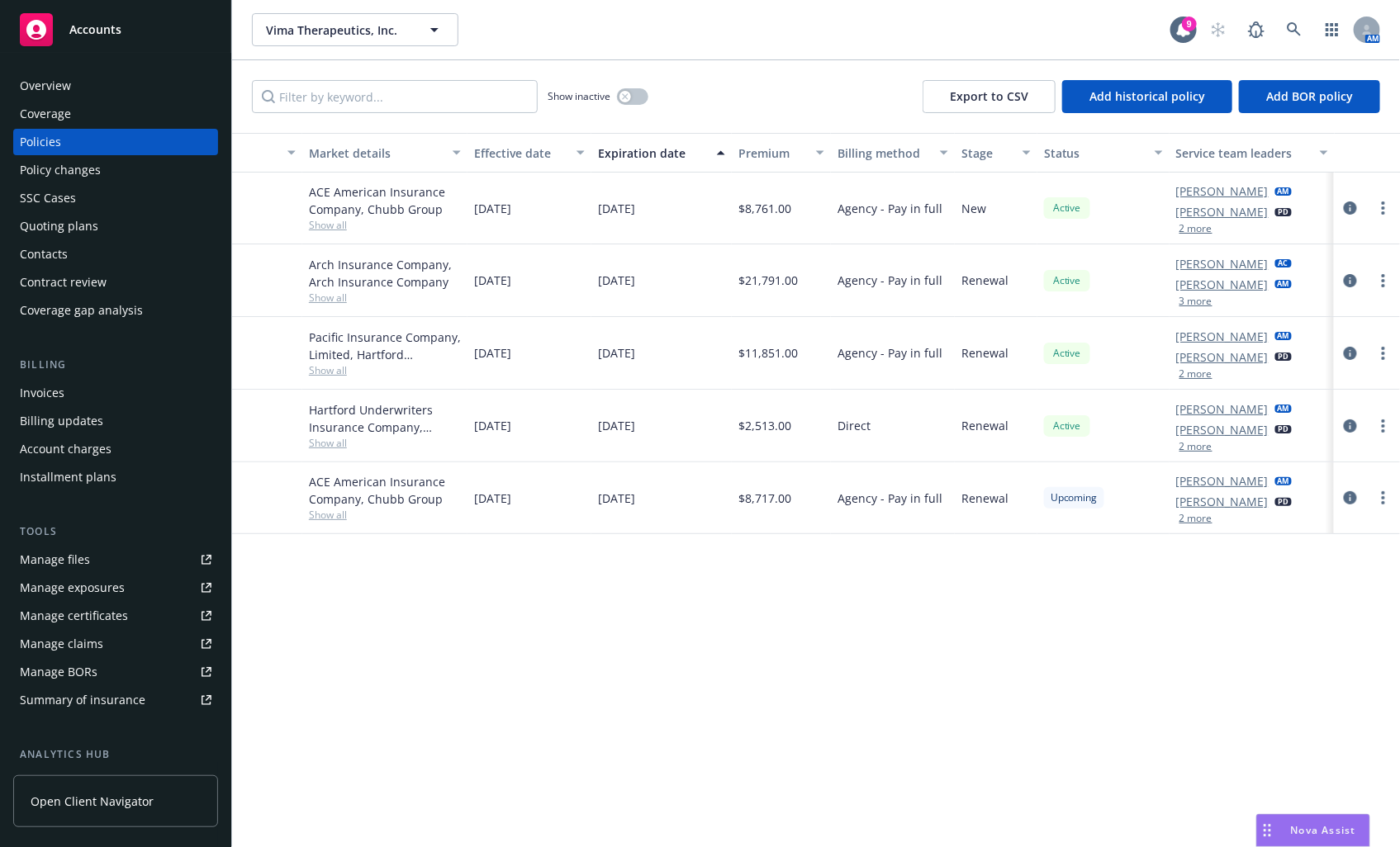
click at [1203, 299] on button "3 more" at bounding box center [1196, 300] width 33 height 10
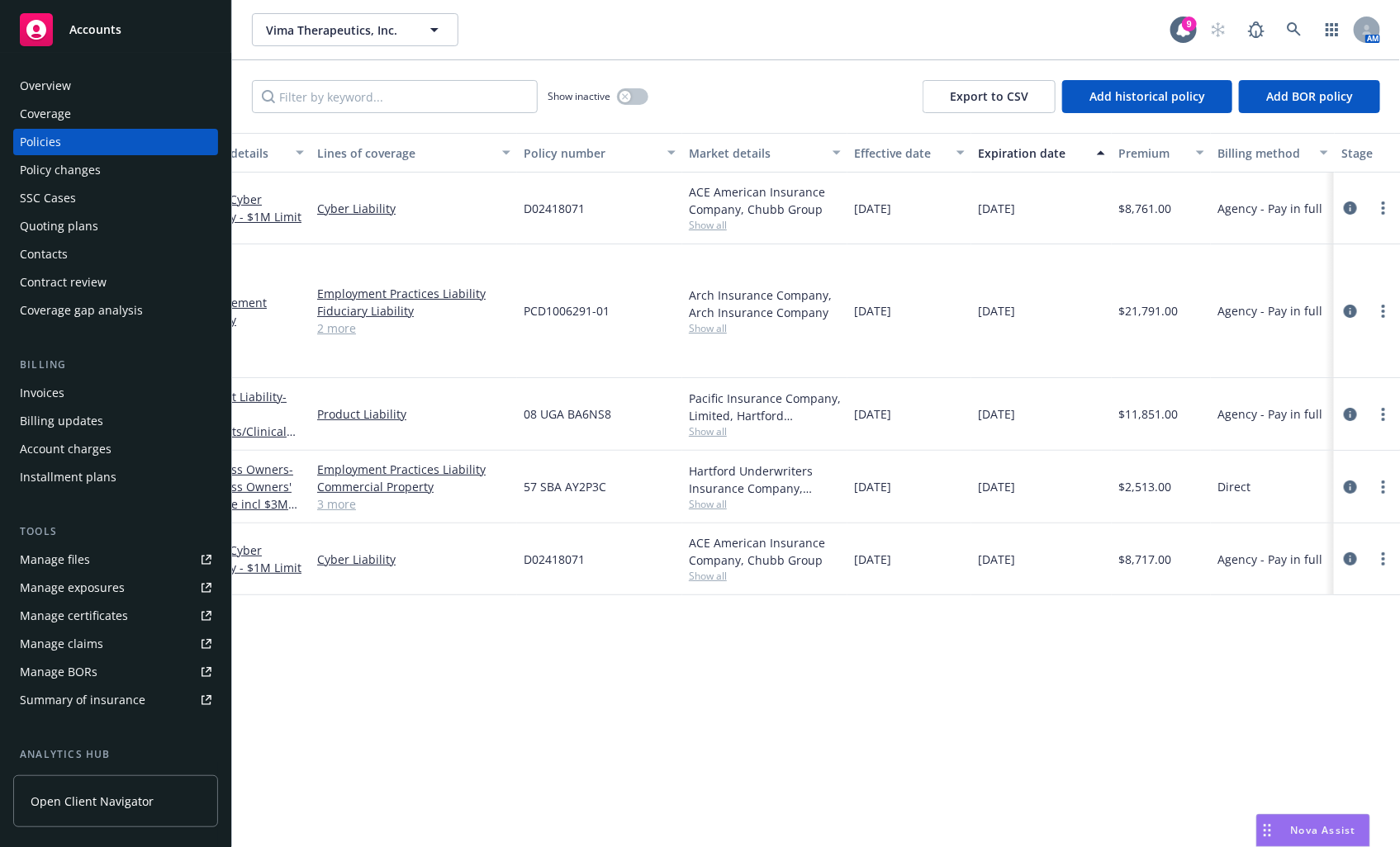
scroll to position [0, 0]
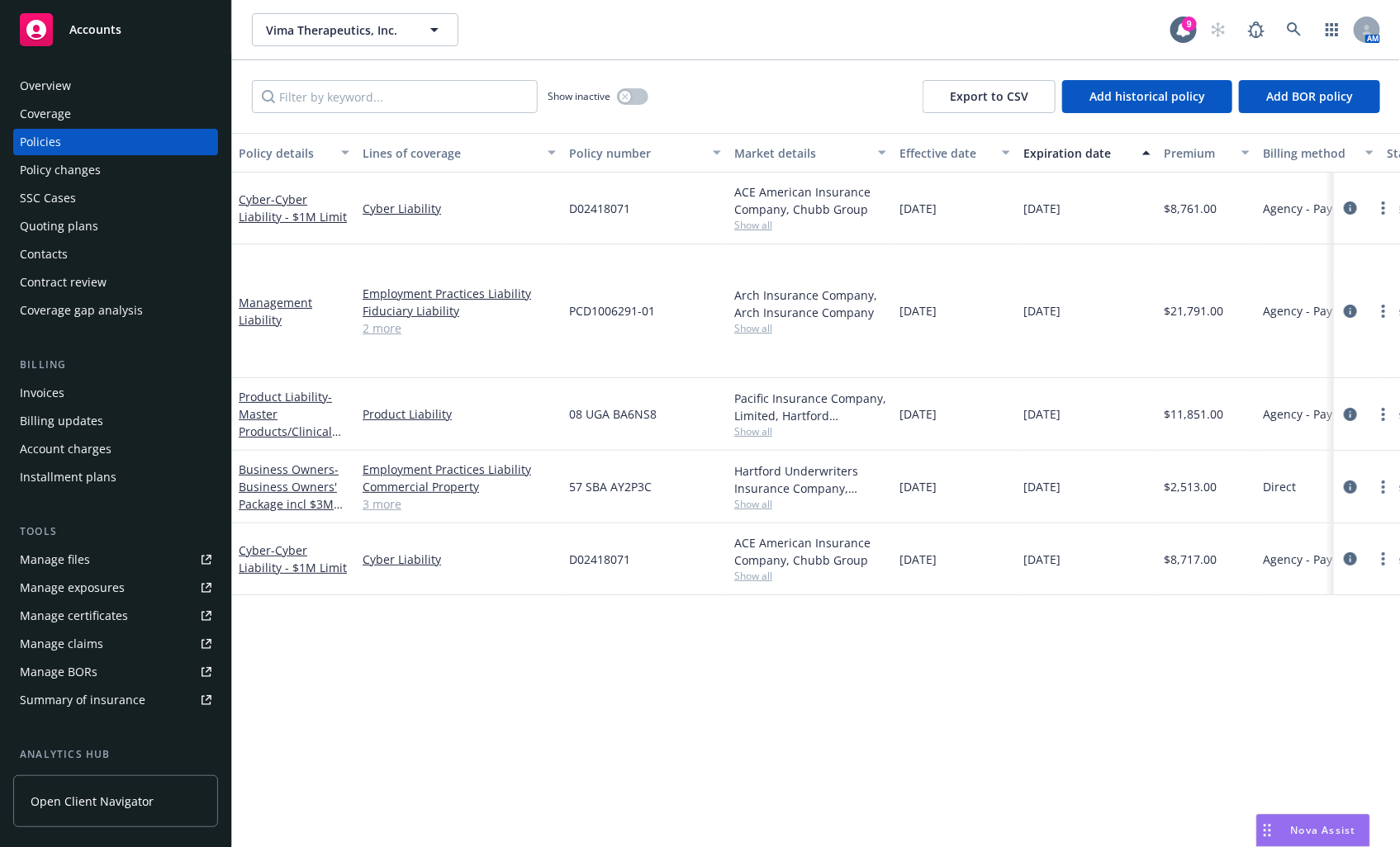
click at [78, 215] on div "Quoting plans" at bounding box center [59, 226] width 79 height 26
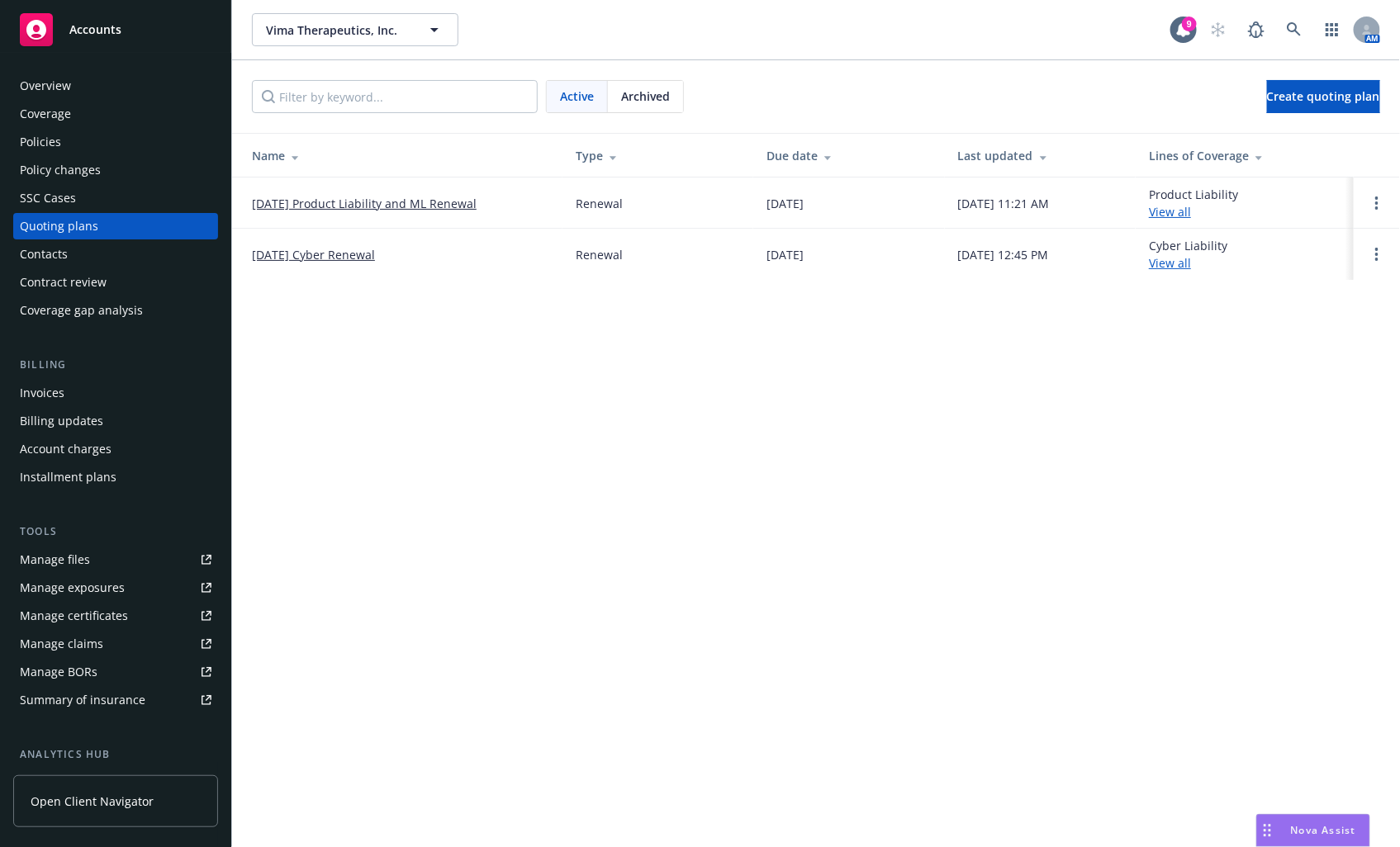
click at [434, 204] on link "[DATE] Product Liability and ML Renewal" at bounding box center [363, 203] width 224 height 17
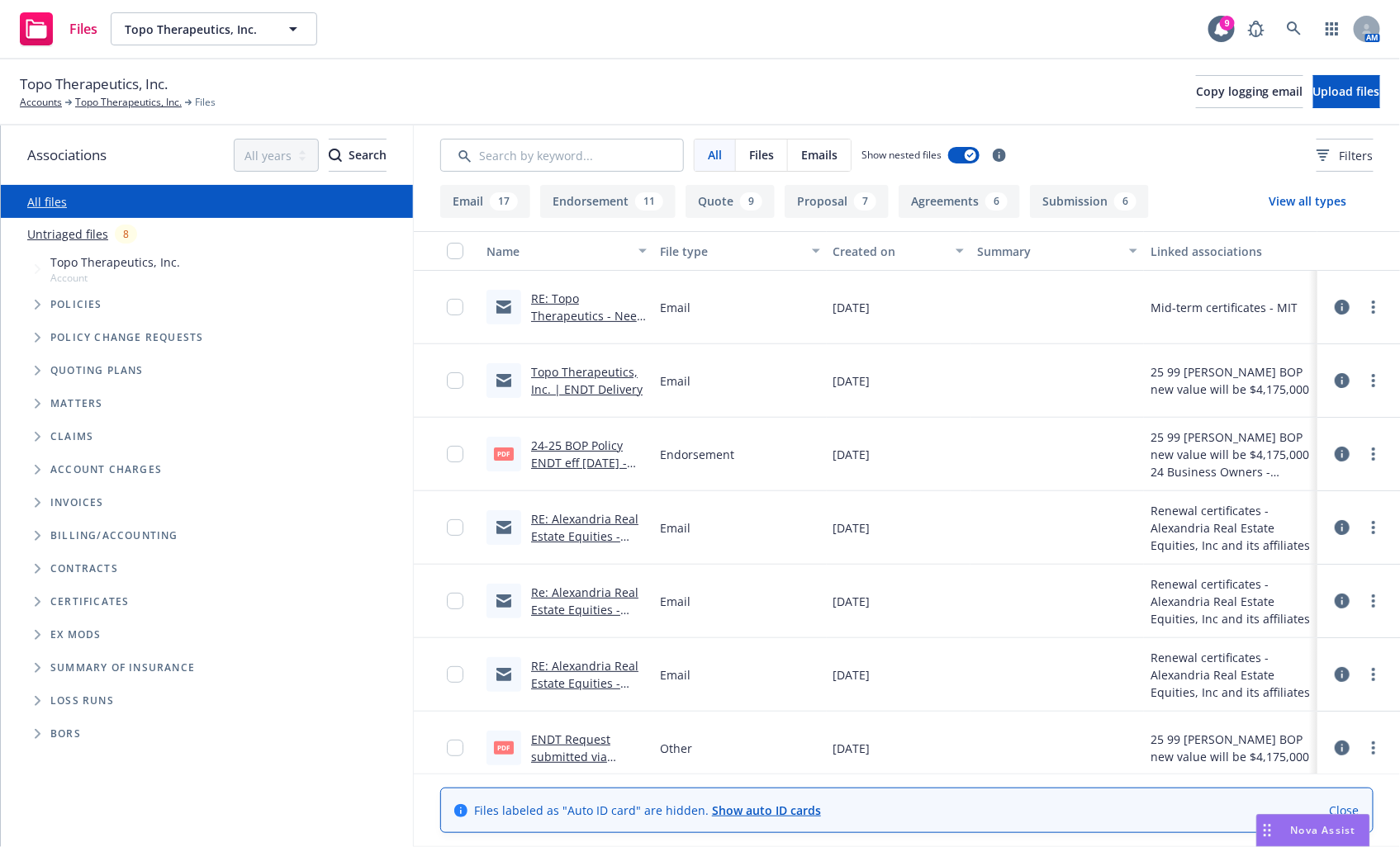
click at [37, 601] on icon "Folder Tree Example" at bounding box center [38, 602] width 7 height 10
click at [45, 632] on span "Folder Tree Example" at bounding box center [51, 631] width 26 height 26
click at [54, 724] on span "Folder Tree Example" at bounding box center [51, 732] width 26 height 26
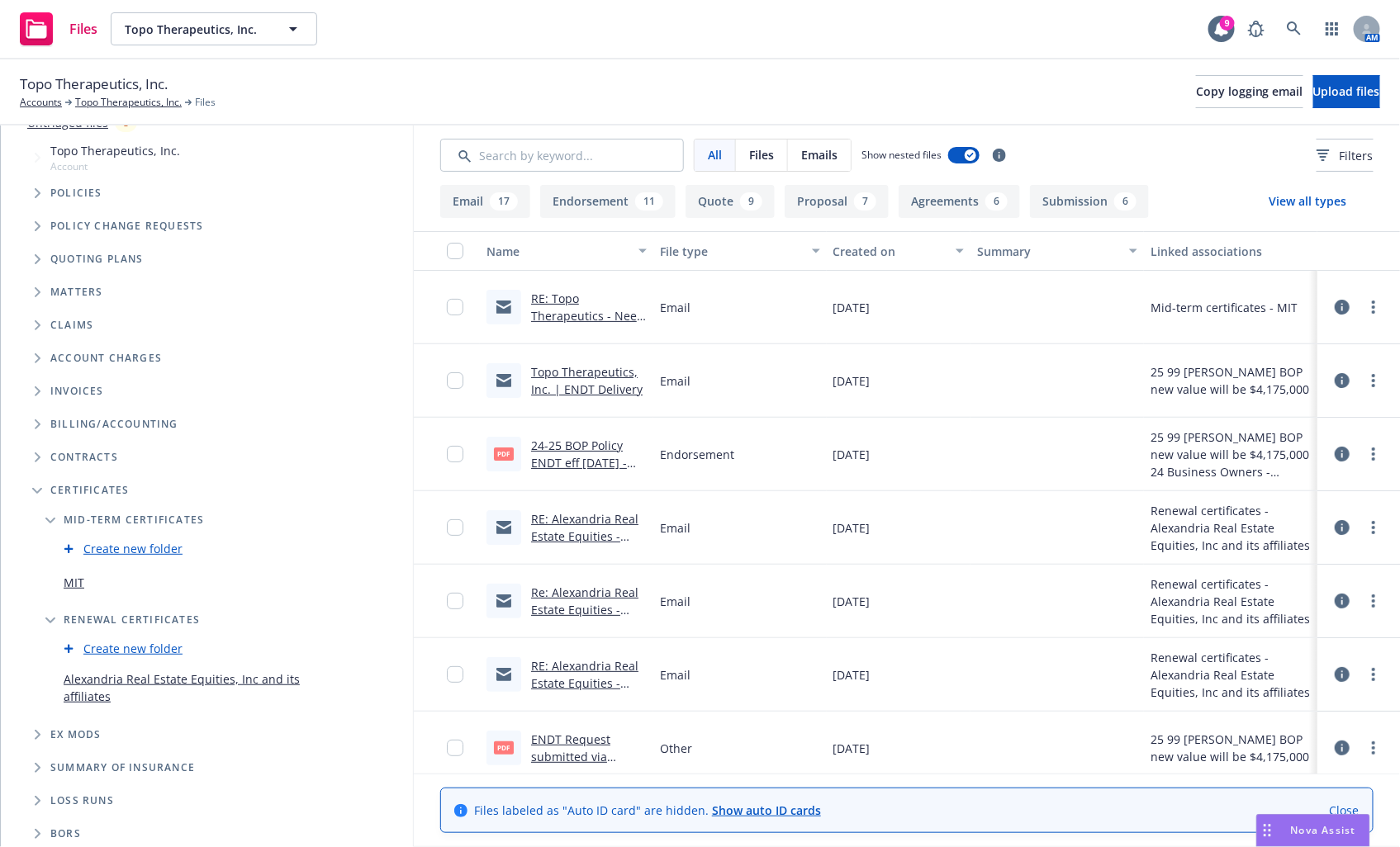
scroll to position [114, 0]
click at [260, 682] on link "Alexandria Real Estate Equities, Inc and its affiliates" at bounding box center [196, 686] width 264 height 35
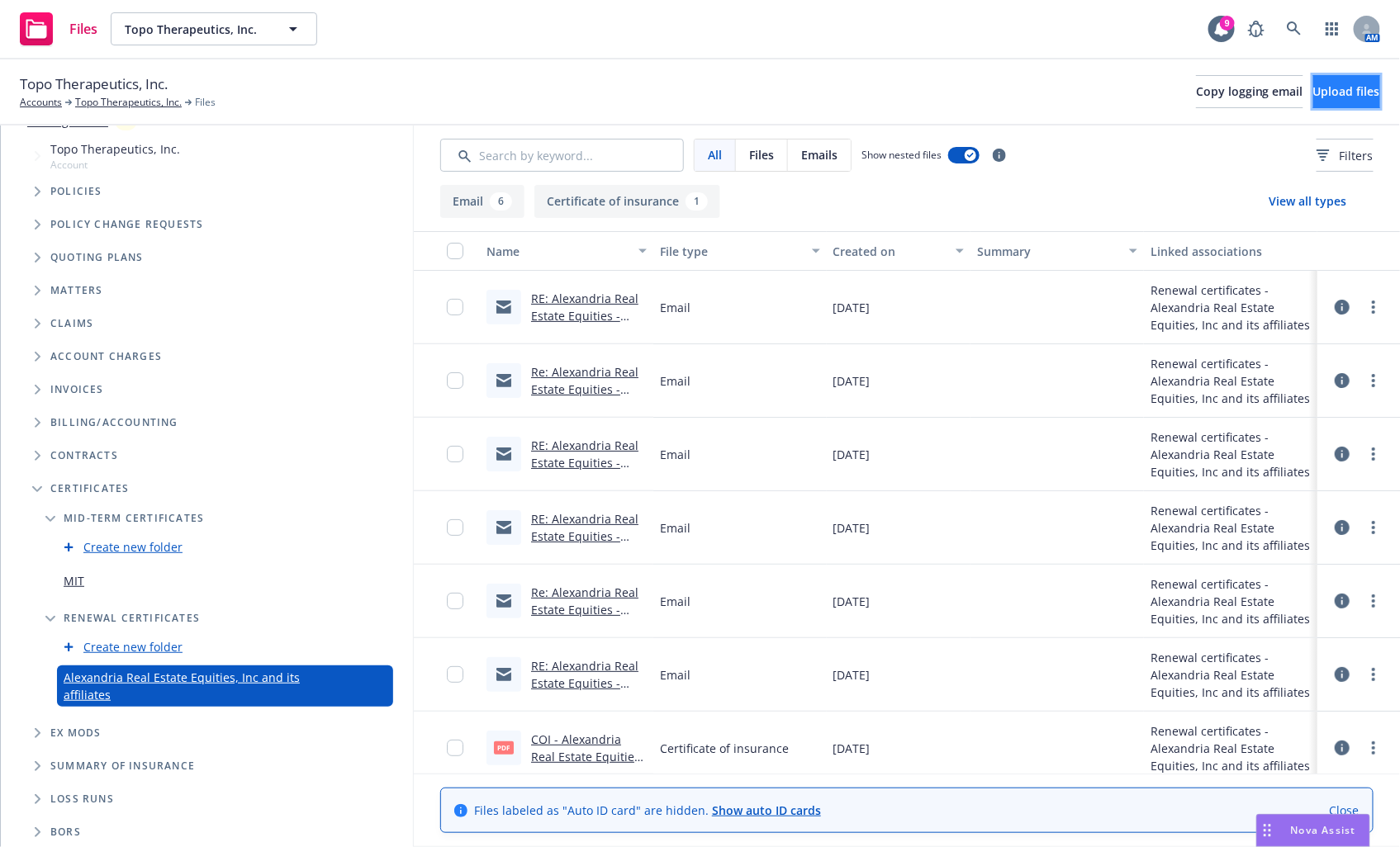
click at [1346, 84] on span "Upload files" at bounding box center [1347, 92] width 67 height 16
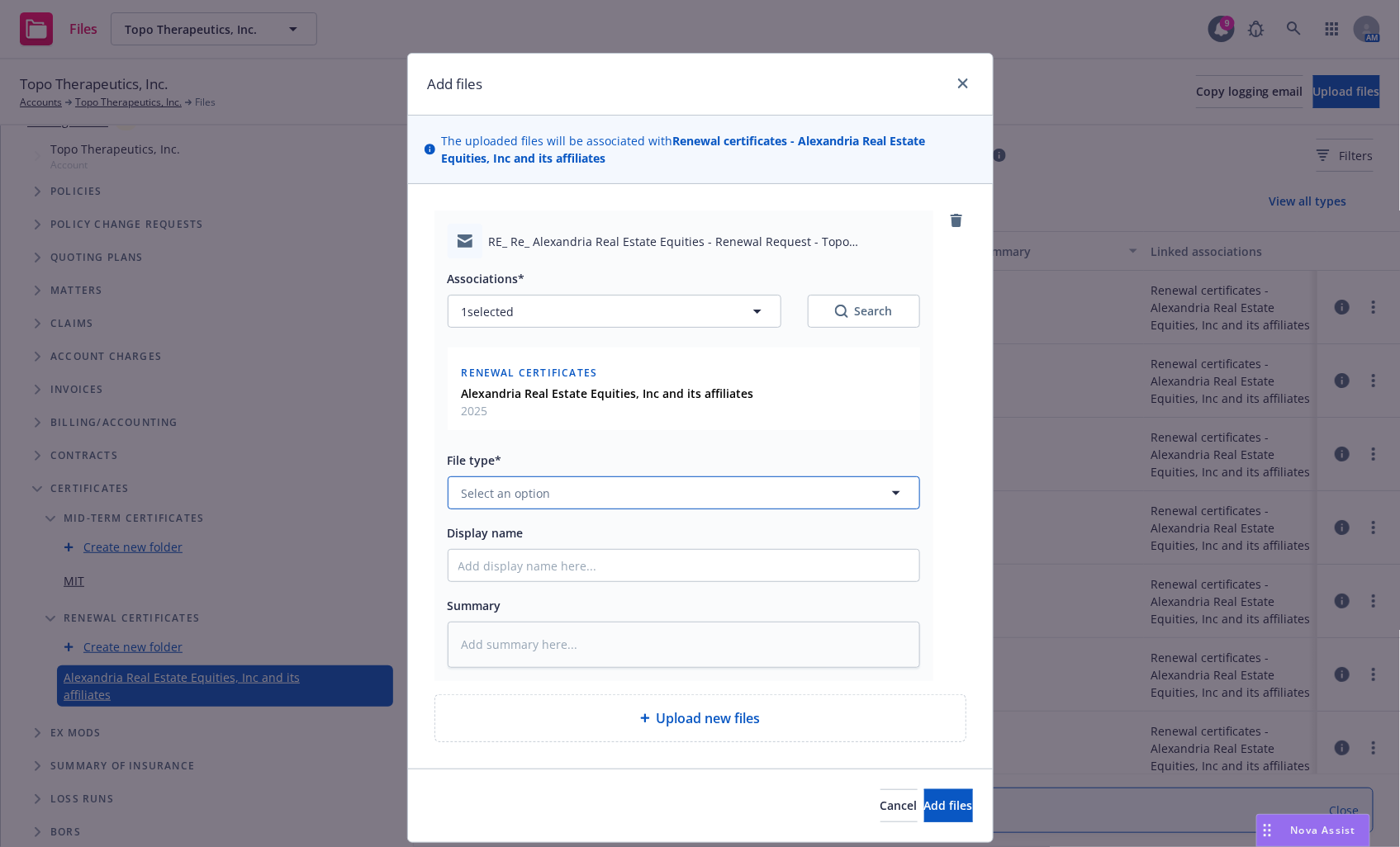
click at [667, 493] on button "Select an option" at bounding box center [684, 493] width 472 height 33
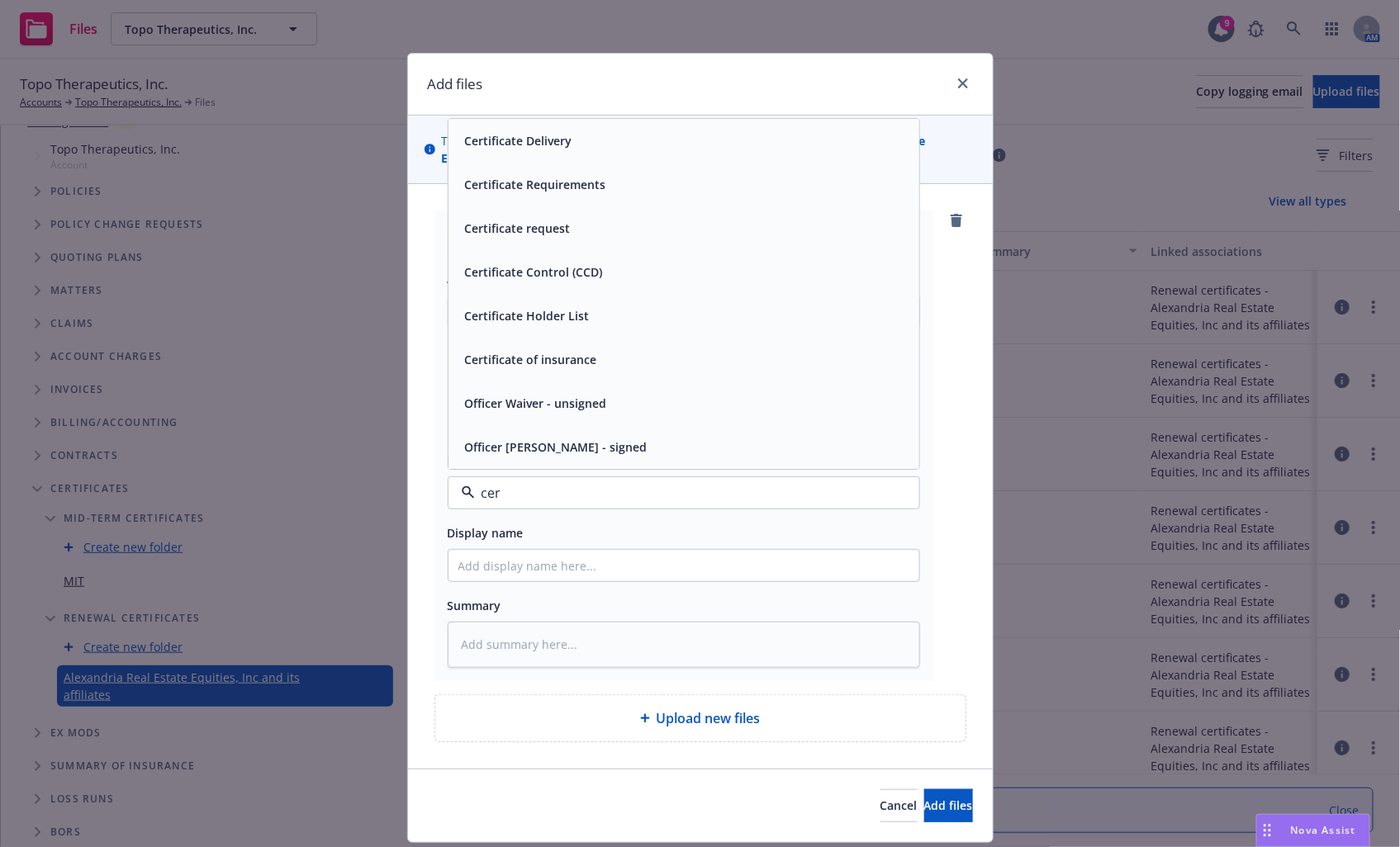
type input "cert"
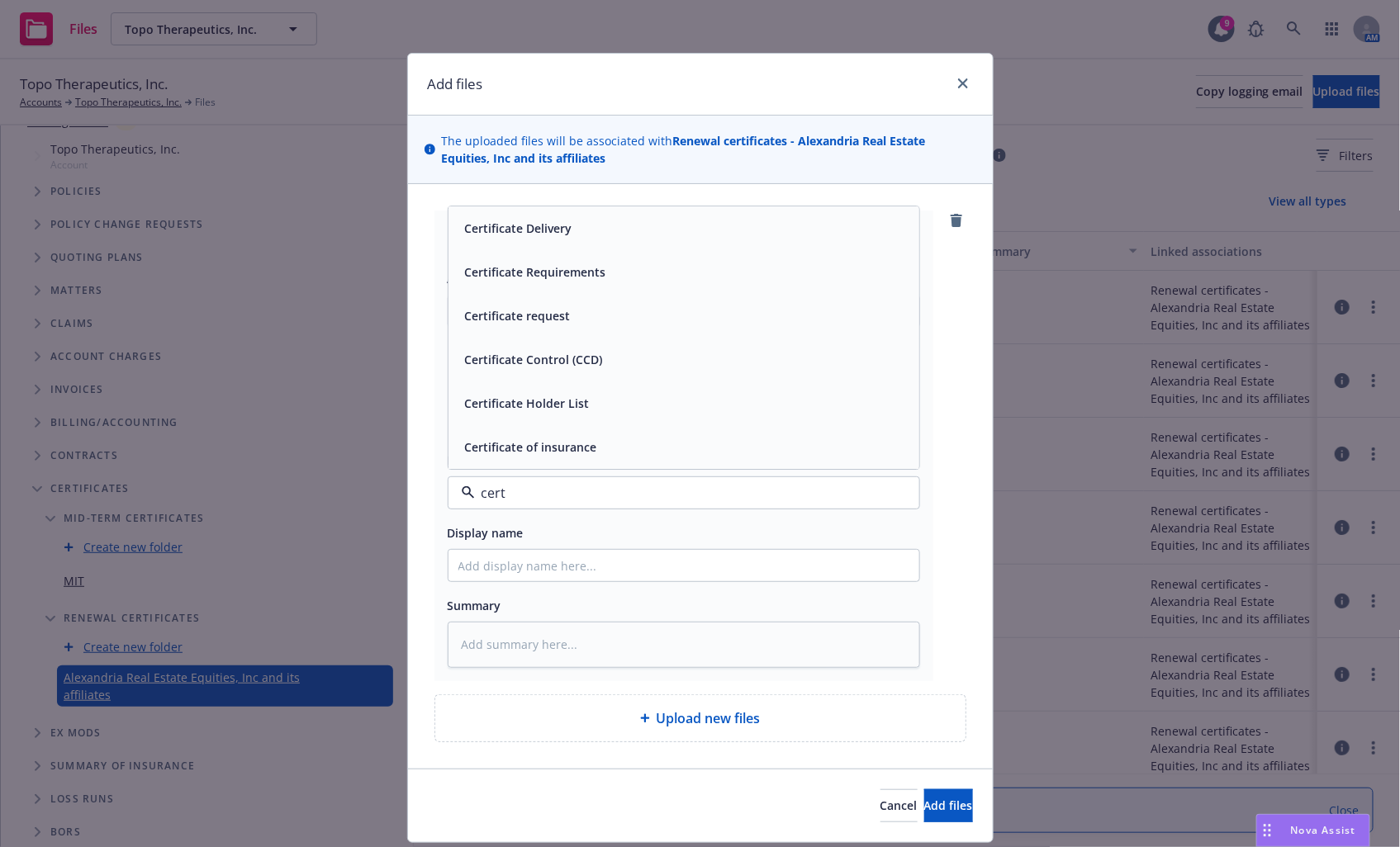
click at [631, 231] on div "Certificate Delivery" at bounding box center [684, 229] width 451 height 24
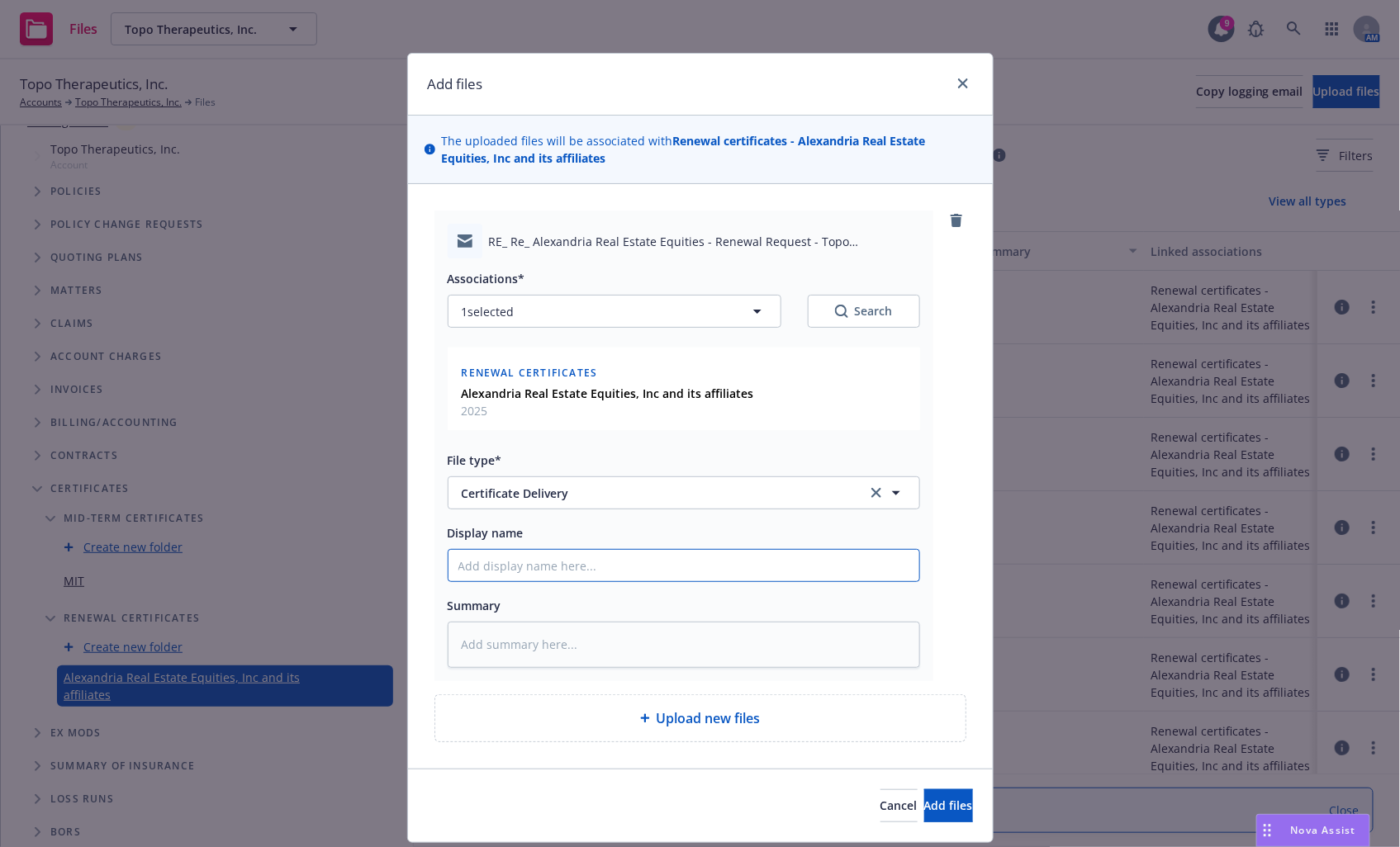
click at [597, 565] on input "Display name" at bounding box center [683, 566] width 471 height 31
type textarea "x"
type input "C"
type textarea "x"
type input "CO"
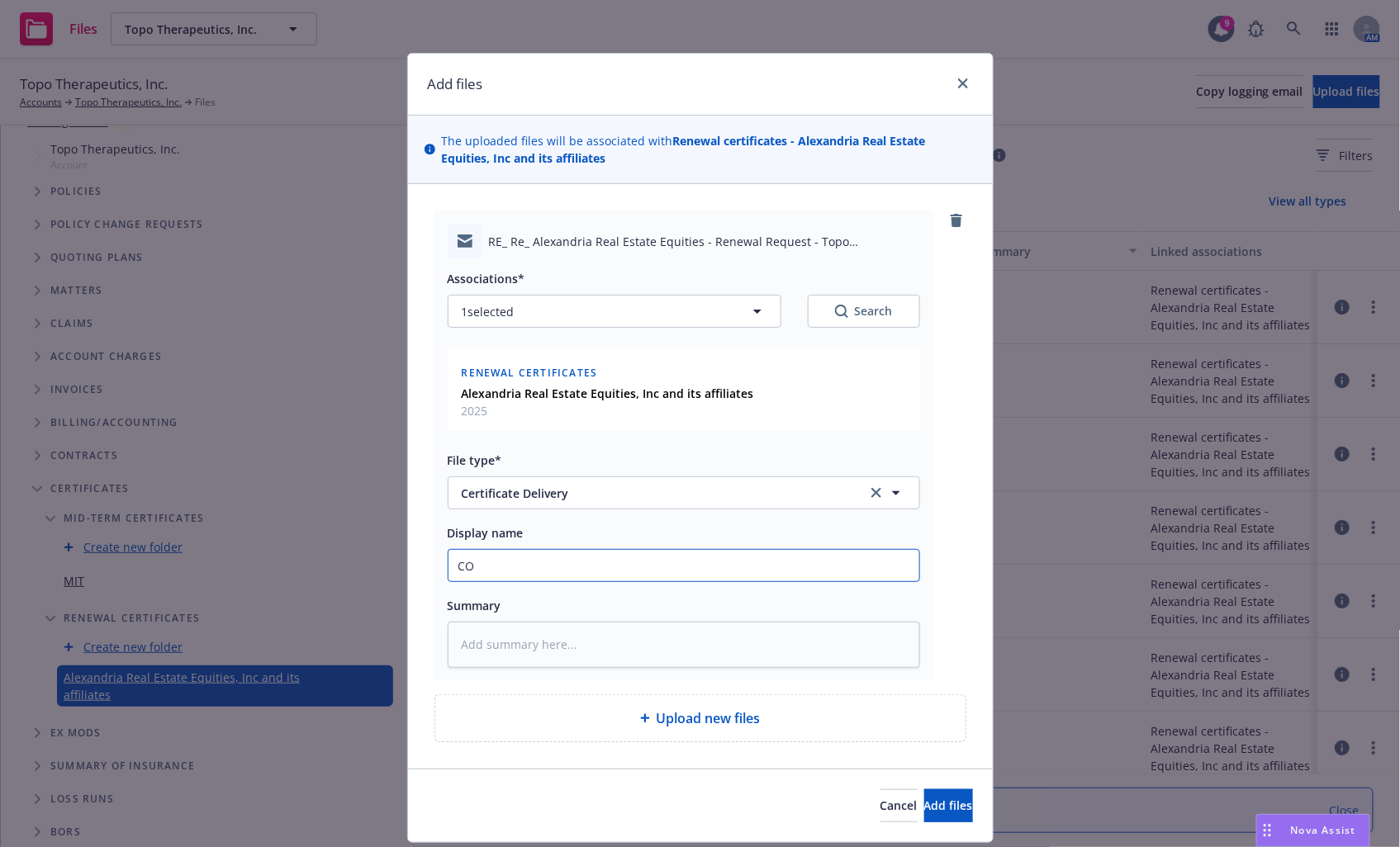
type textarea "x"
type input "COI"
type textarea "x"
type input "COI"
type textarea "x"
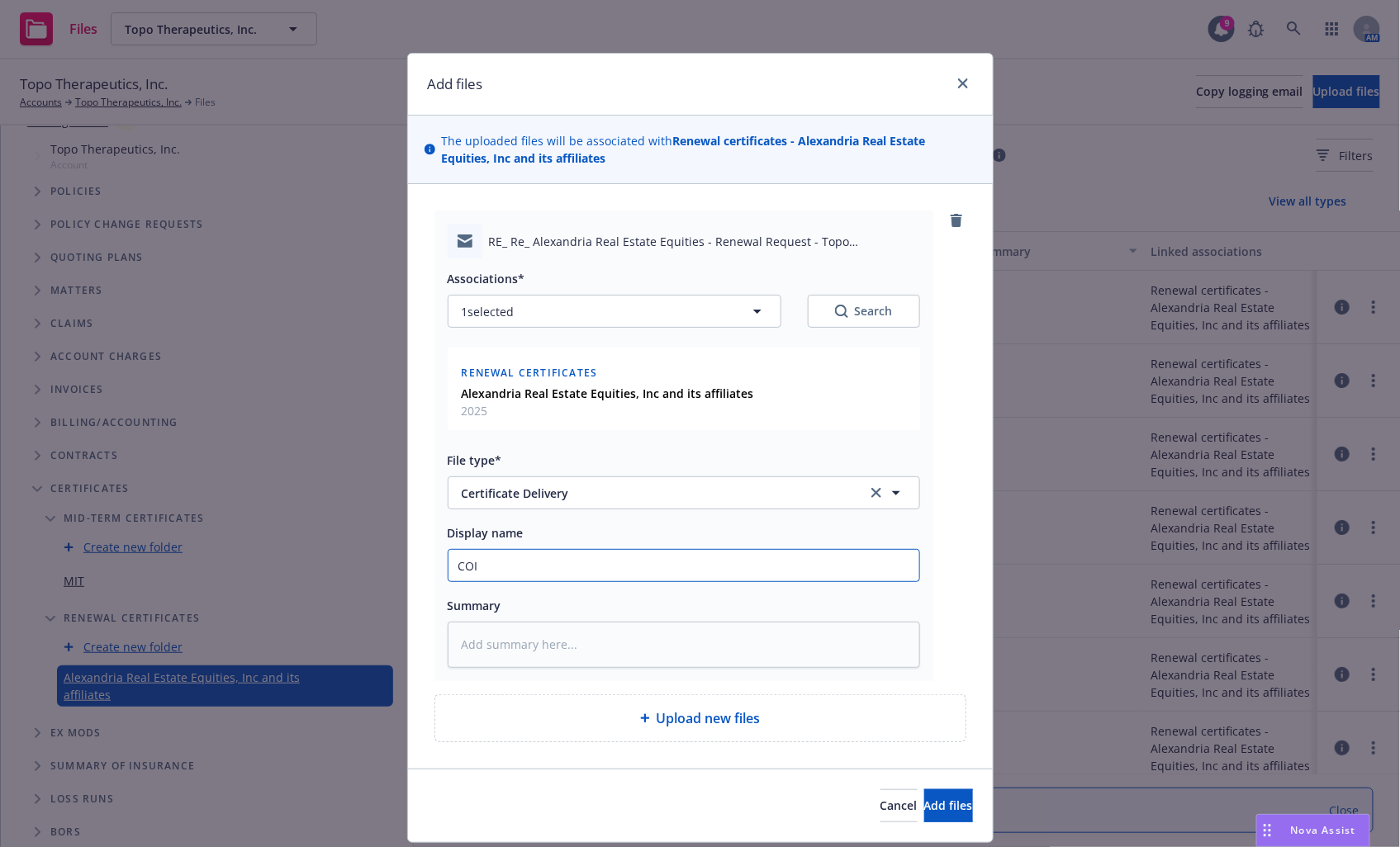
type input "COI D"
type textarea "x"
type input "COI Del"
type textarea "x"
type input "COI Deli"
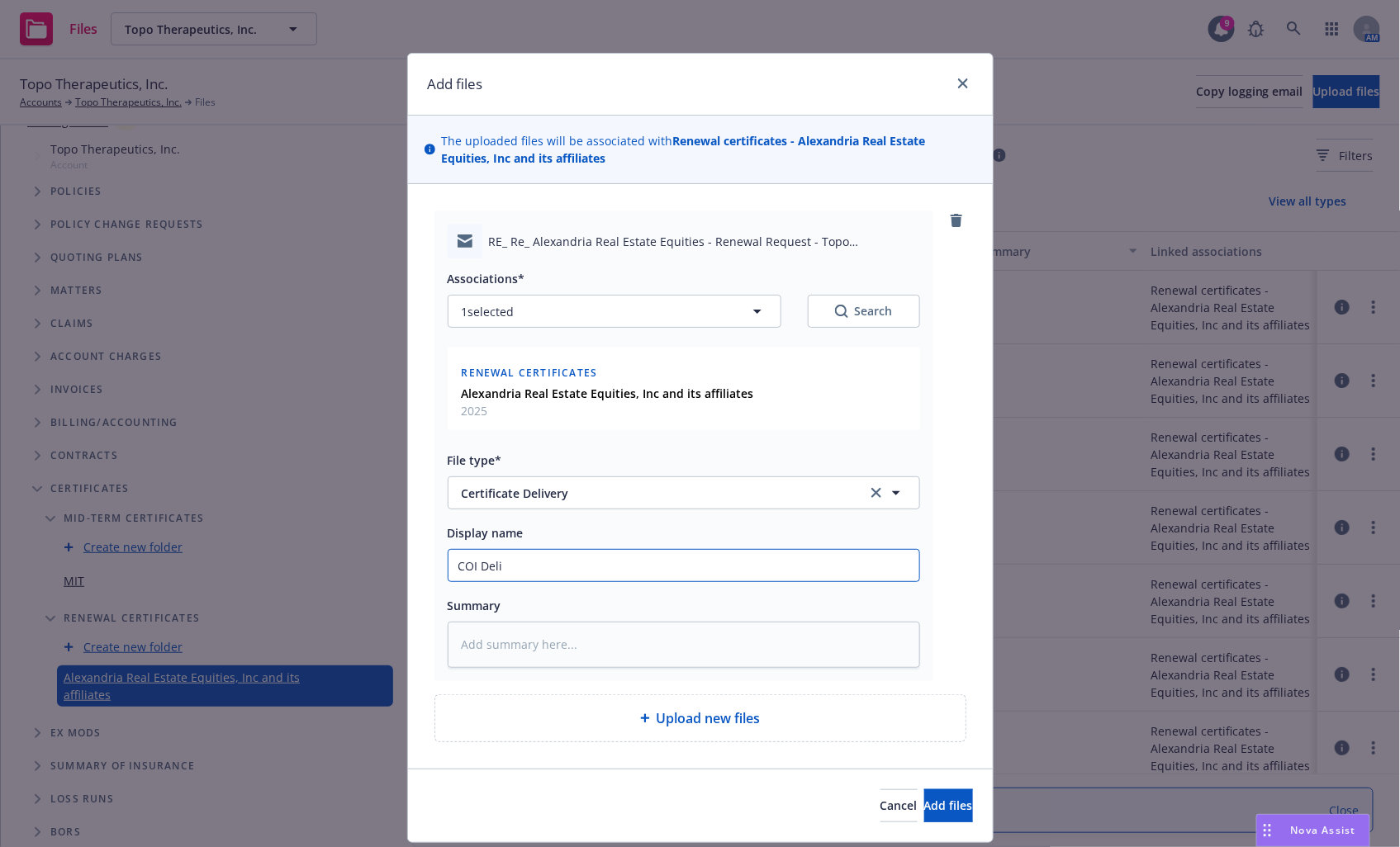
type textarea "x"
type input "COI Deliv"
type textarea "x"
type input "COI Delive"
type textarea "x"
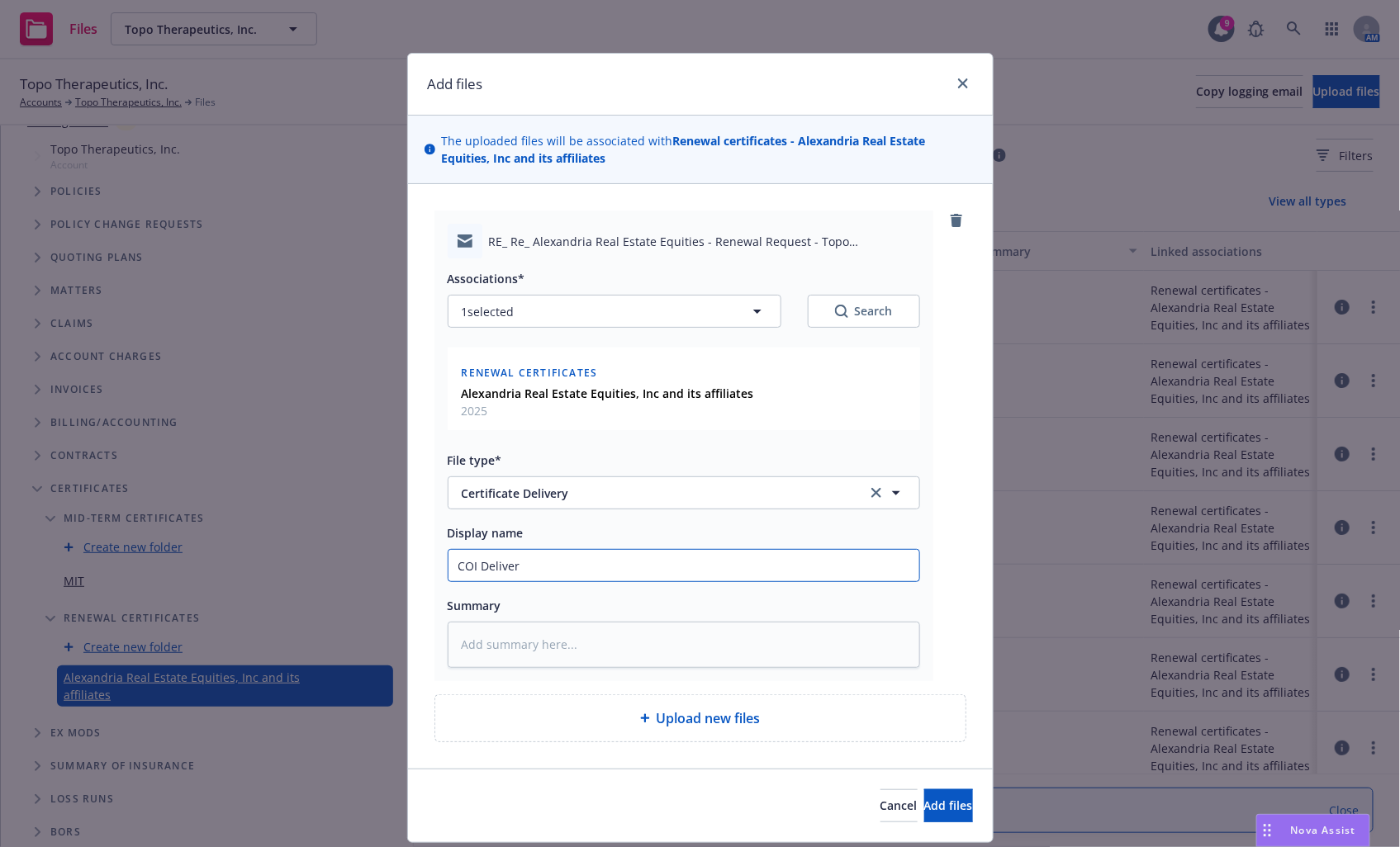
type input "COI Delivery"
type textarea "x"
type input "COI Delivery"
type textarea "x"
type input "COI Delivery U"
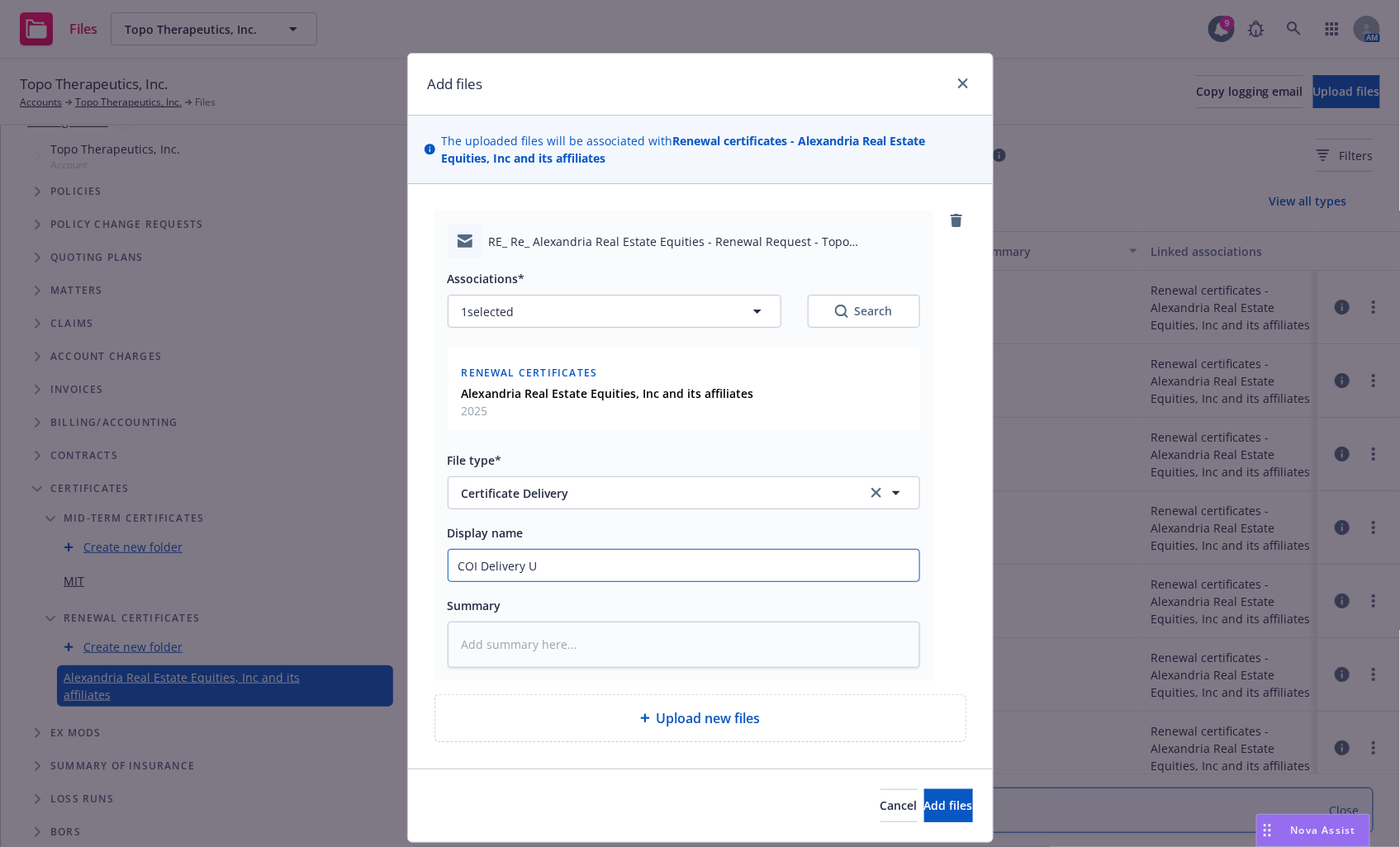
type textarea "x"
type input "COI Delivery Up"
type textarea "x"
type input "COI Delivery U"
type textarea "x"
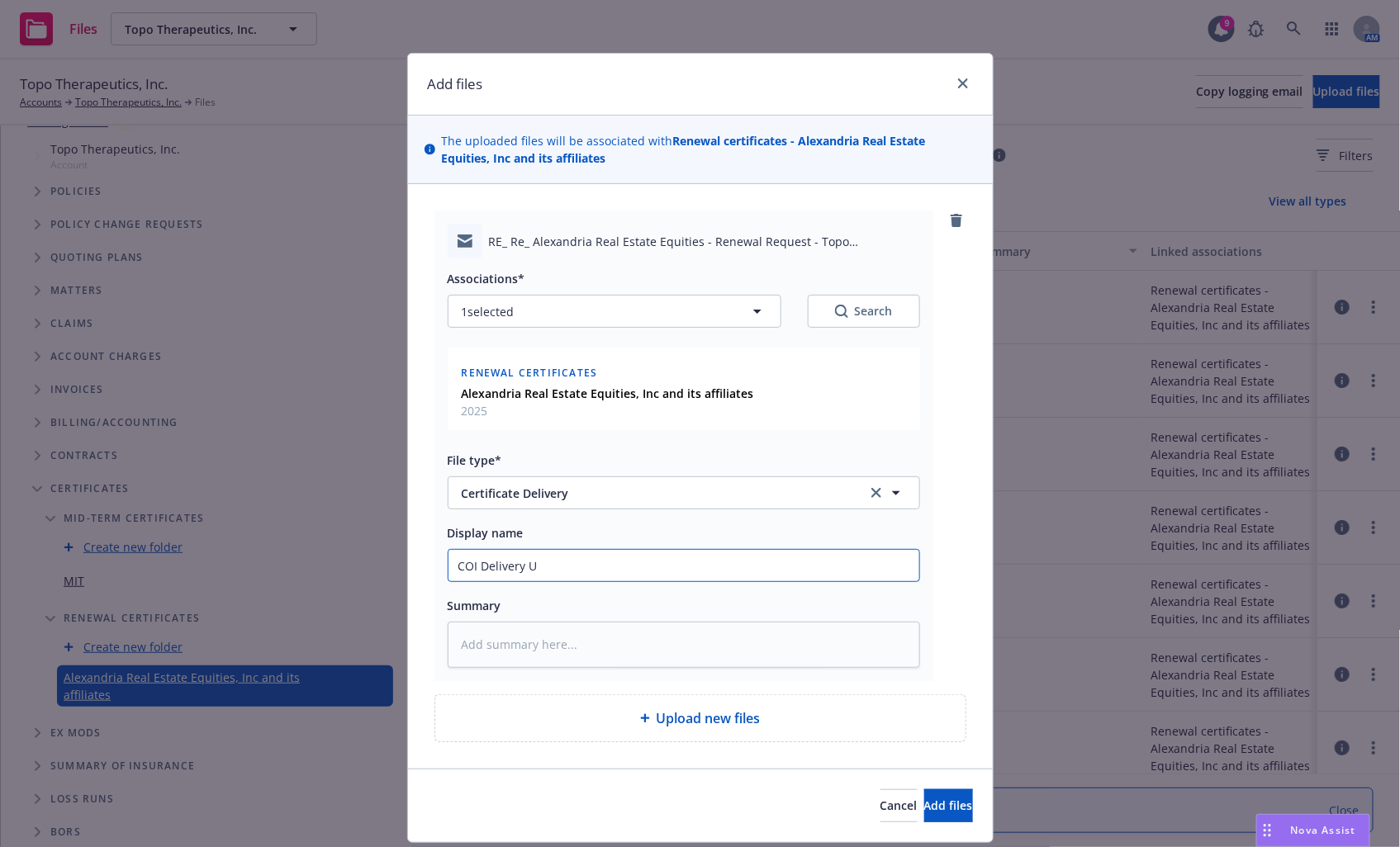
type input "COI Delivery"
type textarea "x"
type input "COI Delivery"
type textarea "x"
type input "COI Deliver"
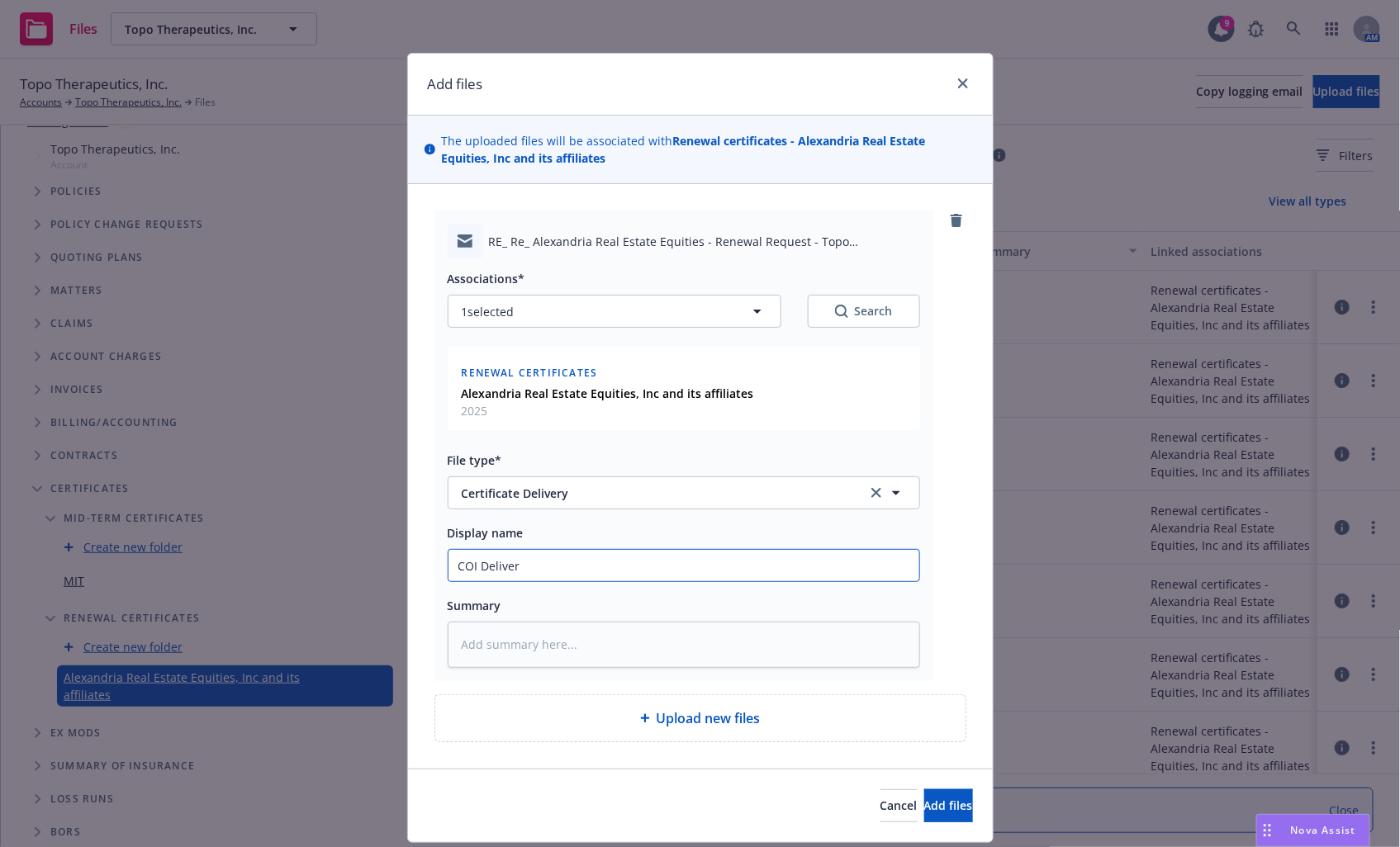
type textarea "x"
type input "COI Delive"
type textarea "x"
type input "COI Deli"
type textarea "x"
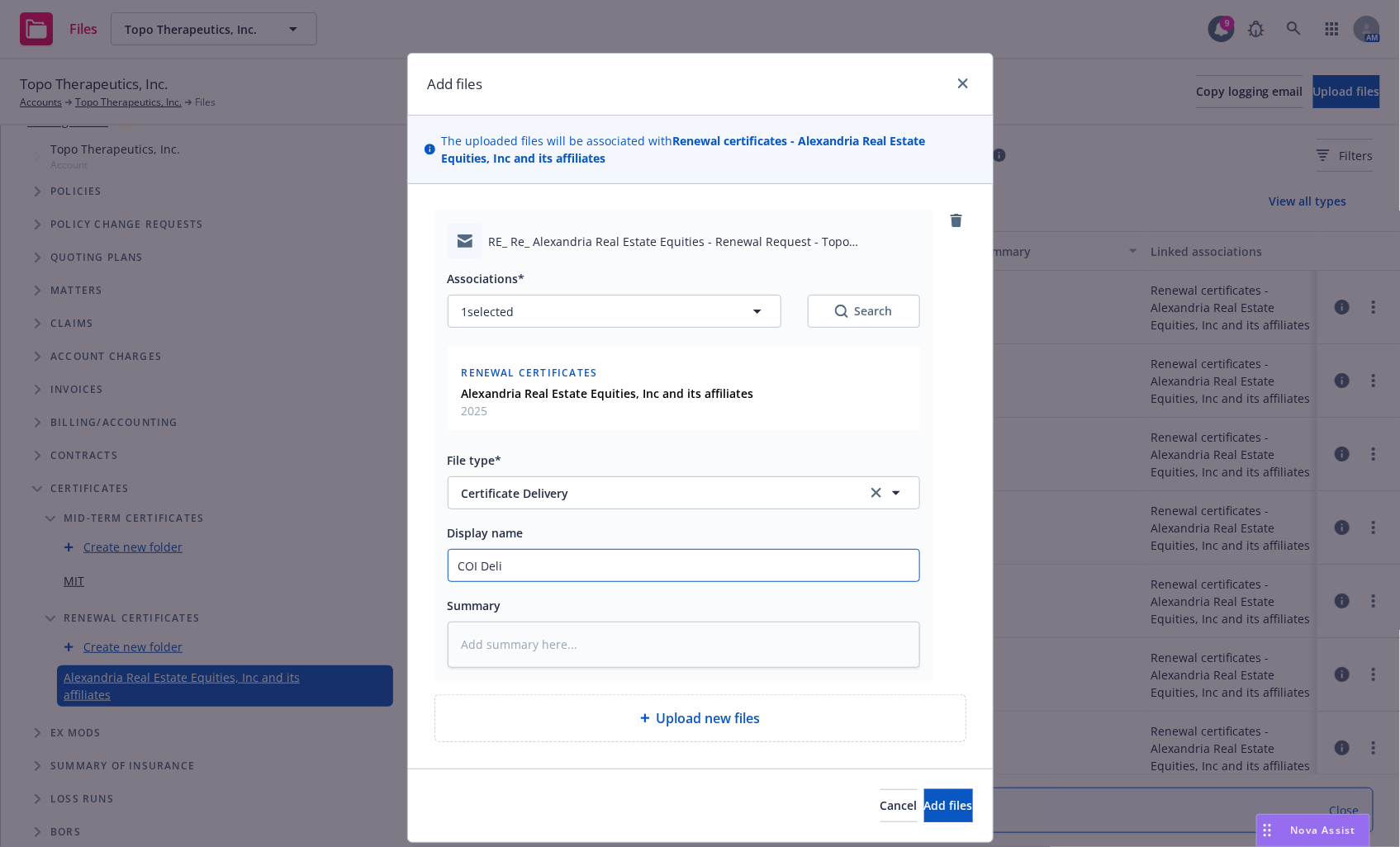
type input "COI Del"
type textarea "x"
type input "COI De"
type textarea "x"
type input "COI D"
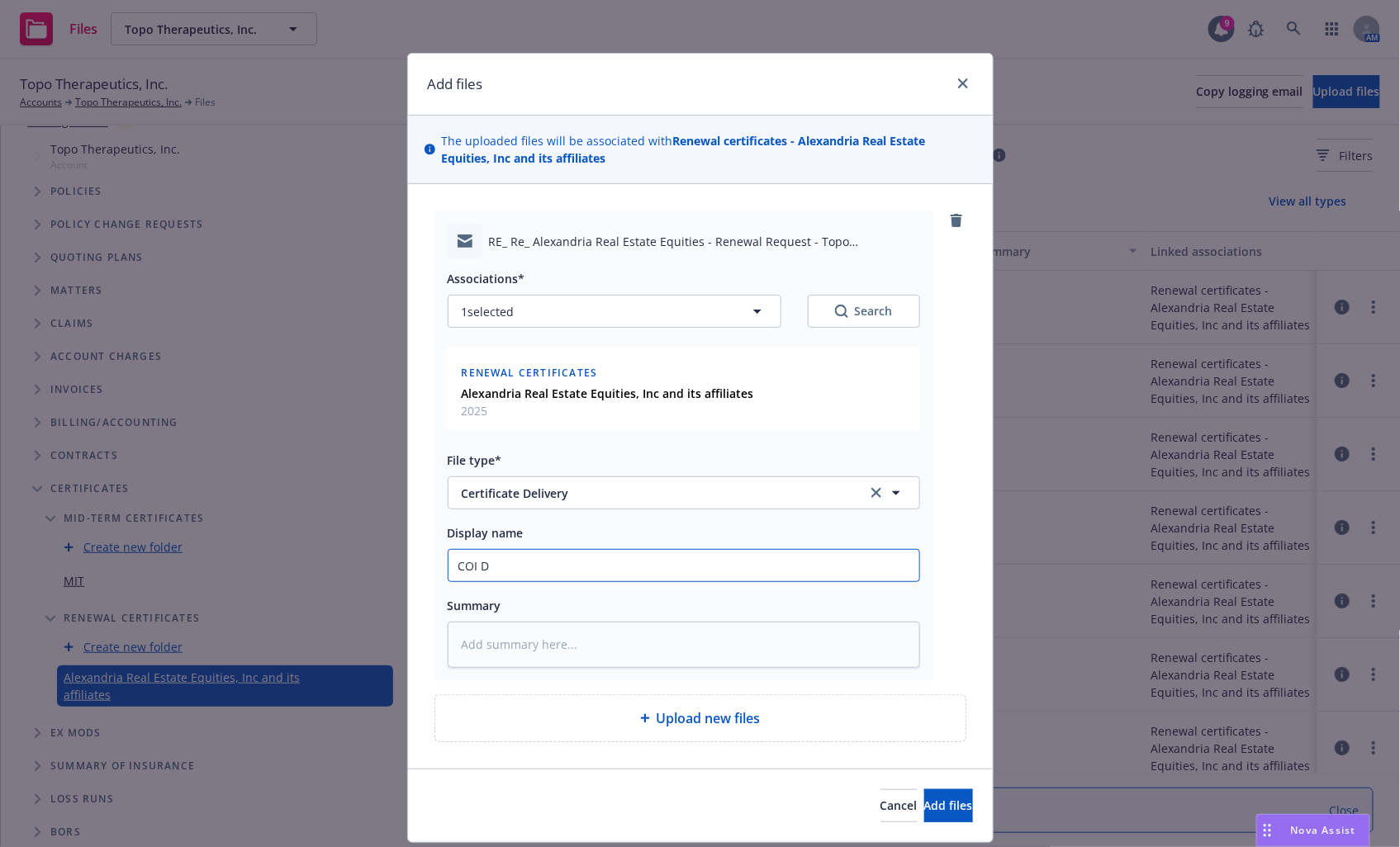
type textarea "x"
type input "COI DE"
type textarea "x"
type input "COI DEl"
type textarea "x"
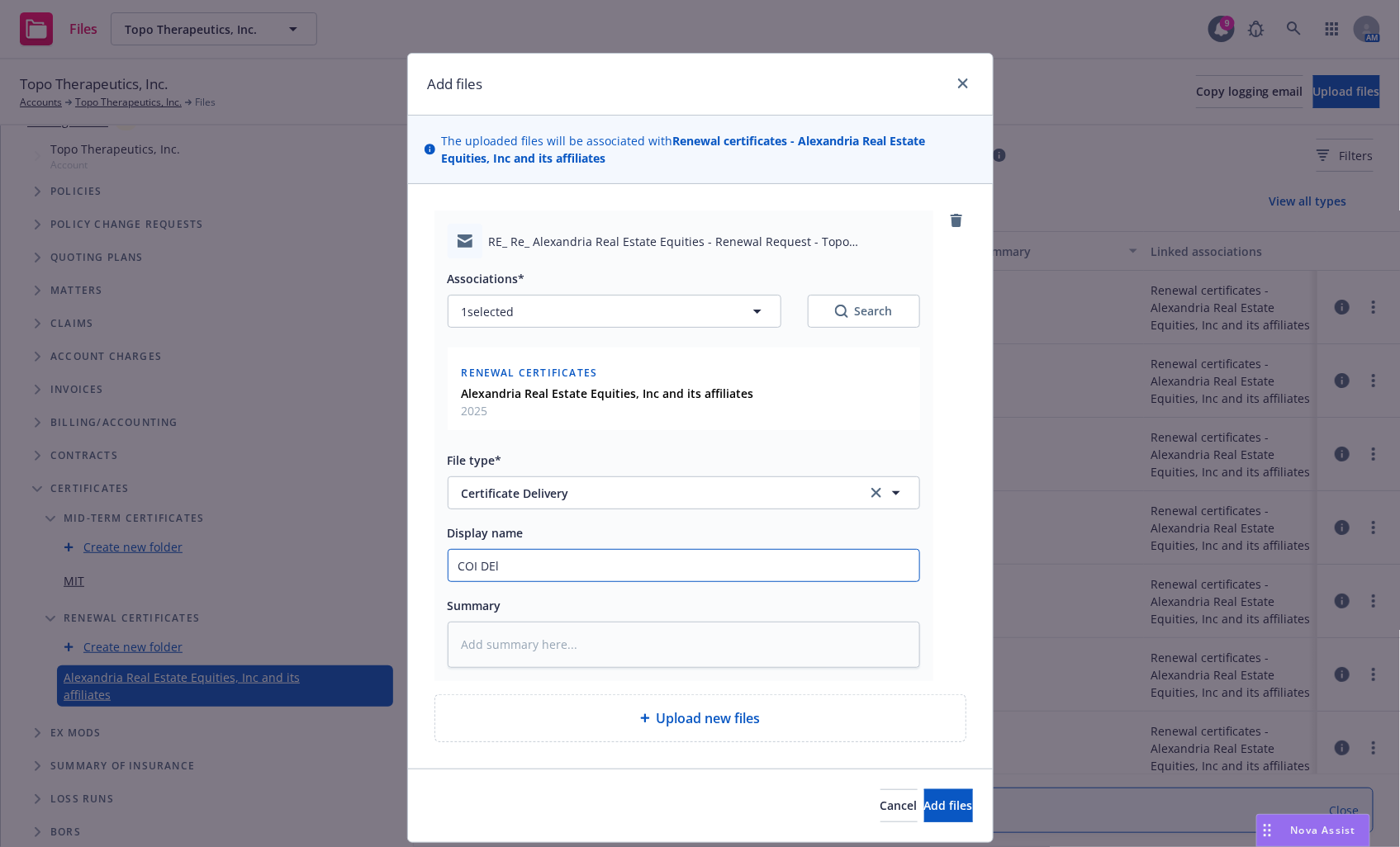
type input "COI DEli"
type textarea "x"
type input "COI DEliv"
type textarea "x"
type input "COI DElive"
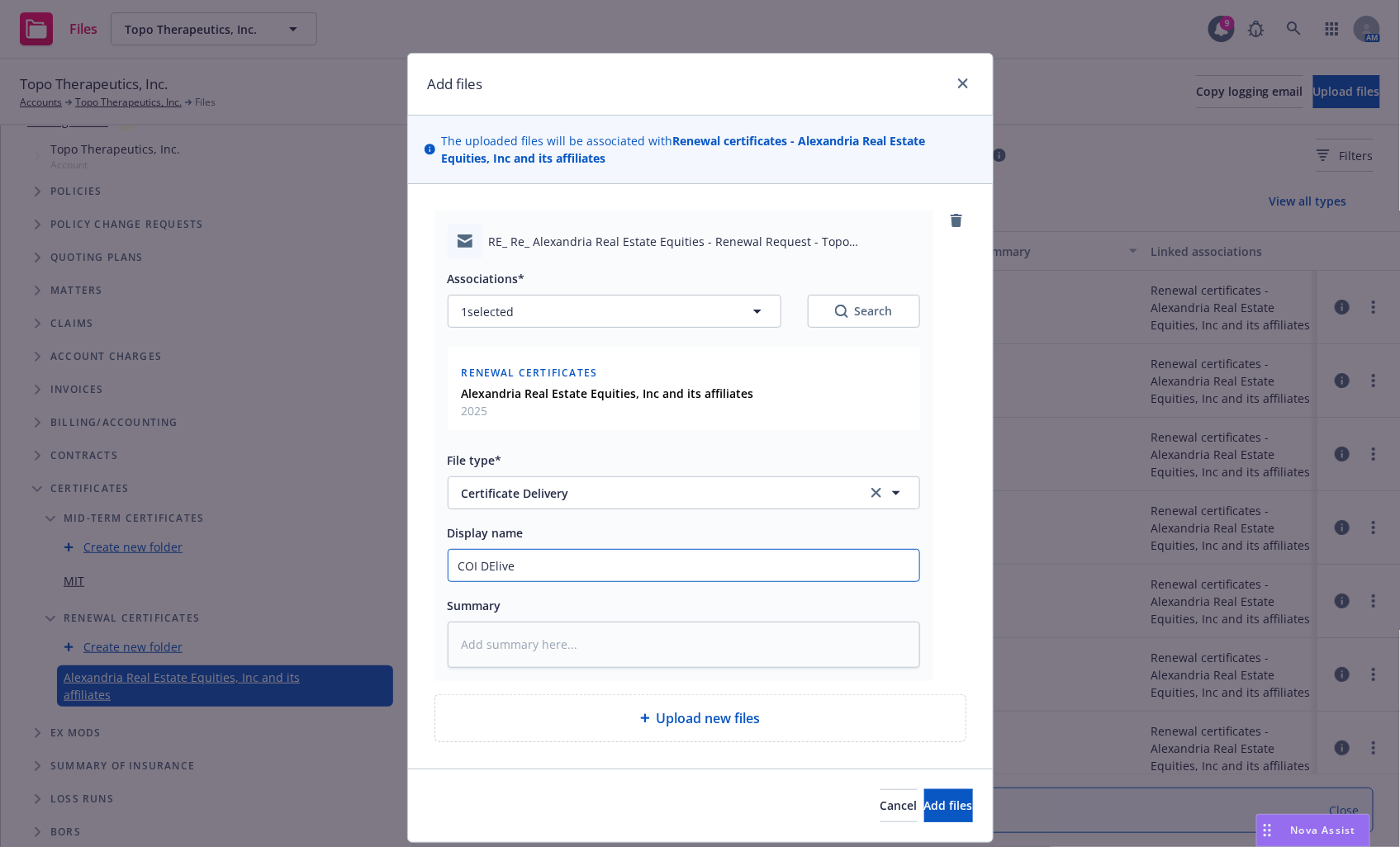
type textarea "x"
type input "COI DElivery"
type textarea "x"
type input "COI DElivery"
type textarea "x"
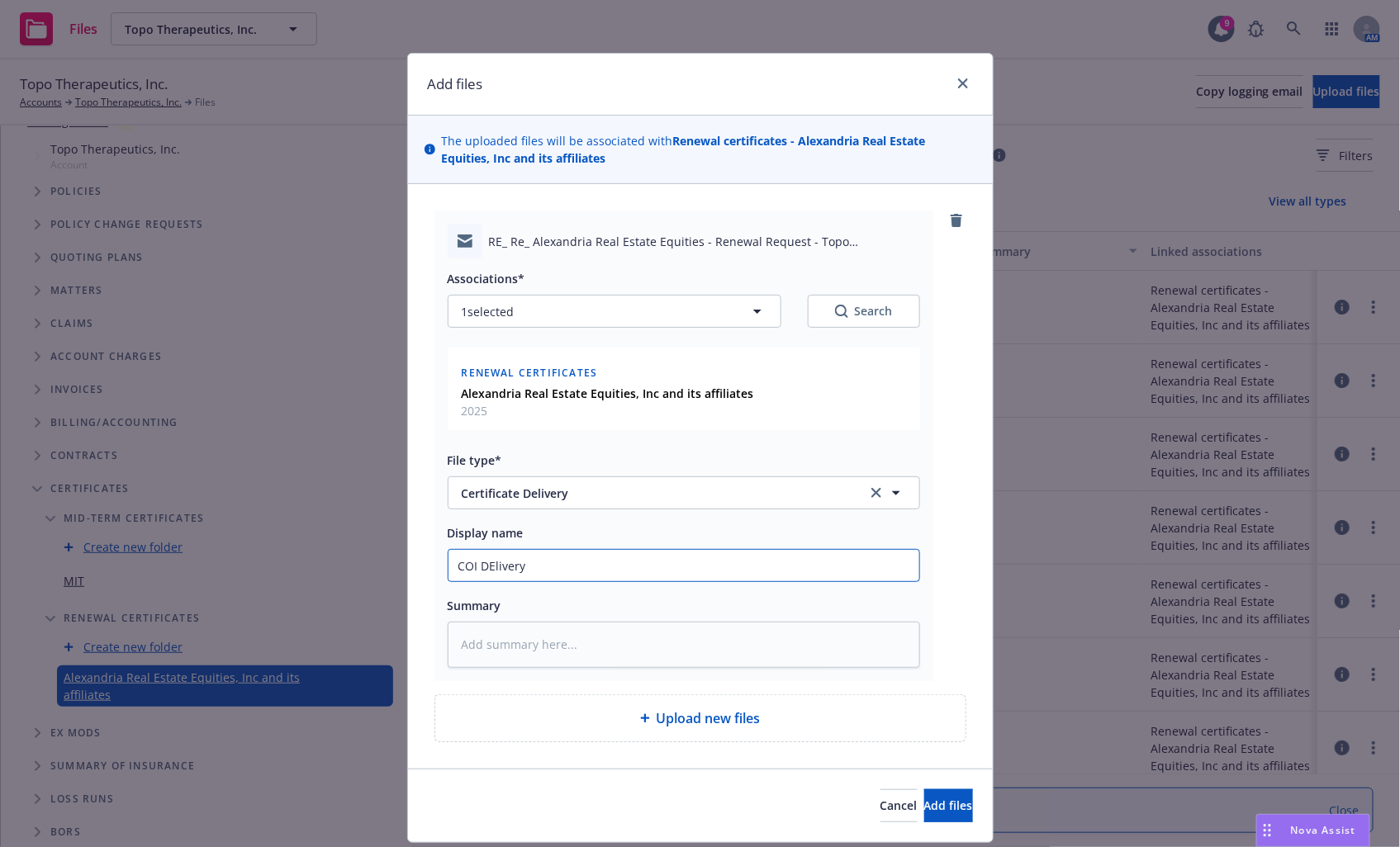
type input "COI DElivery t"
type textarea "x"
type input "COI DElivery"
type textarea "x"
type input "COI DElivery"
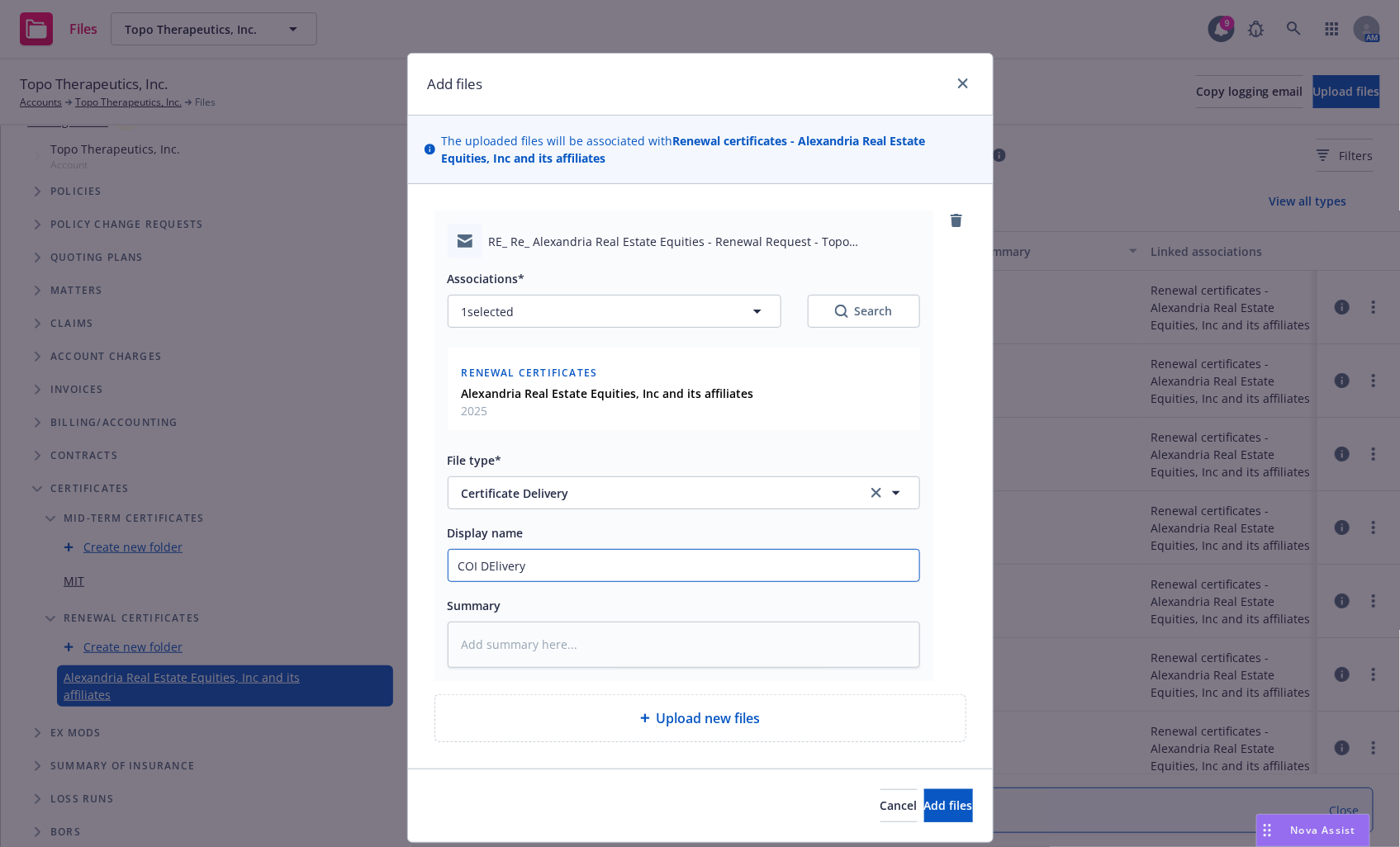
type textarea "x"
type input "COI DEliver"
type textarea "x"
type input "COI DElive"
type textarea "x"
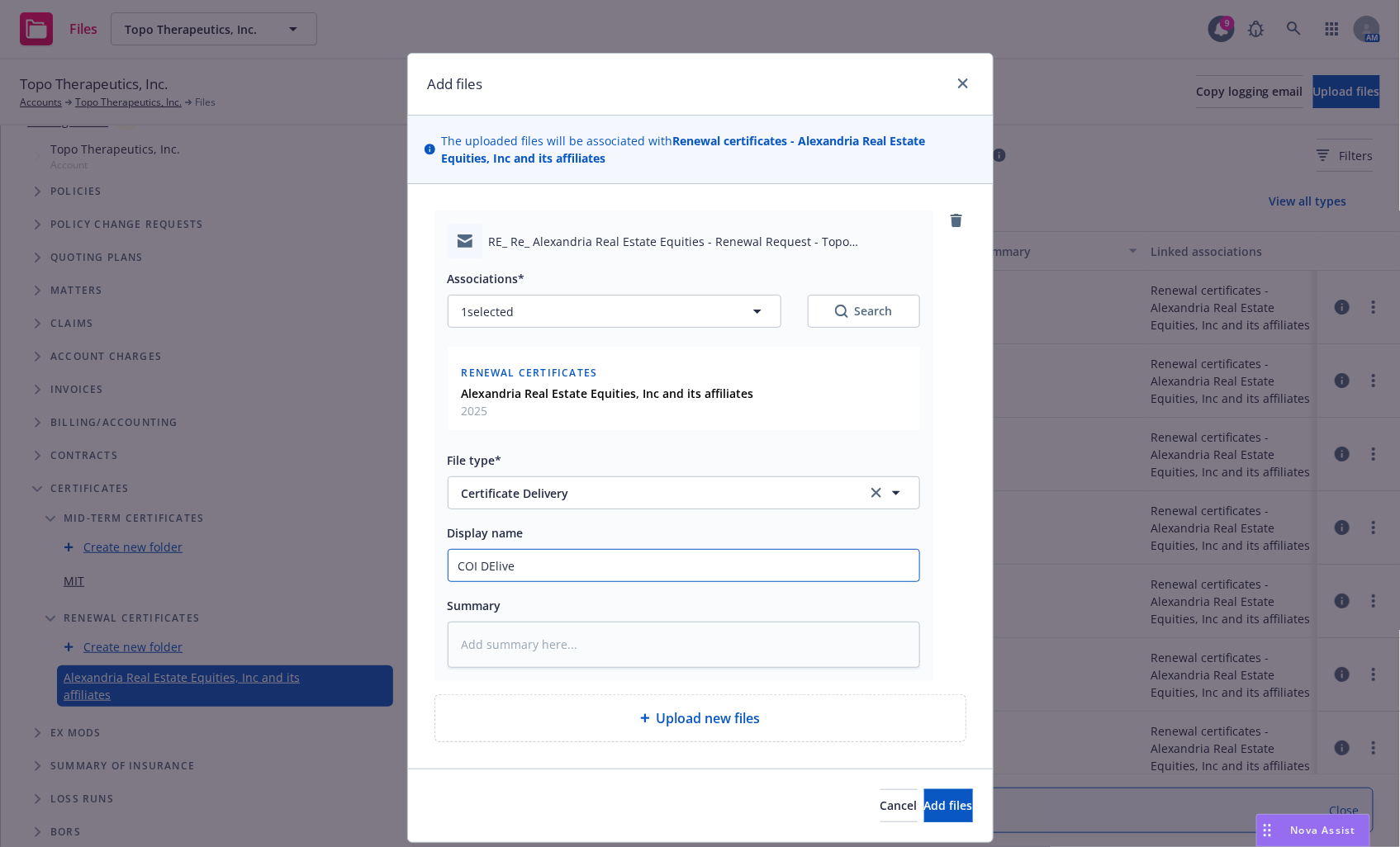
type input "COI DEliv"
type textarea "x"
type input "COI DEli"
type textarea "x"
type input "COI DEl"
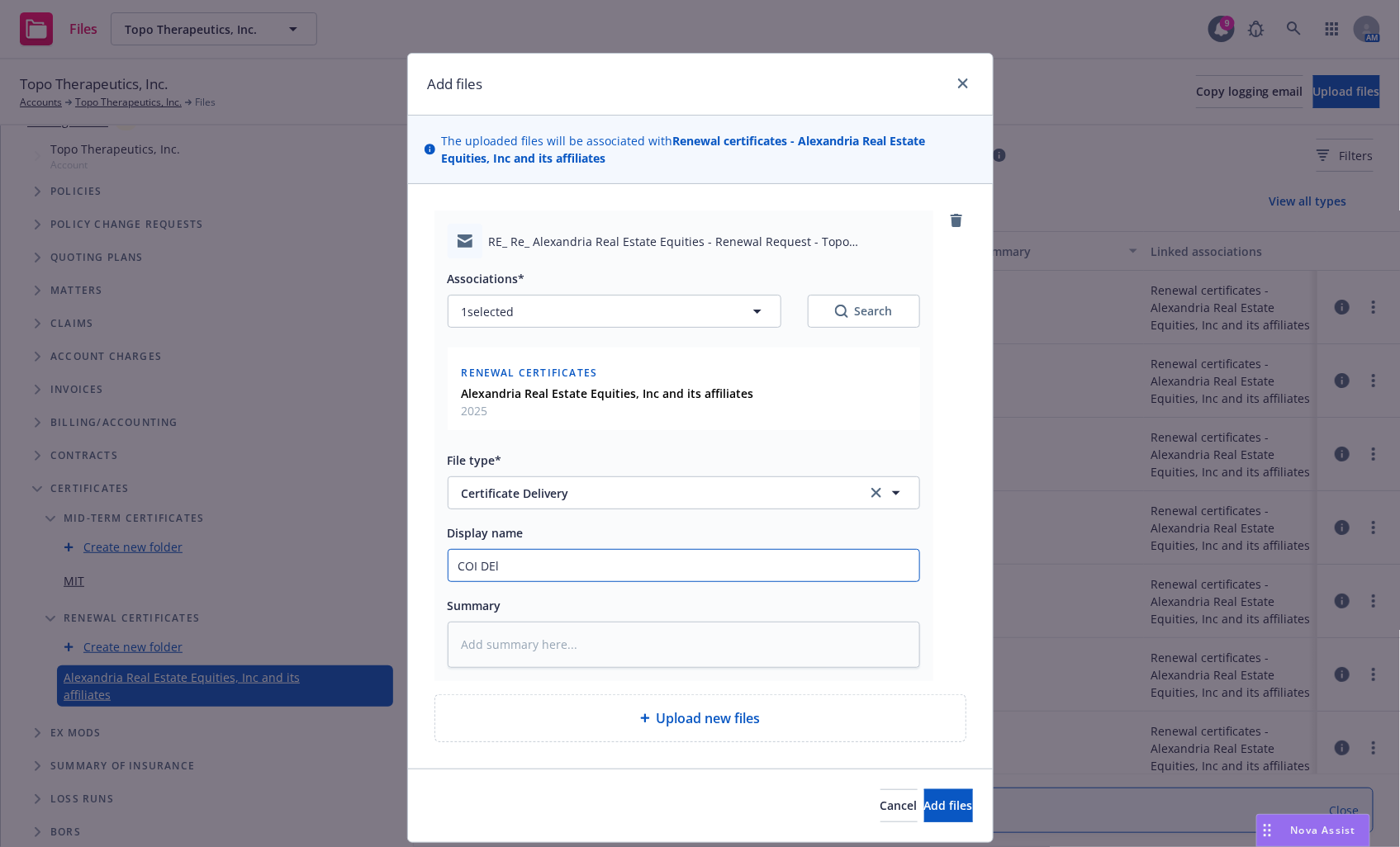
type textarea "x"
type input "COI DE"
type textarea "x"
type input "COI D"
type textarea "x"
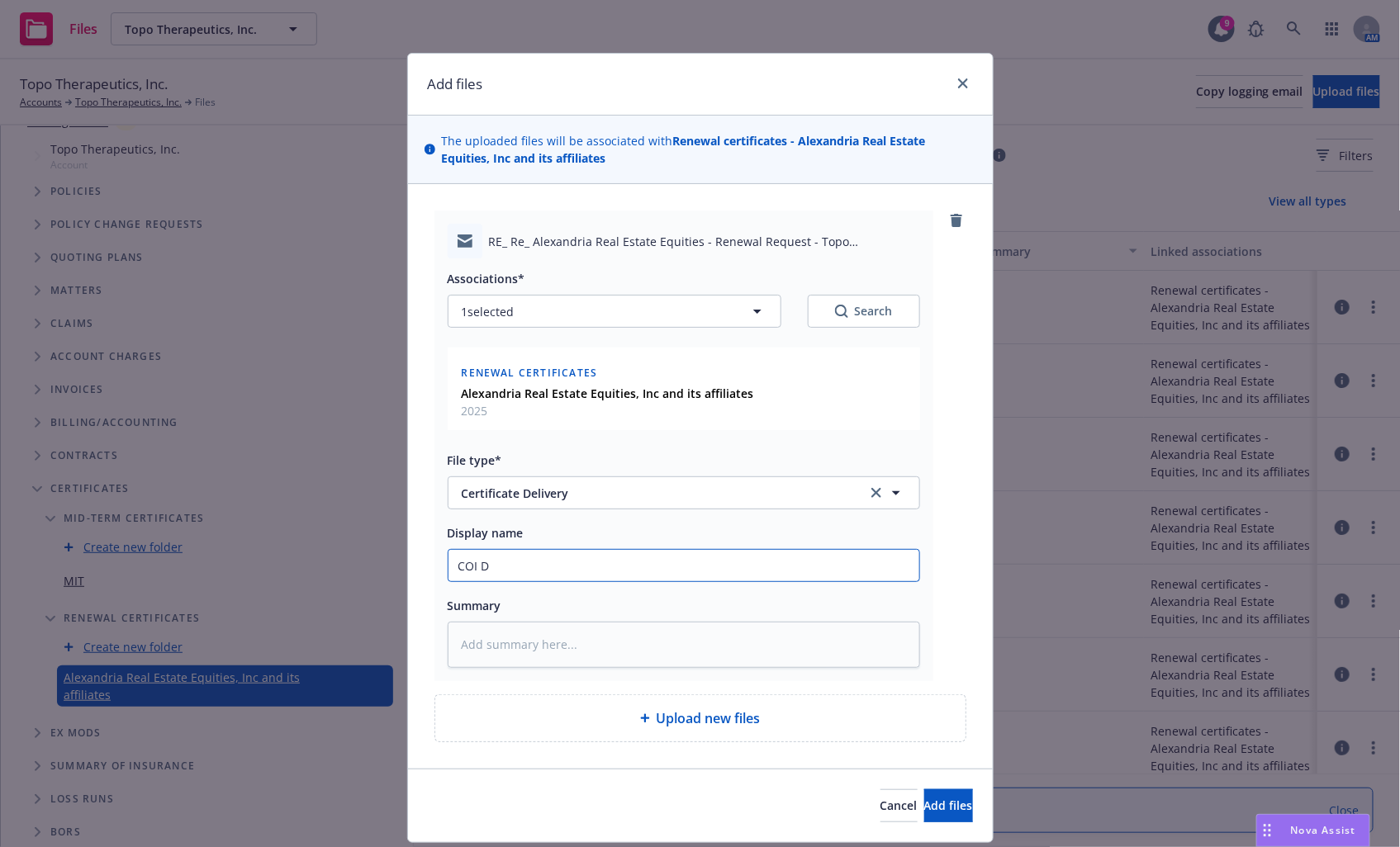
type input "COI De"
type textarea "x"
type input "COI Del"
type textarea "x"
type input "COI Deli"
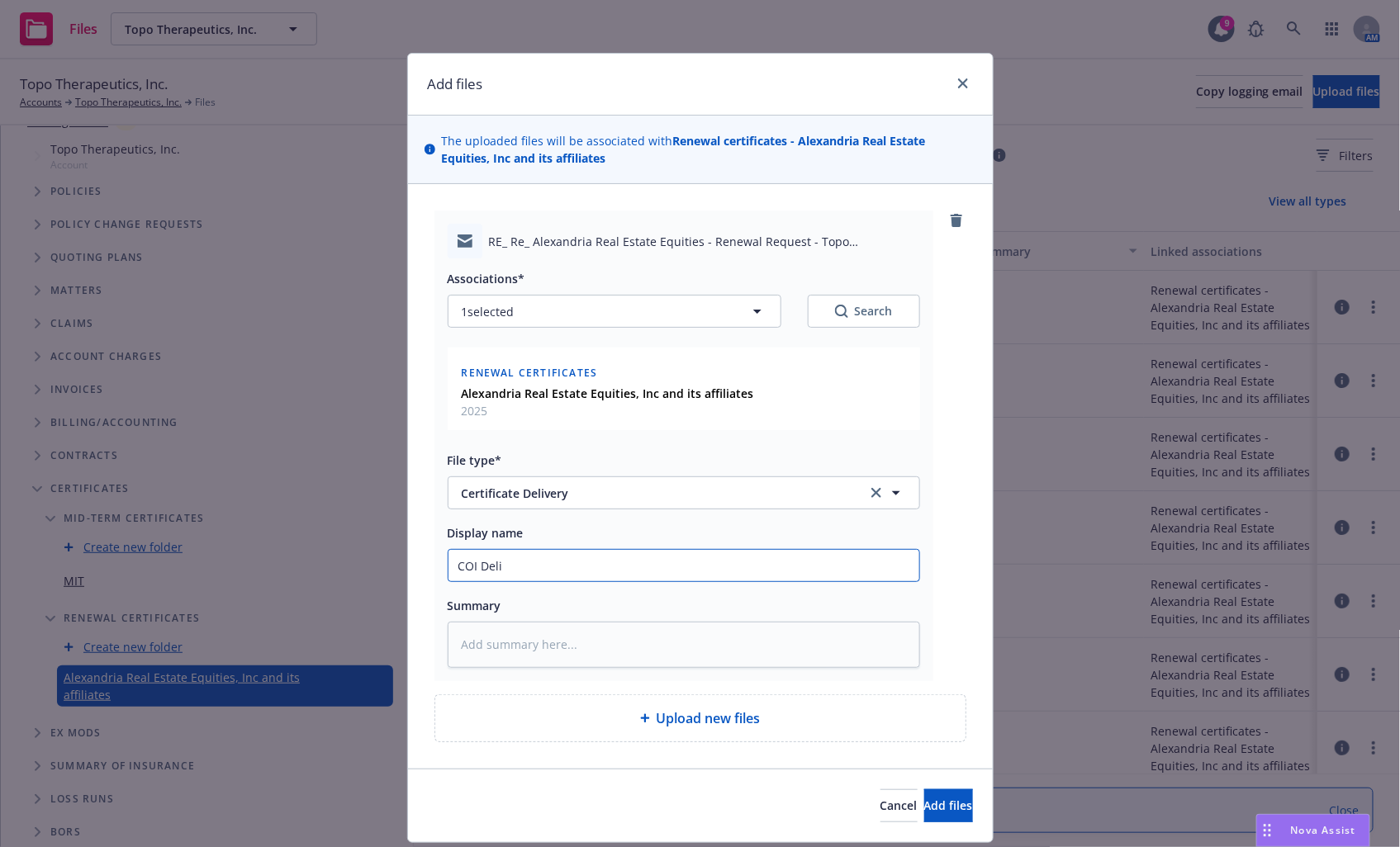
type textarea "x"
type input "COI Deliv"
type textarea "x"
type input "COI Delive"
type textarea "x"
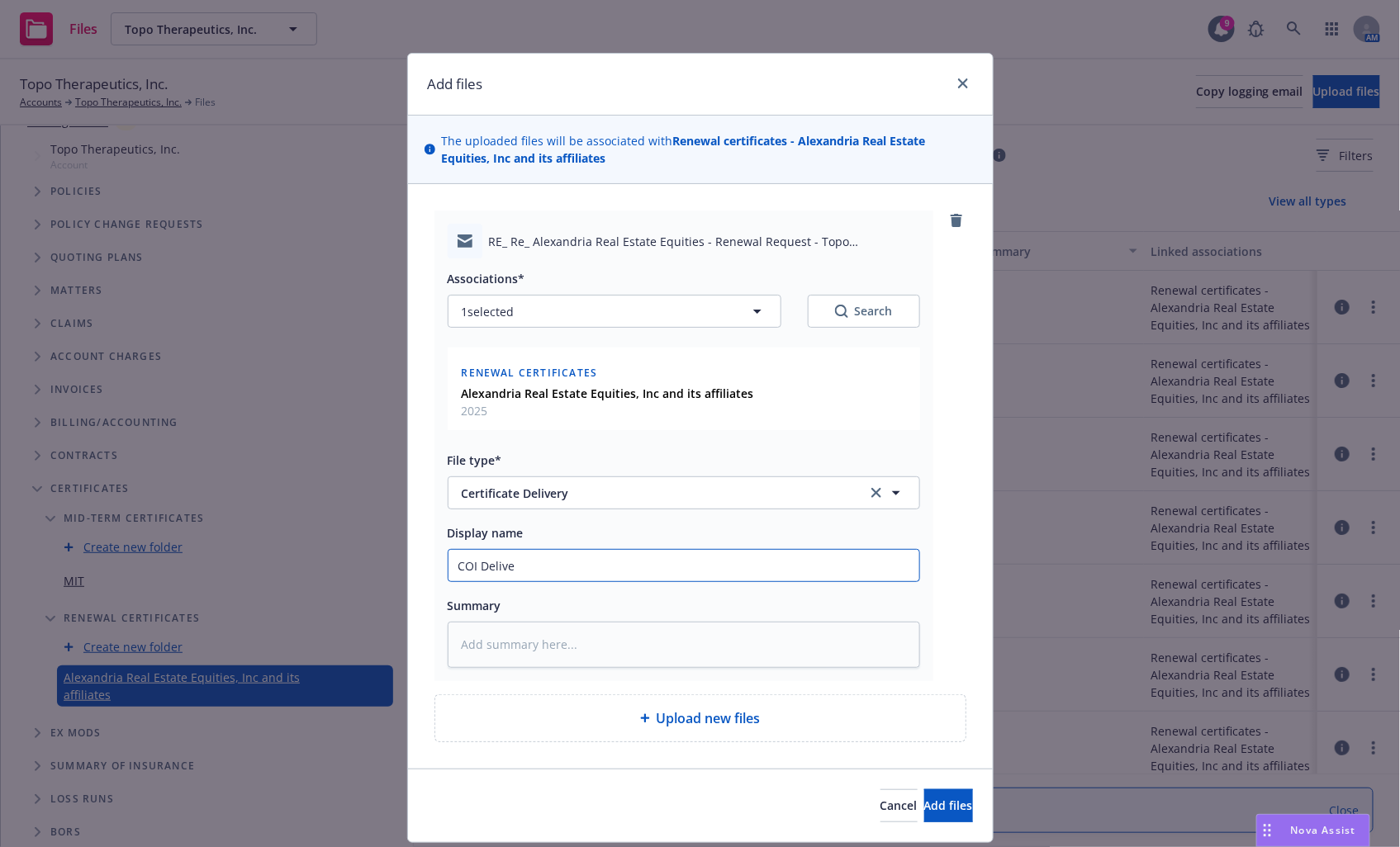
type input "COI Deliver"
type textarea "x"
type input "COI Delivery"
type textarea "x"
type input "COI Delivery"
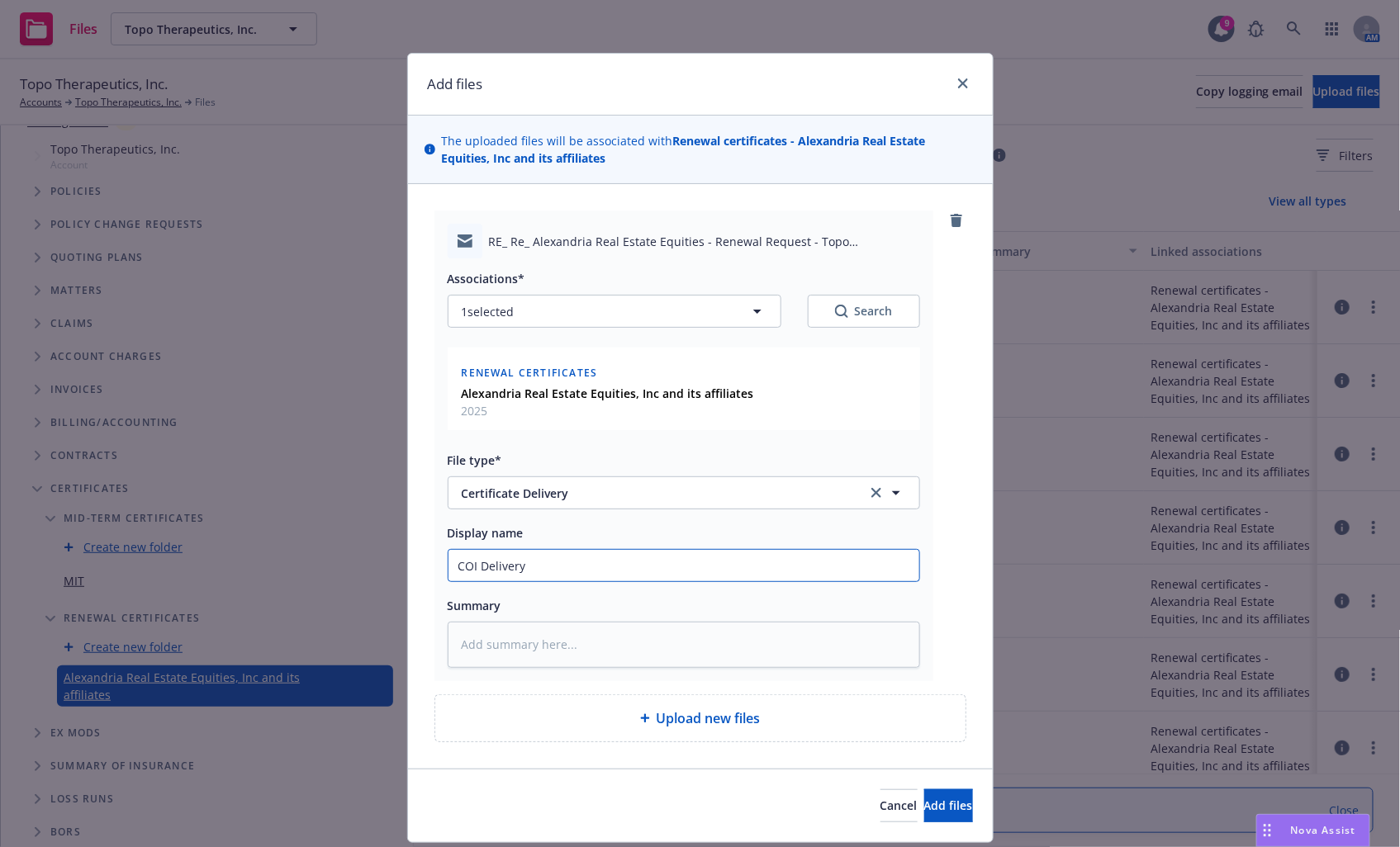
type textarea "x"
type input "COI Delivery t"
type textarea "x"
type input "COI Delivery to"
type textarea "x"
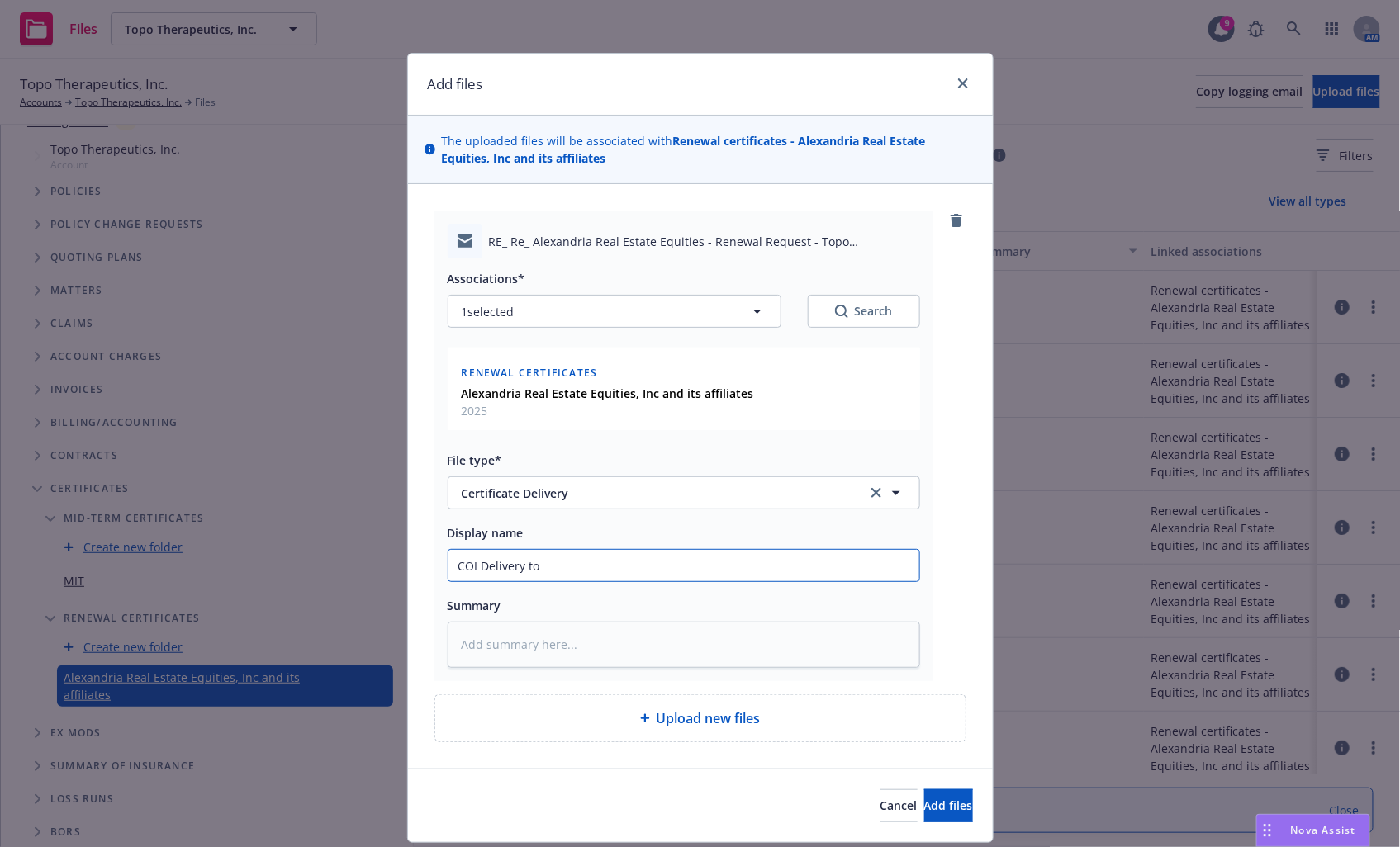
type input "COI Delivery to"
type textarea "x"
type input "COI Delivery to IN"
type textarea "x"
type input "COI Delivery to INS"
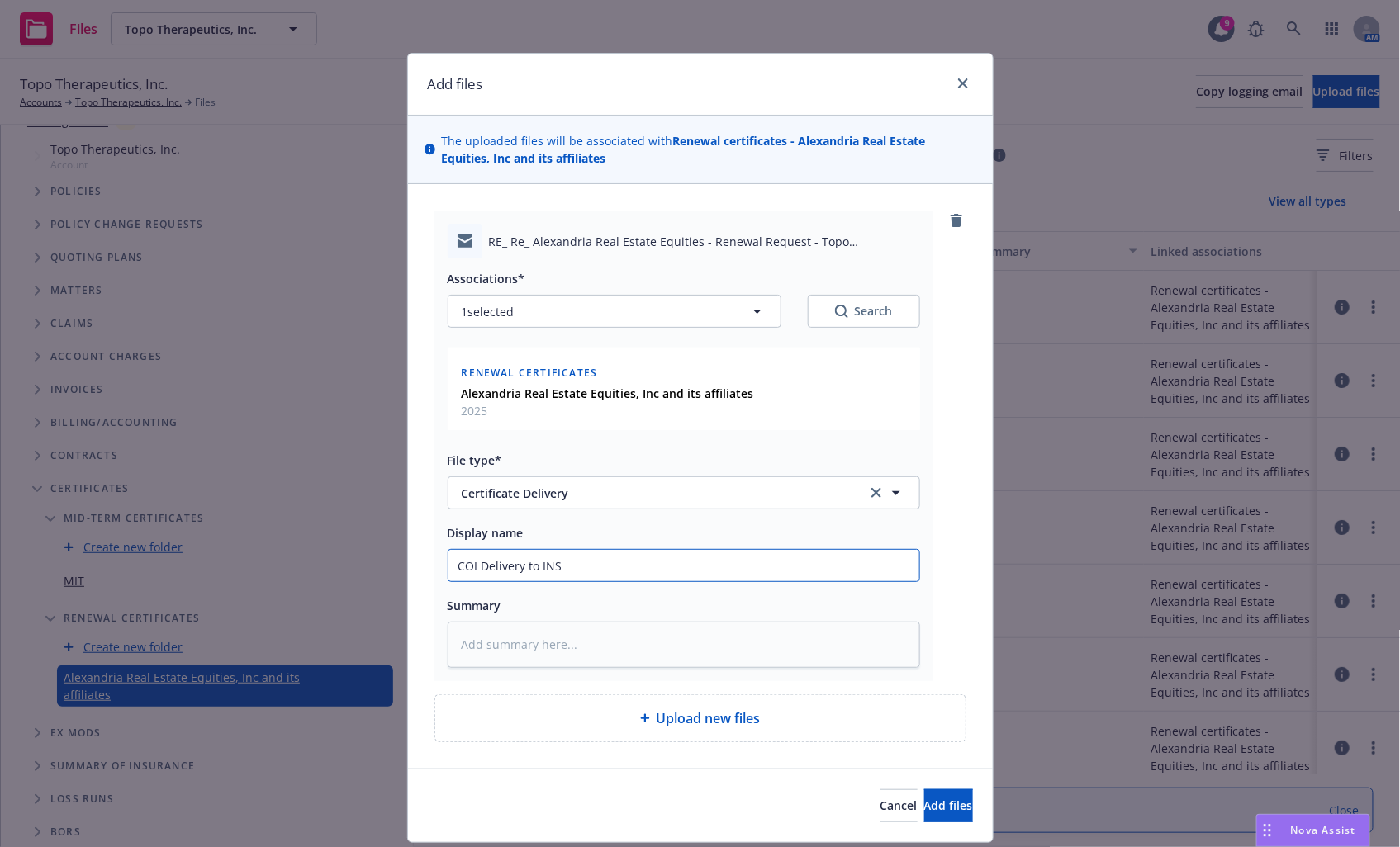
type textarea "x"
type input "COI Delivery to INSD"
type textarea "x"
type input "COI Delivery to INSD"
type textarea "x"
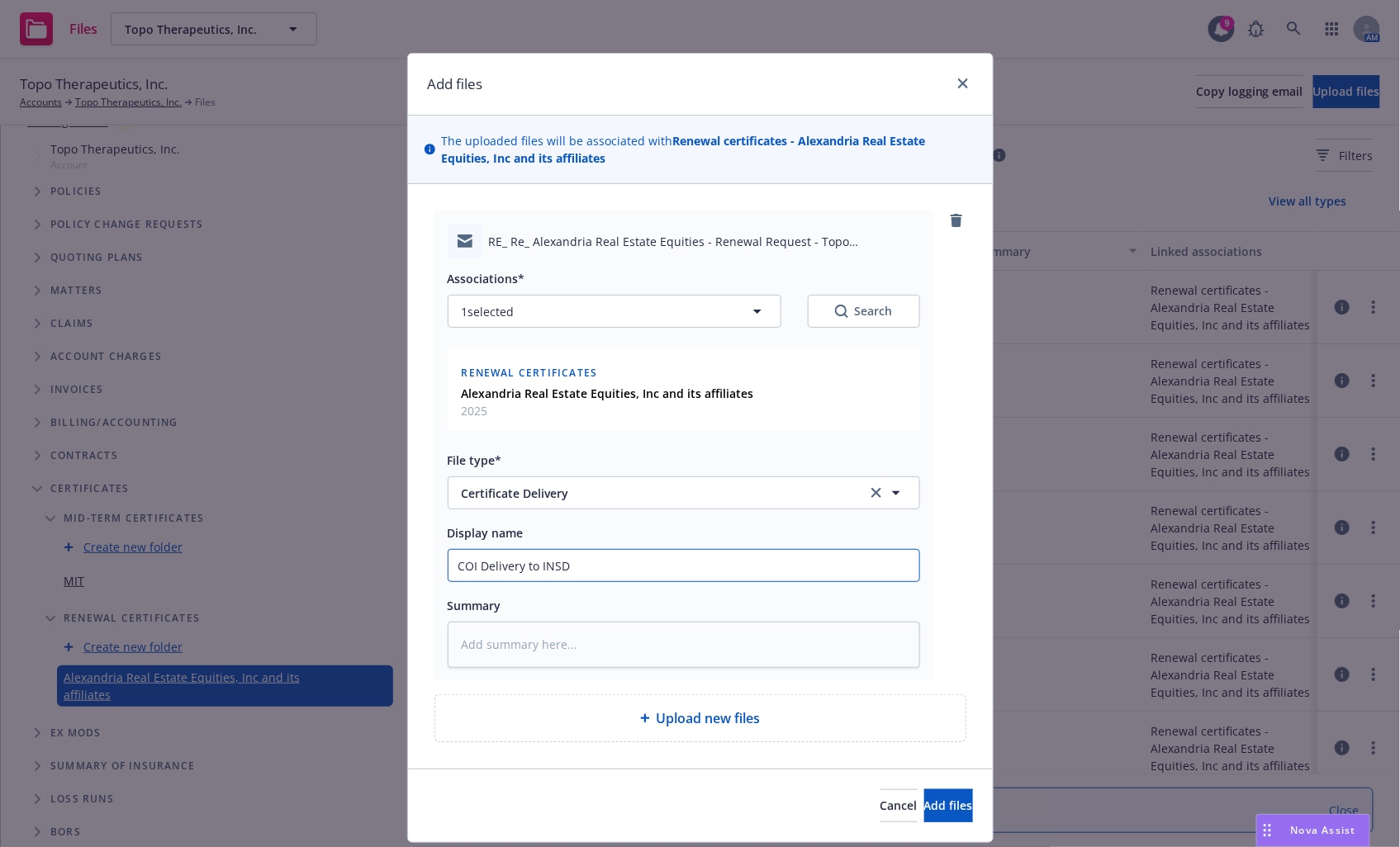
type input "COI Delivery to INSD A"
type textarea "x"
type input "COI Delivery to INSD Ad"
type textarea "x"
type input "COI Delivery to INSD Add"
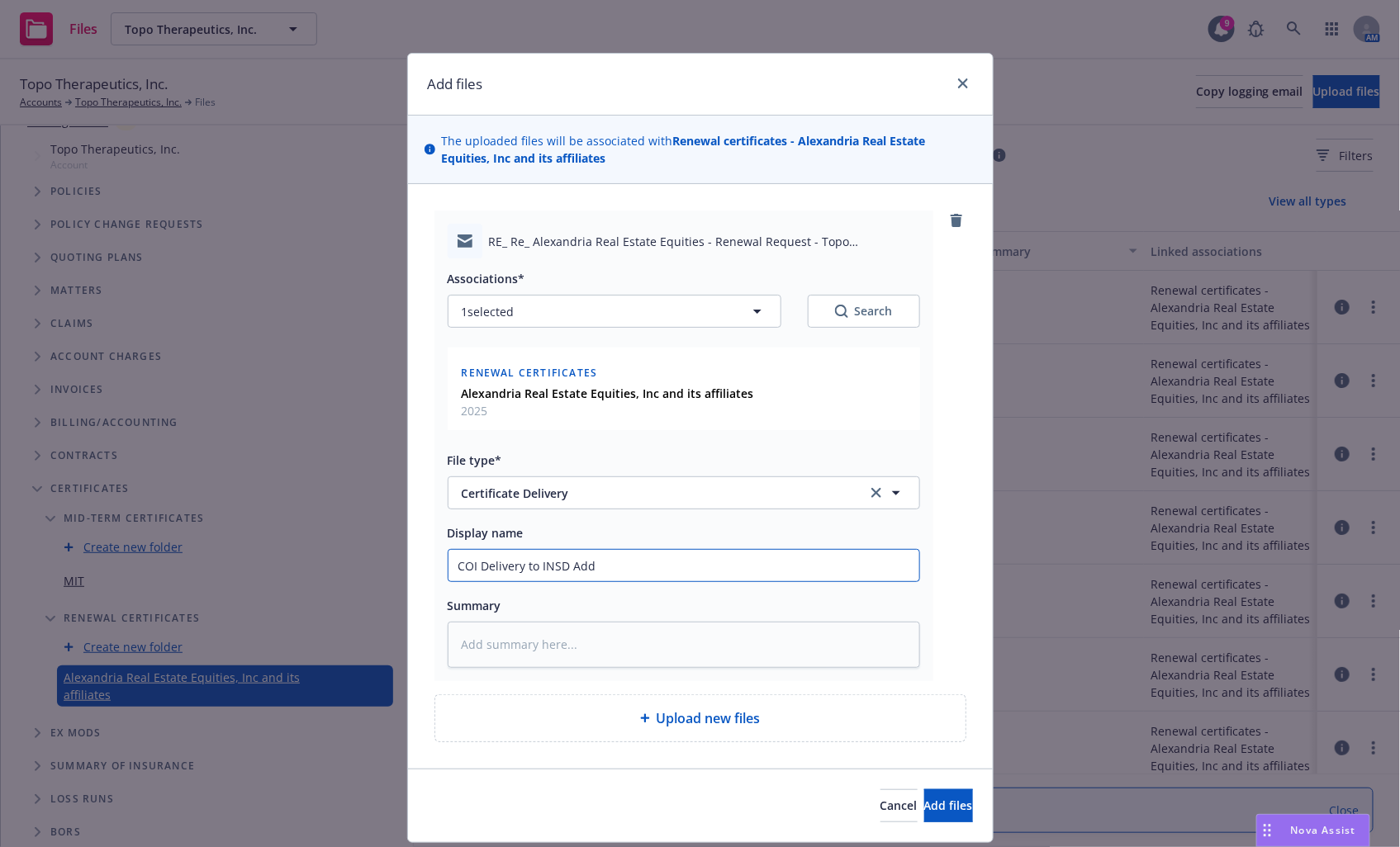
type textarea "x"
type input "COI Delivery to INSD Adde"
type textarea "x"
type input "COI Delivery to INSD Added"
type textarea "x"
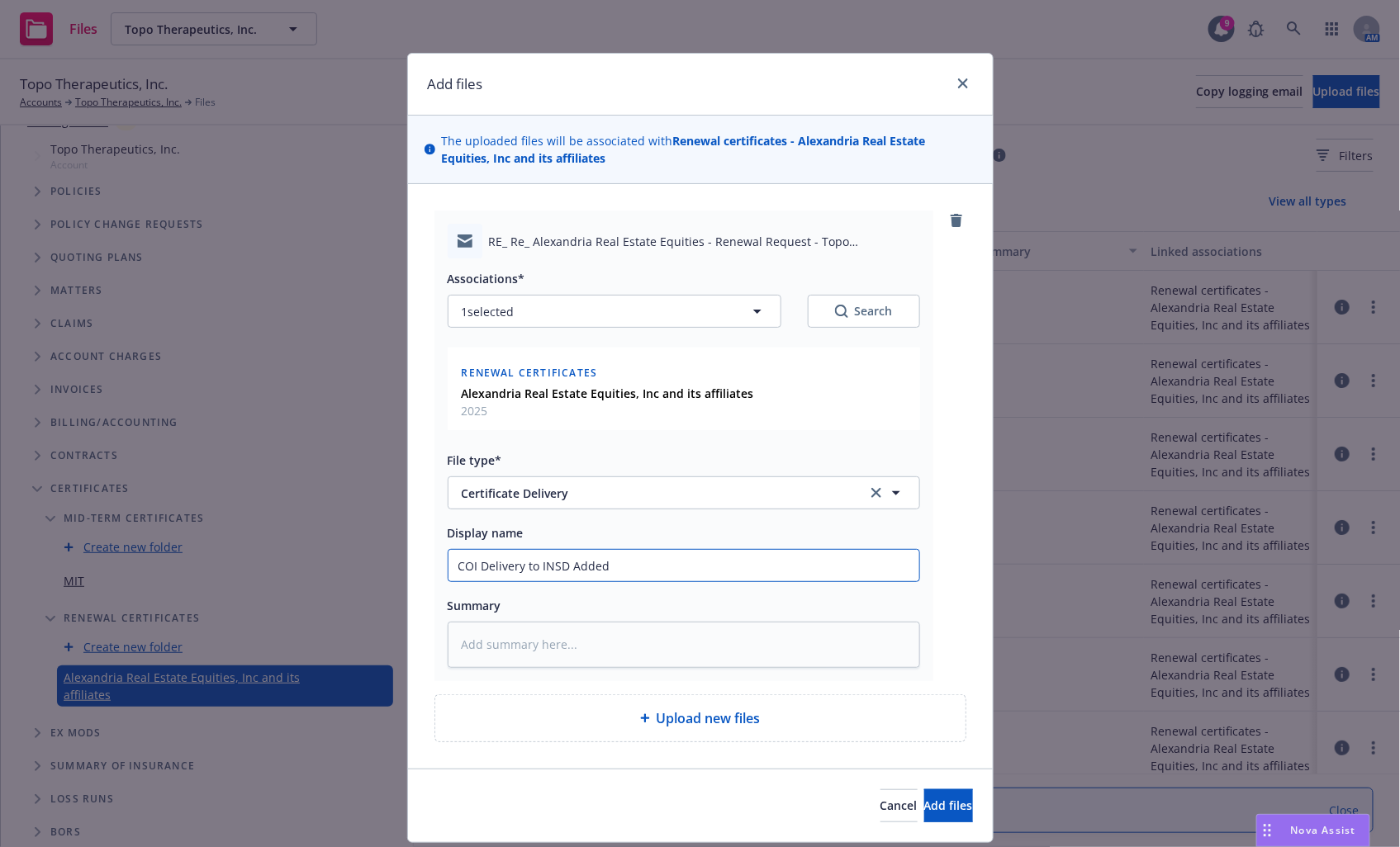
type input "COI Delivery to INSD Added"
type textarea "x"
type input "COI Delivery to INSD Added U"
type textarea "x"
type input "COI Delivery to INSD Added UM"
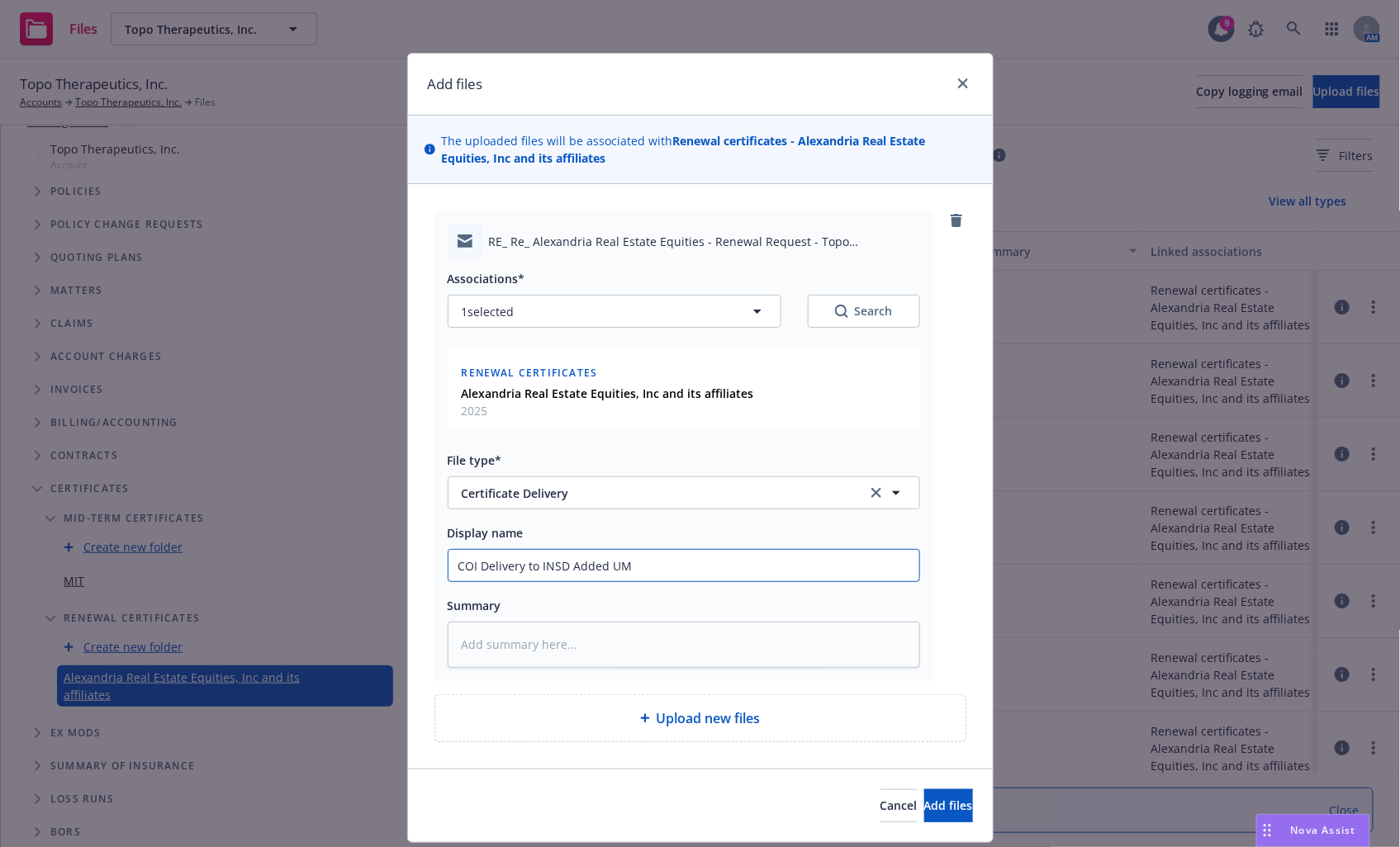
type textarea "x"
type input "COI Delivery to INSD Added UMB"
click at [924, 789] on button "Add files" at bounding box center [948, 806] width 49 height 33
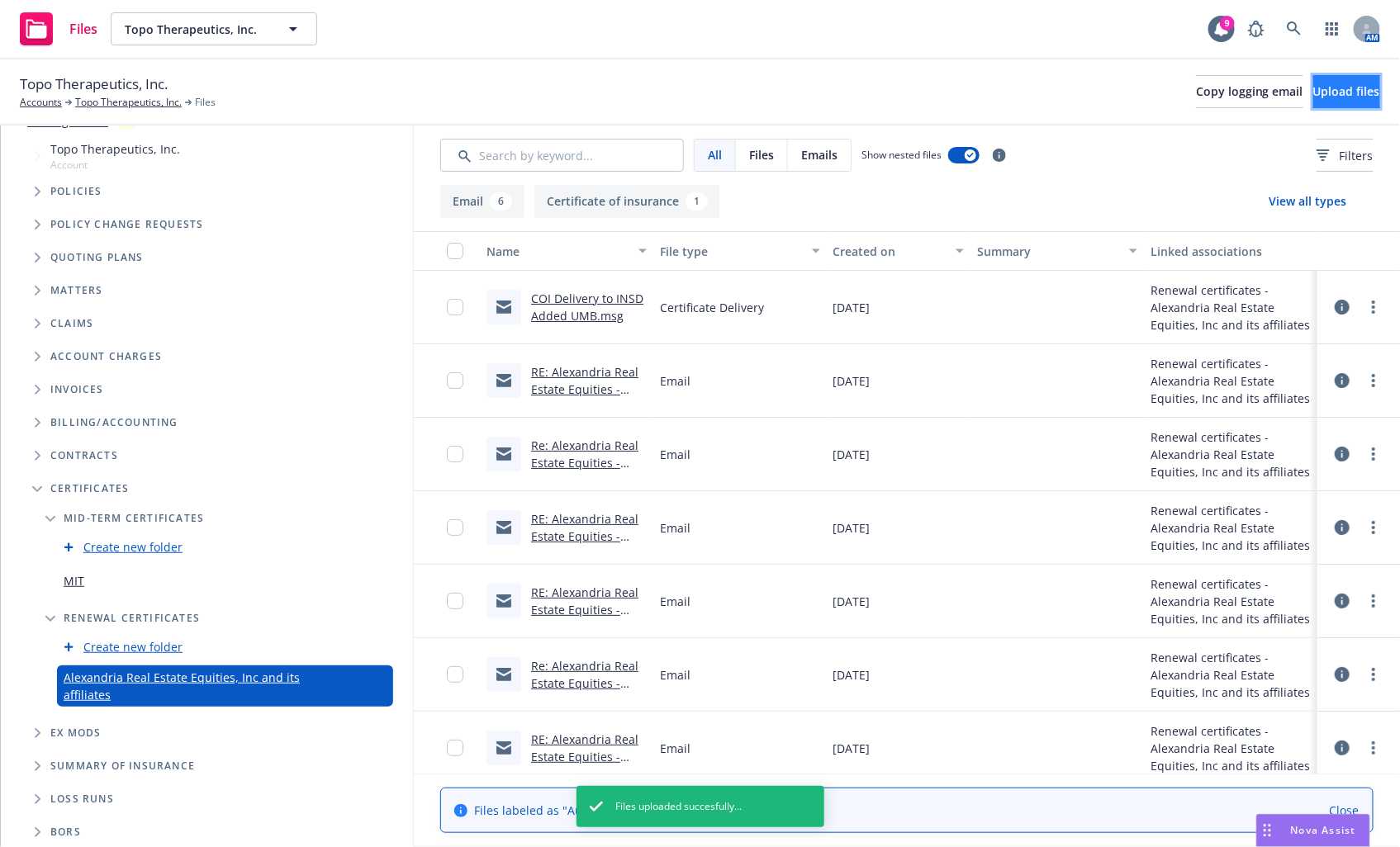
click at [1341, 87] on span "Upload files" at bounding box center [1347, 92] width 67 height 16
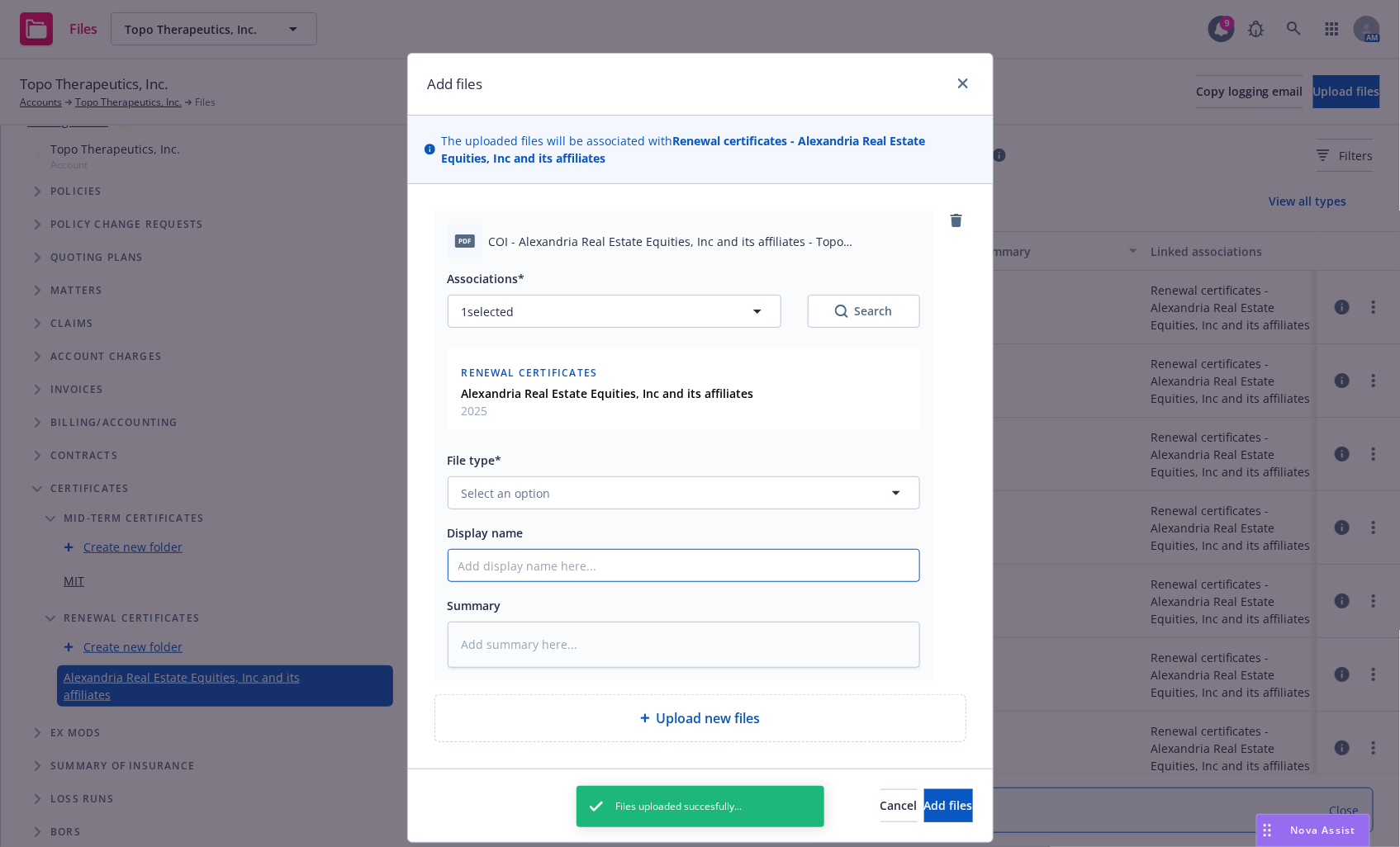
click at [695, 565] on input "Display name" at bounding box center [683, 566] width 471 height 31
type textarea "x"
type input "R"
type textarea "x"
type input "Re"
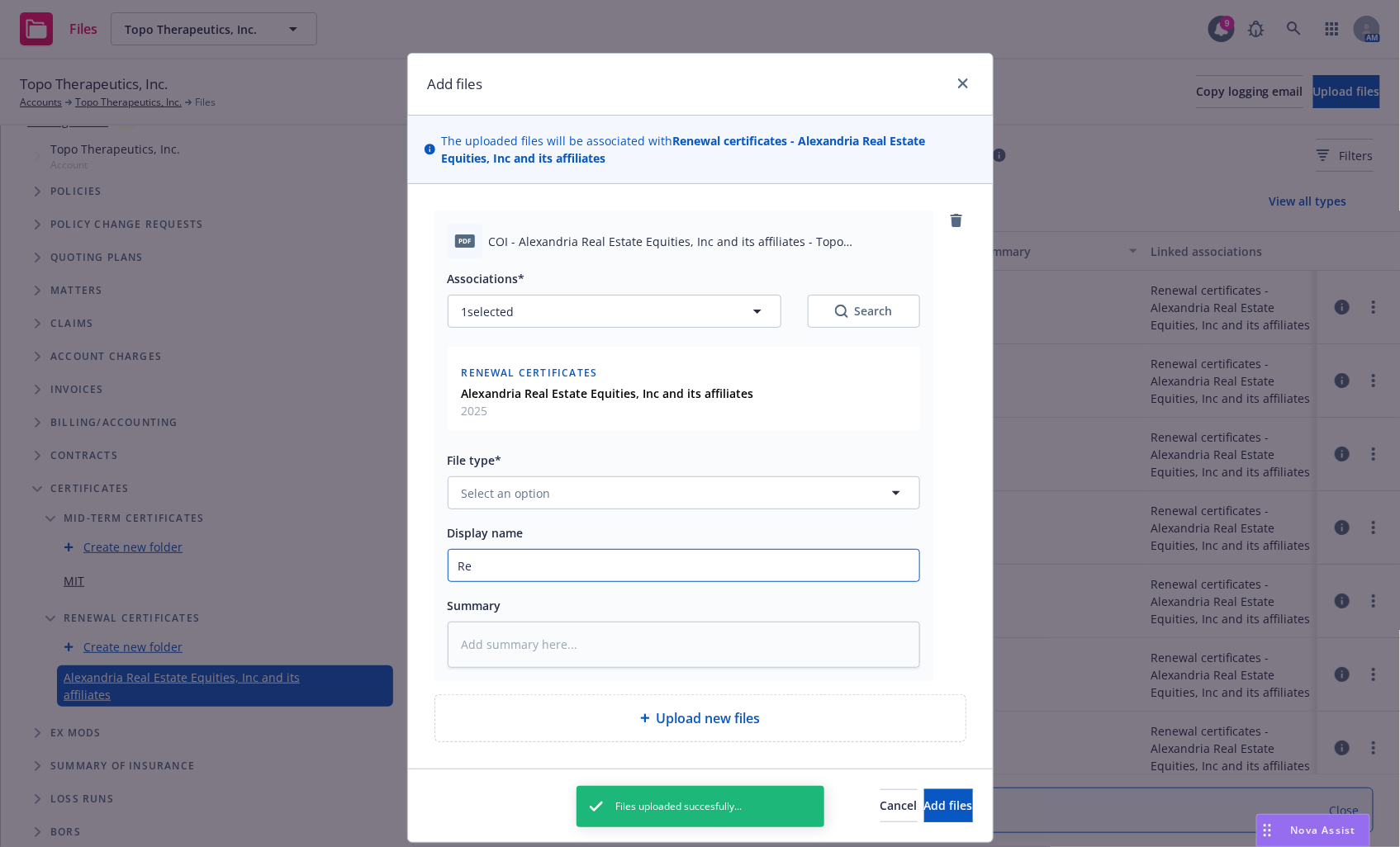
type textarea "x"
type input "Rev"
type textarea "x"
type input "Revi"
type textarea "x"
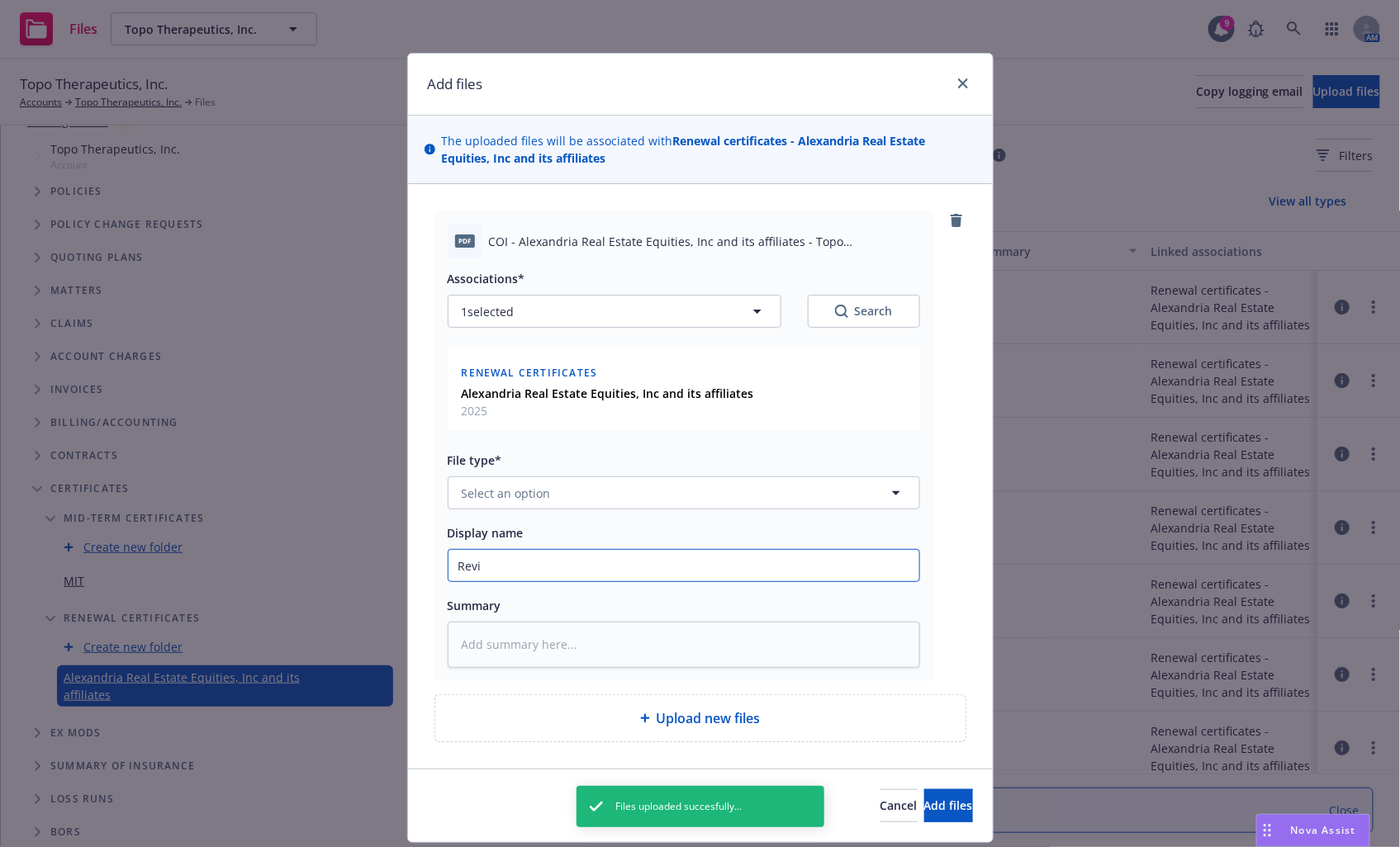
type input "Revis"
type textarea "x"
type input "Revise"
type textarea "x"
type input "Revised"
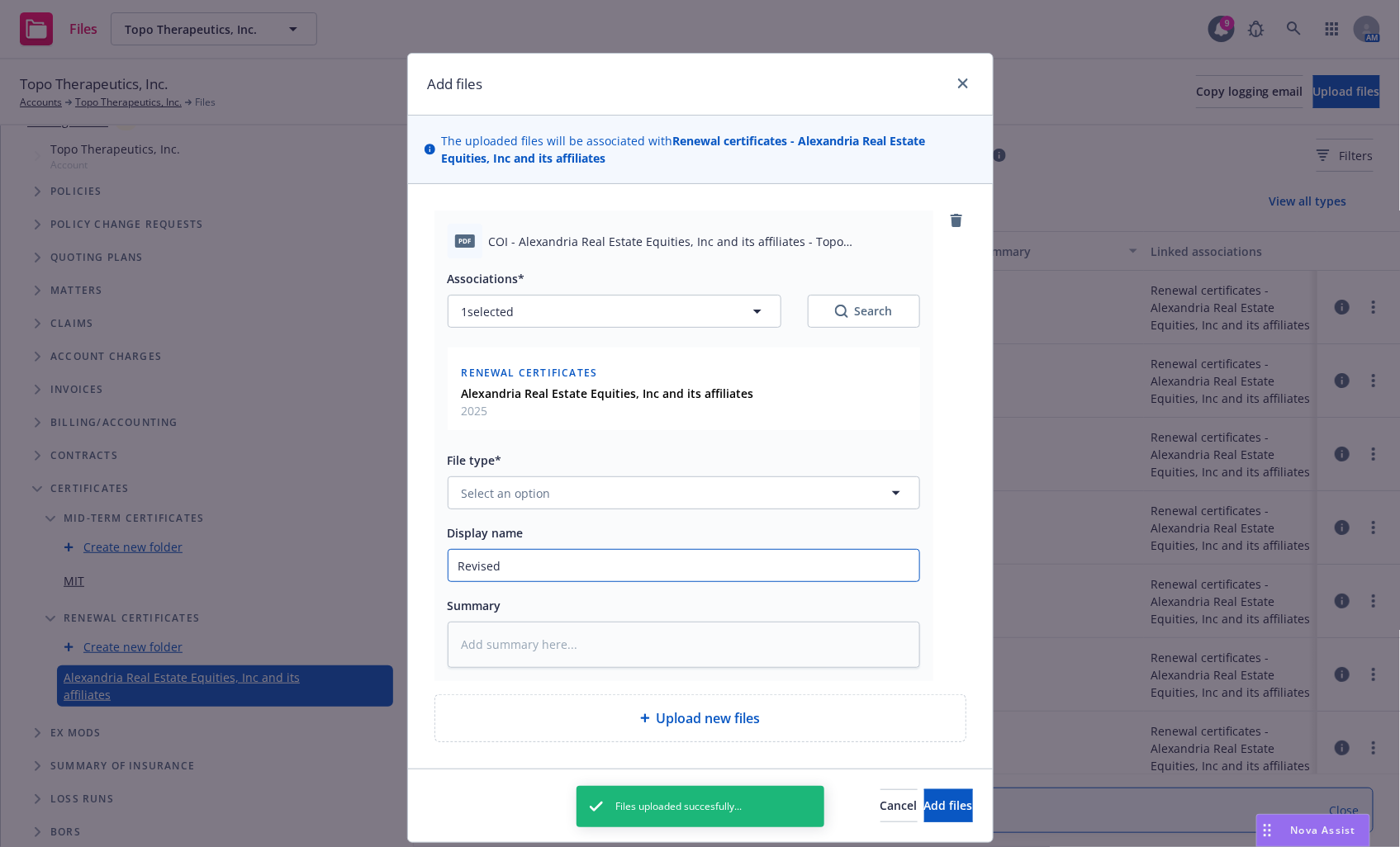
type textarea "x"
type input "Revised"
type textarea "x"
type input "Revised CO"
type textarea "x"
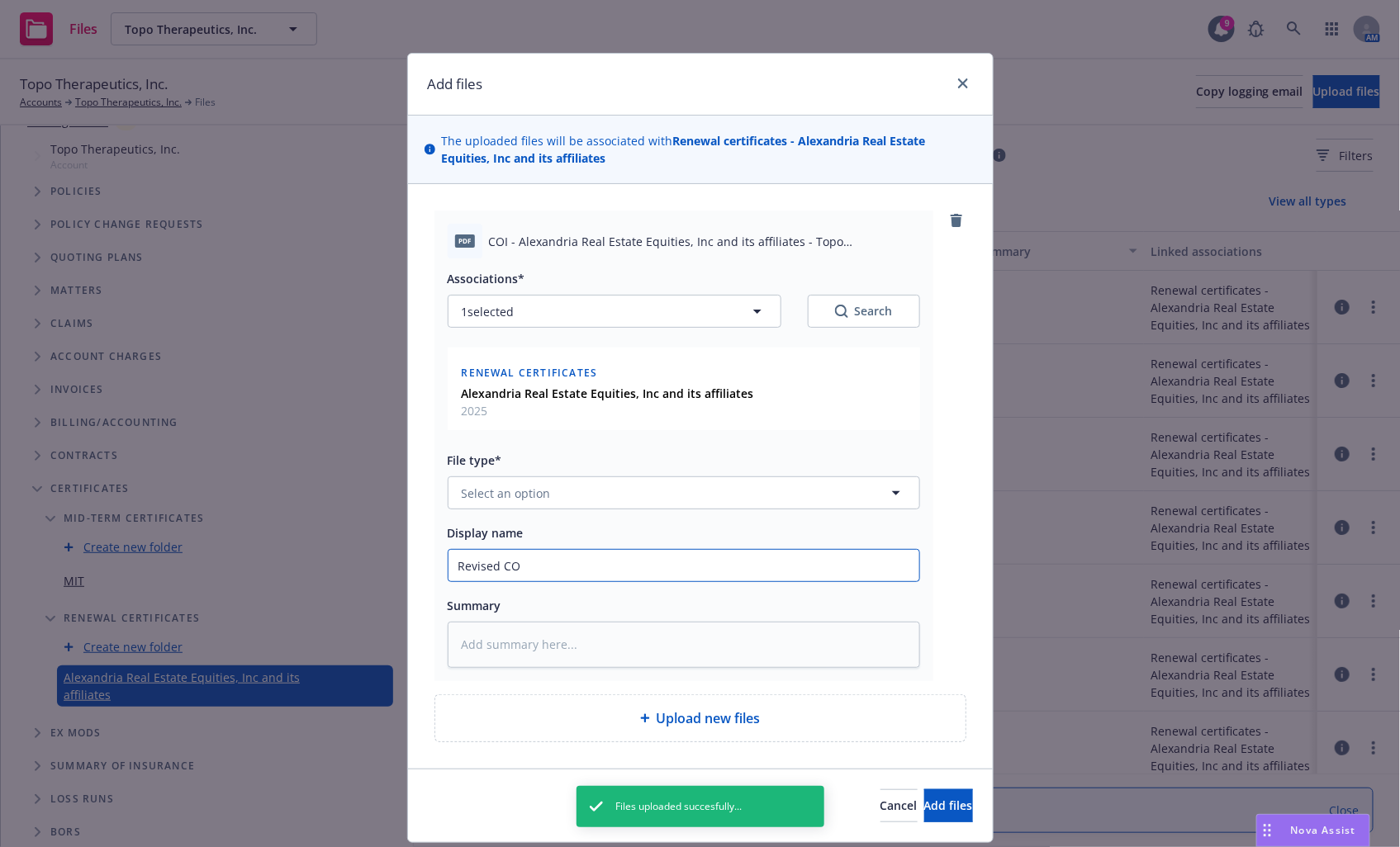
type input "Revised COI"
type textarea "x"
type input "Revised COI"
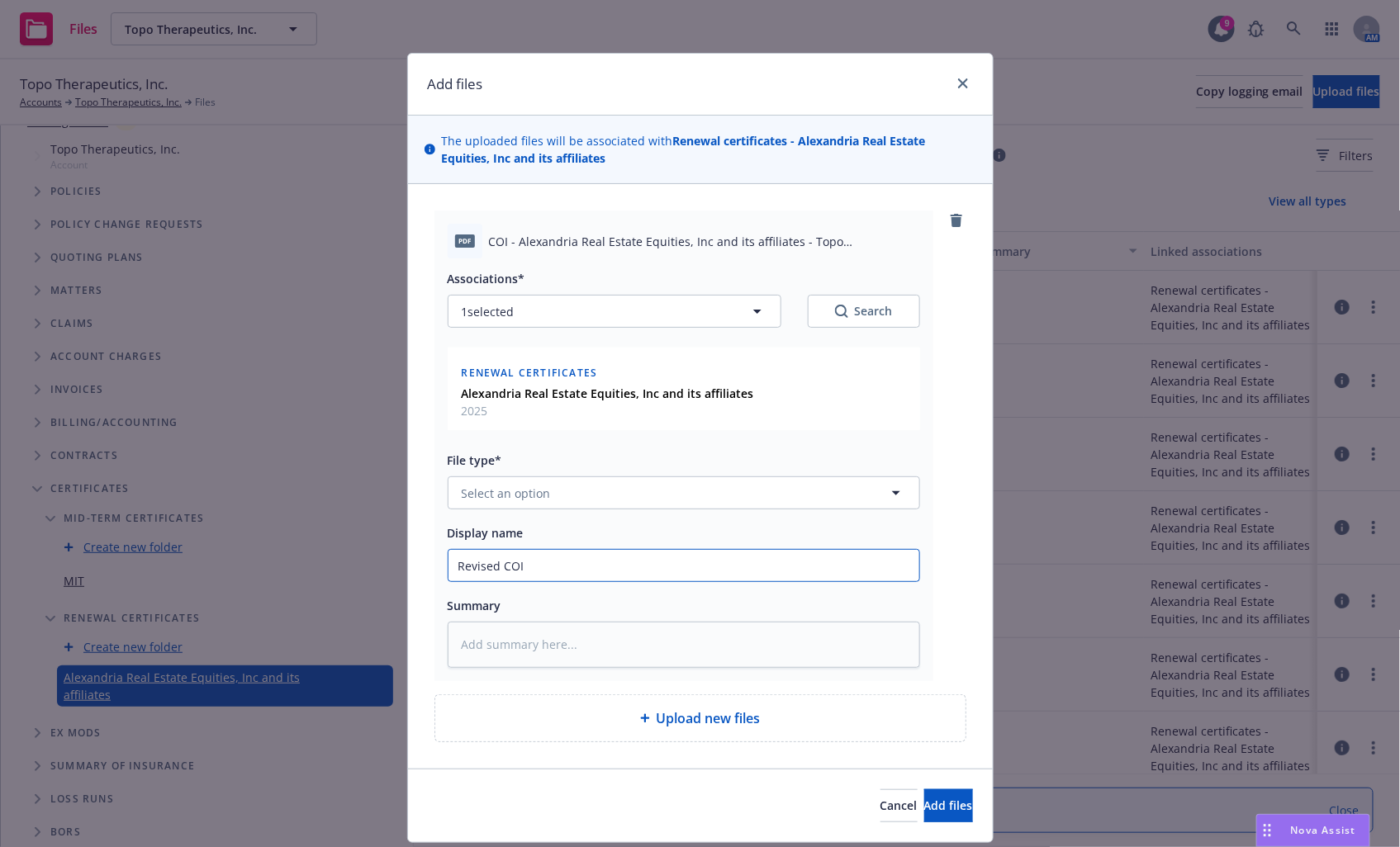
type textarea "x"
type input "Revised COI f"
type textarea "x"
type input "Revised COI fo"
type textarea "x"
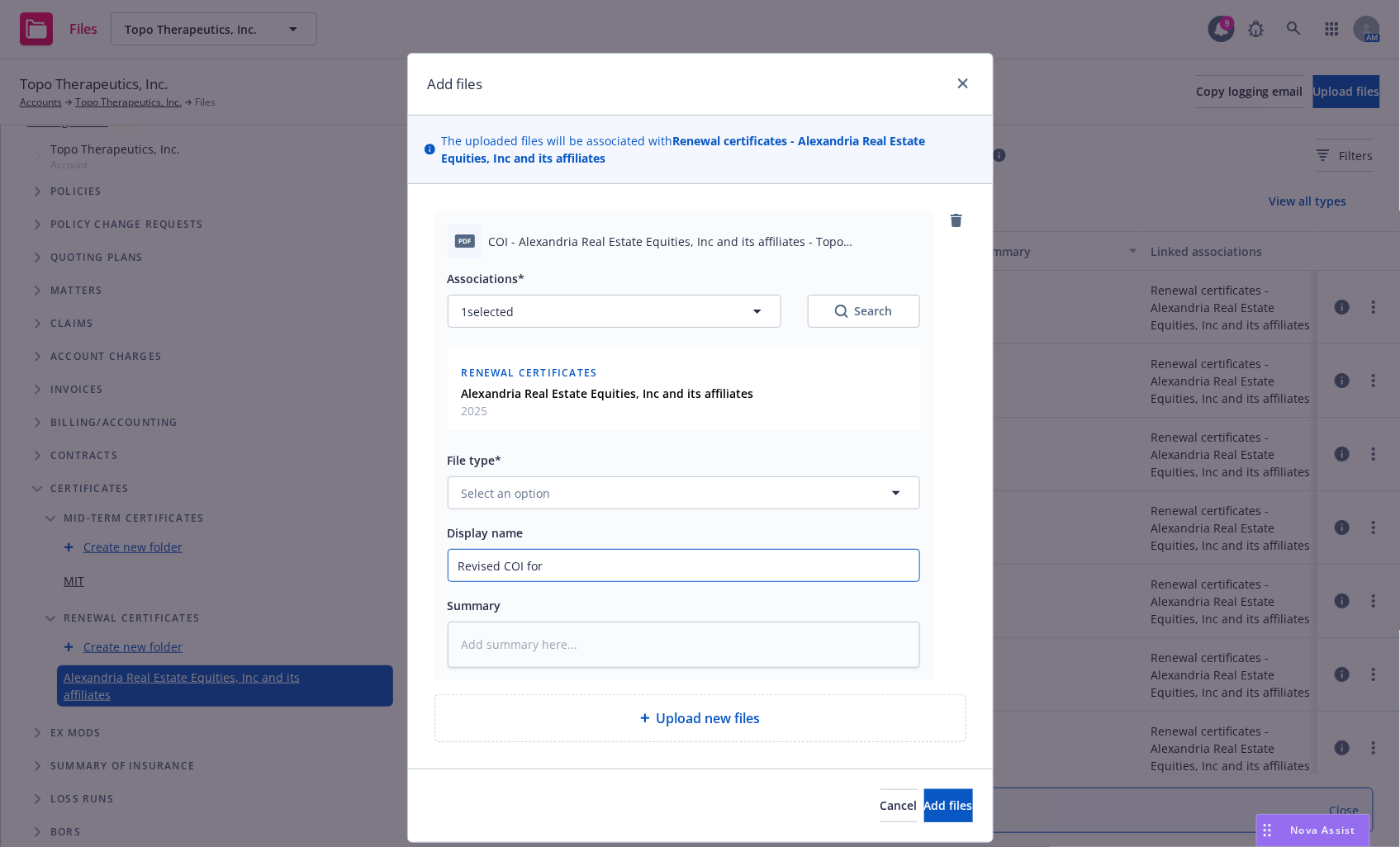
type input "Revised COI for"
type textarea "x"
type input "Revised COI for AL"
type textarea "x"
type input "Revised COI for ALe"
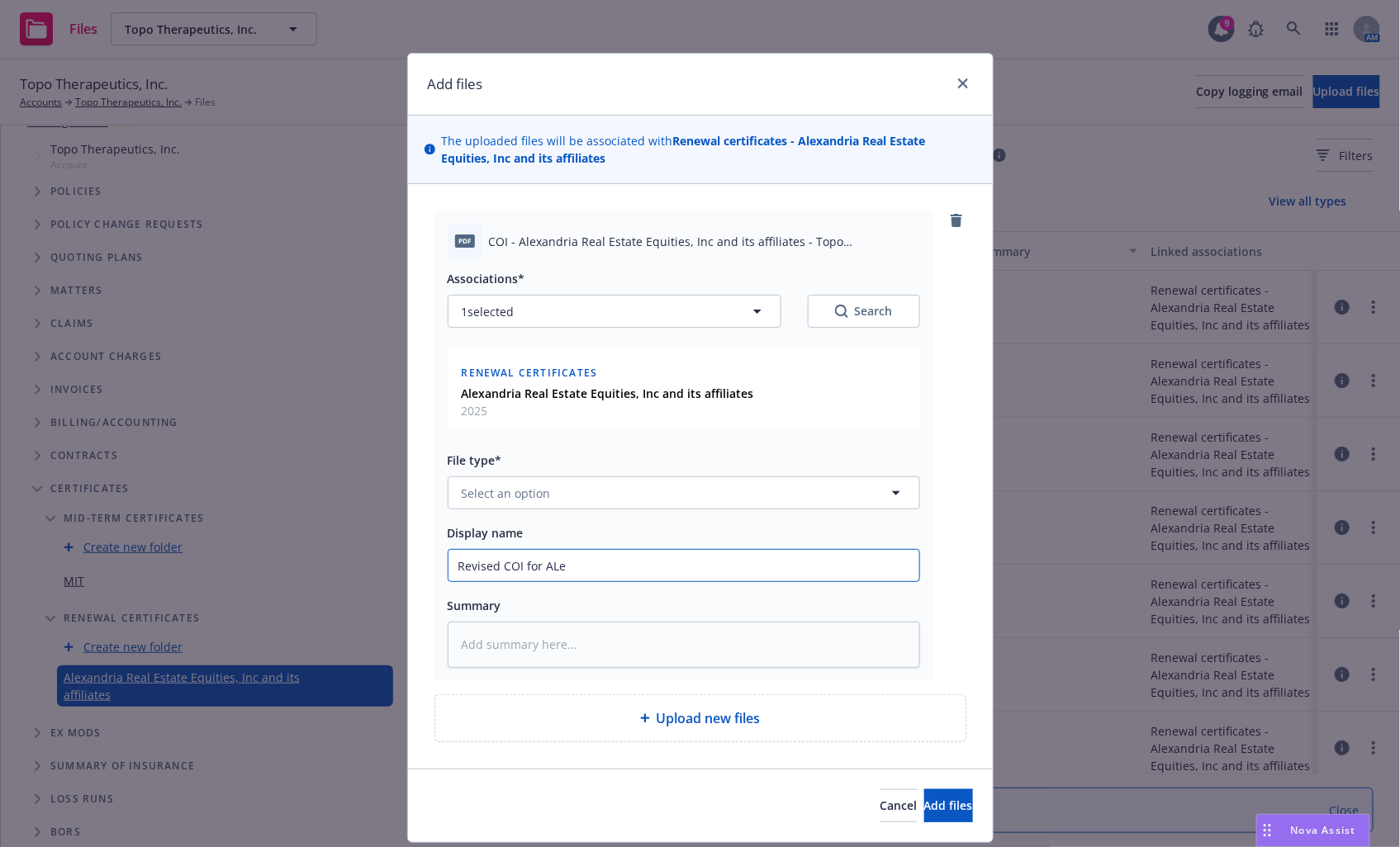
type textarea "x"
type input "Revised COI for AL"
type textarea "x"
type input "Revised COI for A"
type textarea "x"
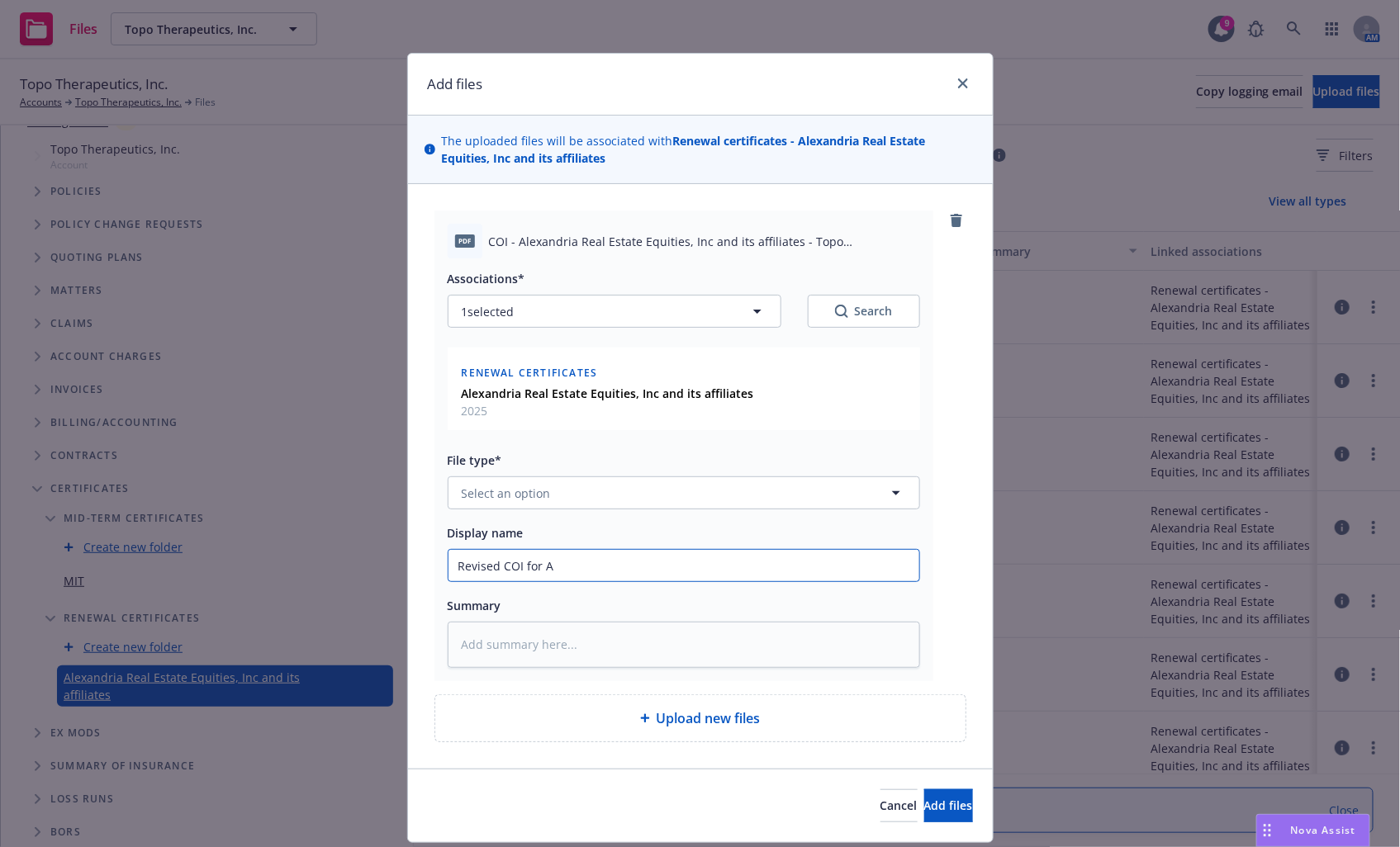
type input "Revised COI for Al"
type textarea "x"
type input "Revised COI for Ale"
type textarea "x"
type input "Revised COI for Alex"
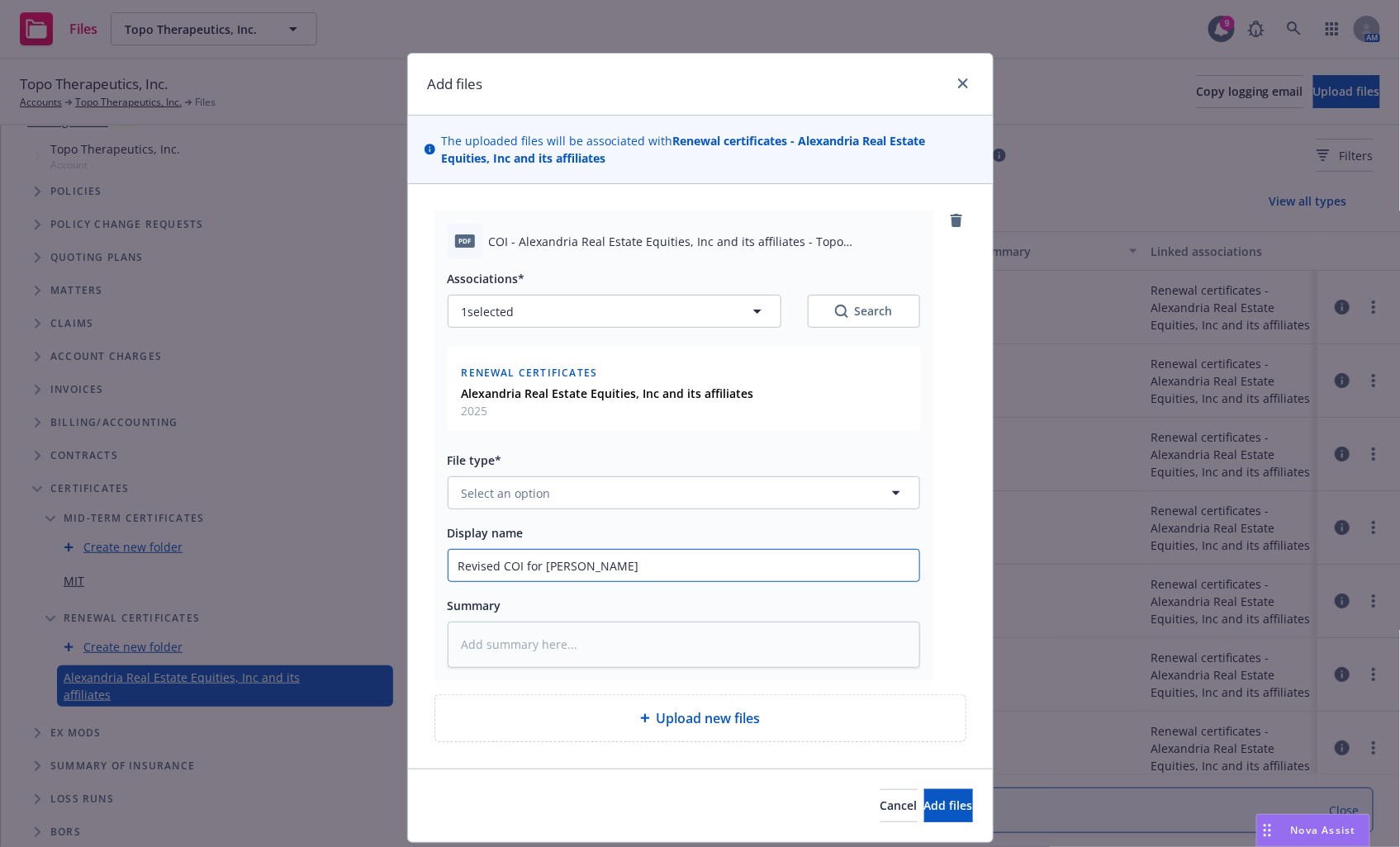
type textarea "x"
type input "Revised COI for Alexa"
type textarea "x"
type input "Revised COI for Alexan"
type textarea "x"
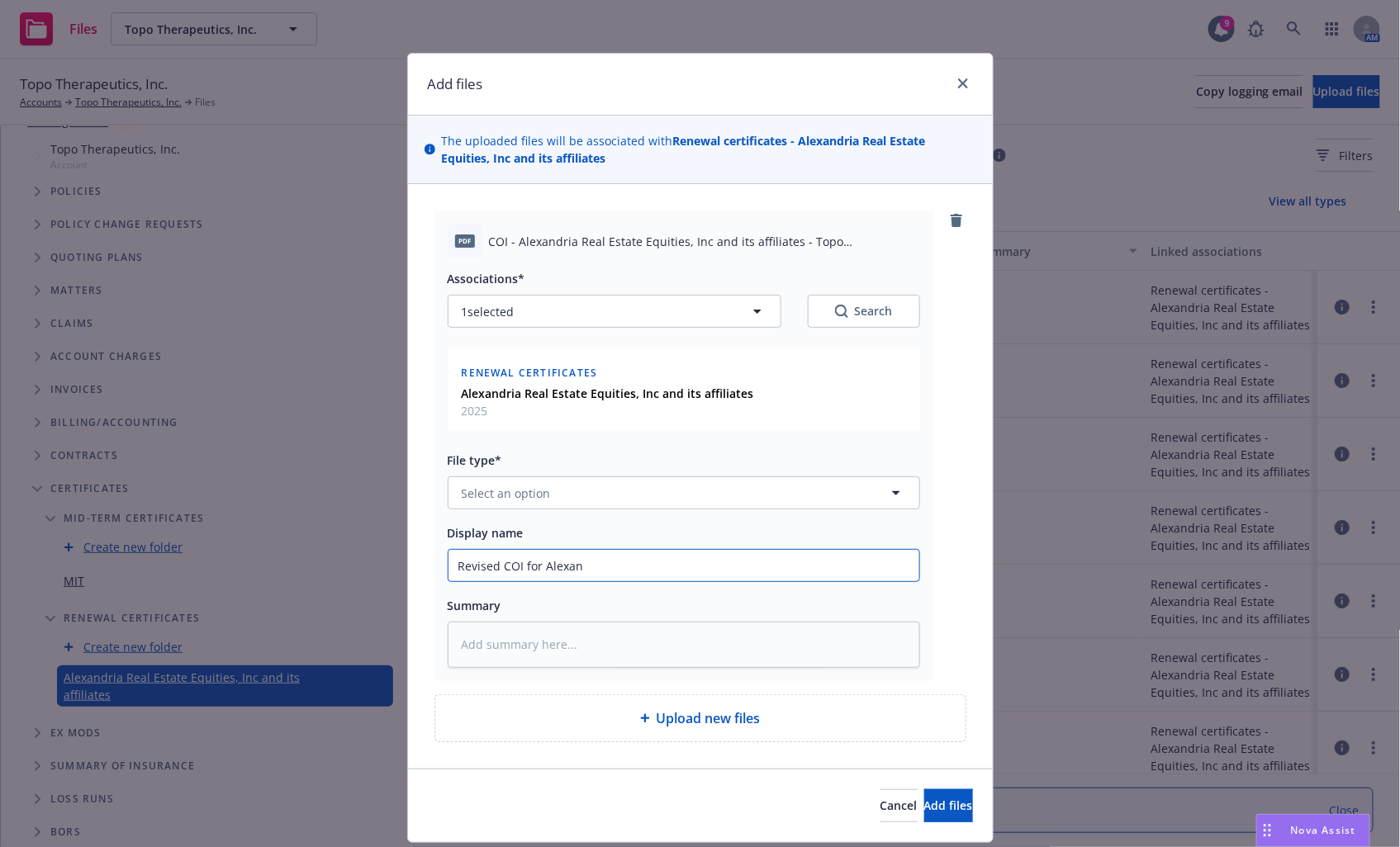
type input "Revised COI for Alexand"
type textarea "x"
type input "Revised COI for Alexandr"
type textarea "x"
type input "Revised COI for Alexandri"
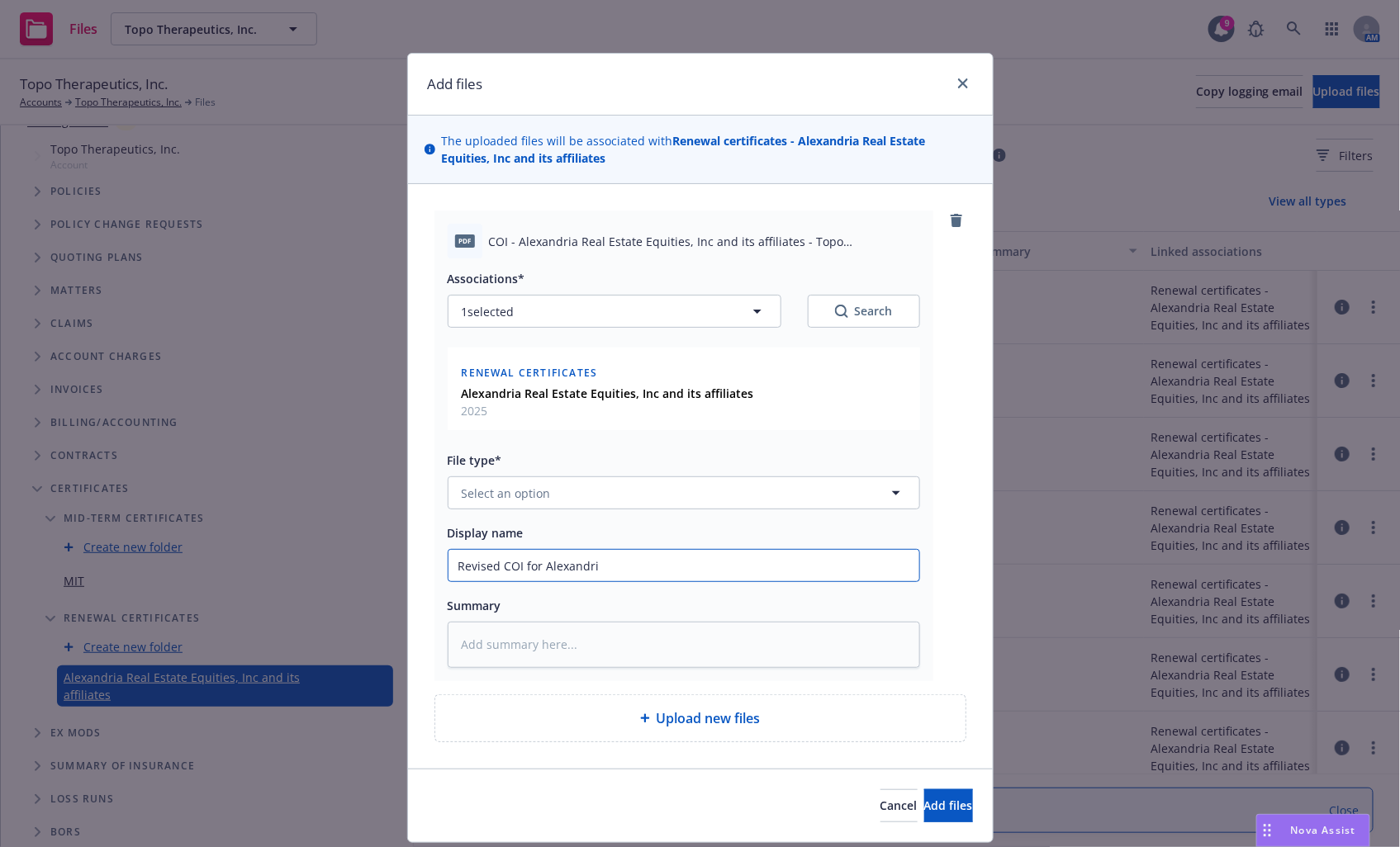
type textarea "x"
type input "Revised COI for Alexandria"
type textarea "x"
type input "Revised COI for Alexandri"
type textarea "x"
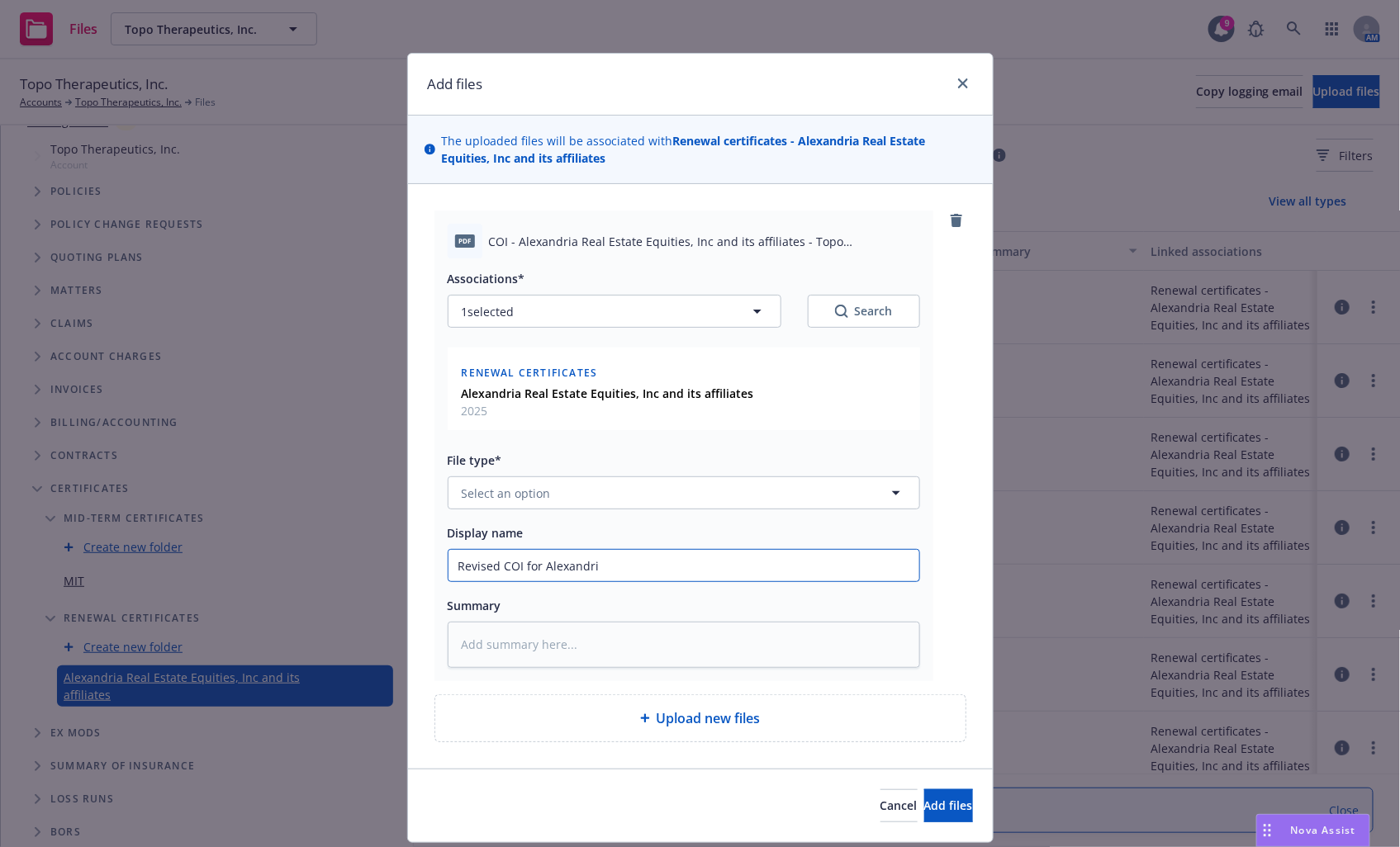
type input "Revised COI for Alexandria"
type textarea "x"
type input "Revised COI for Alexandria"
type textarea "x"
type input "Revised COI for Alexandria R"
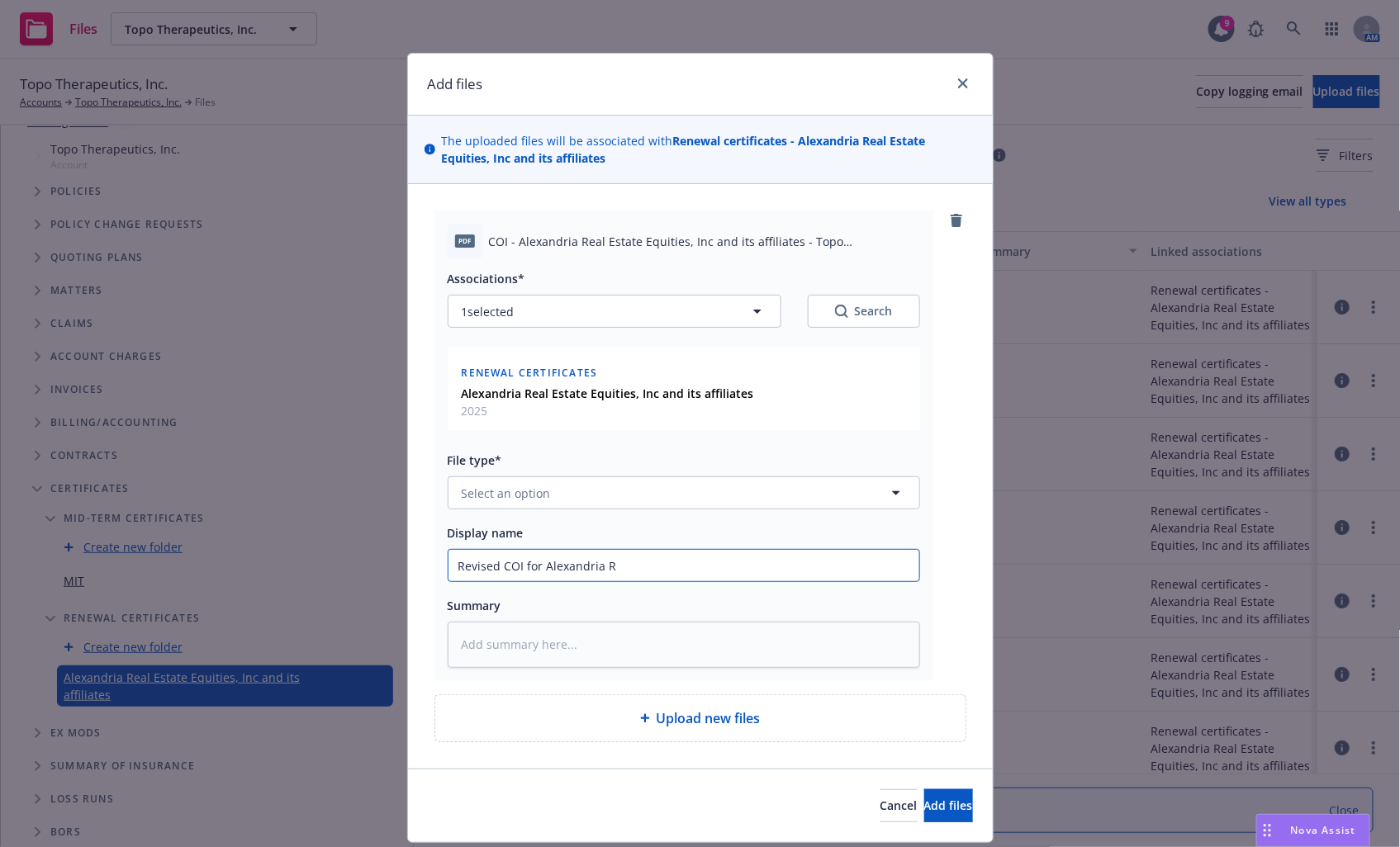
type textarea "x"
type input "Revised COI for Alexandria Re"
type textarea "x"
type input "Revised COI for Alexandria Rea"
type textarea "x"
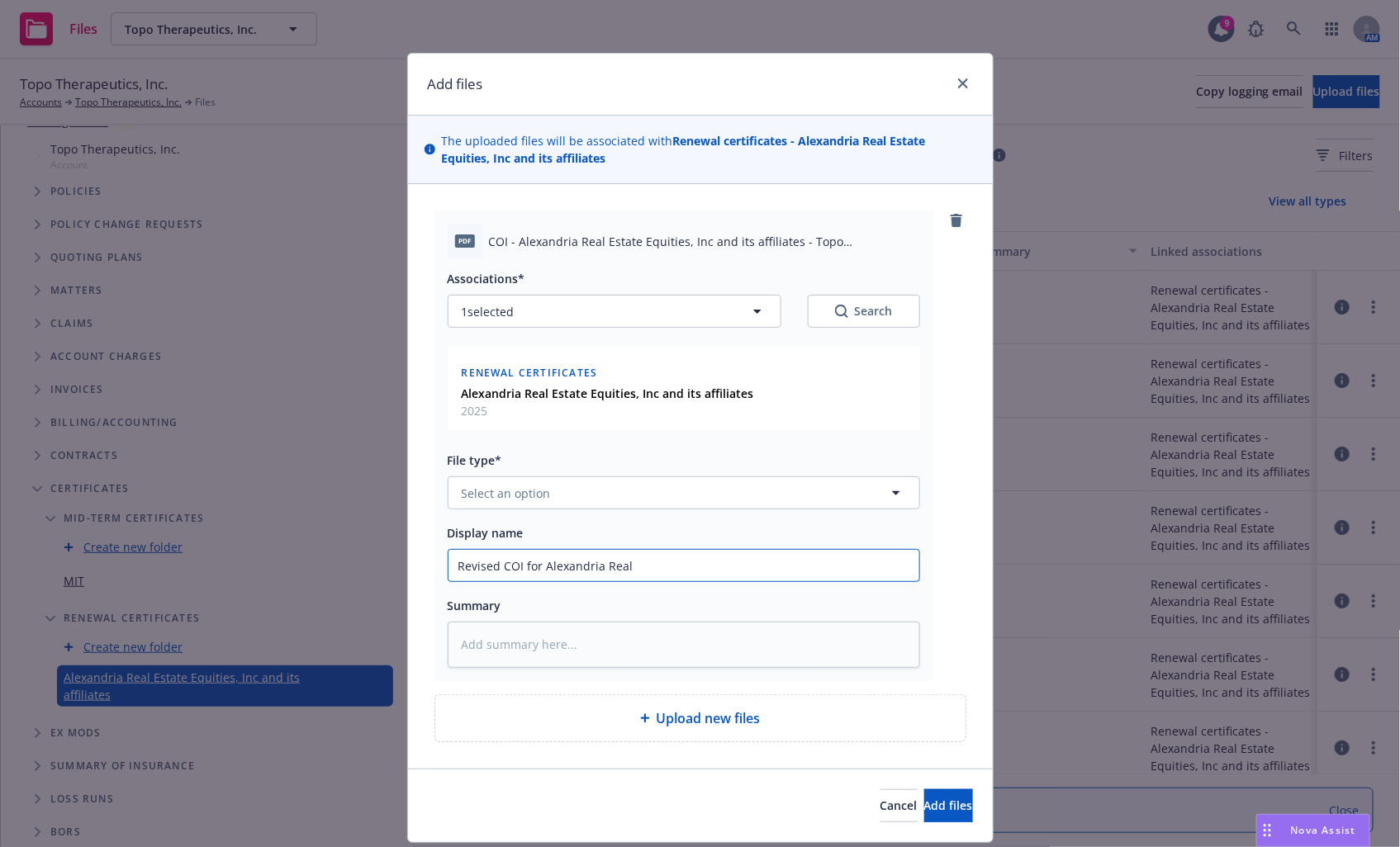
type input "Revised COI for Alexandria Real"
type textarea "x"
type input "Revised COI for Alexandria Real E"
type textarea "x"
type input "Revised COI for Alexandria Real Est"
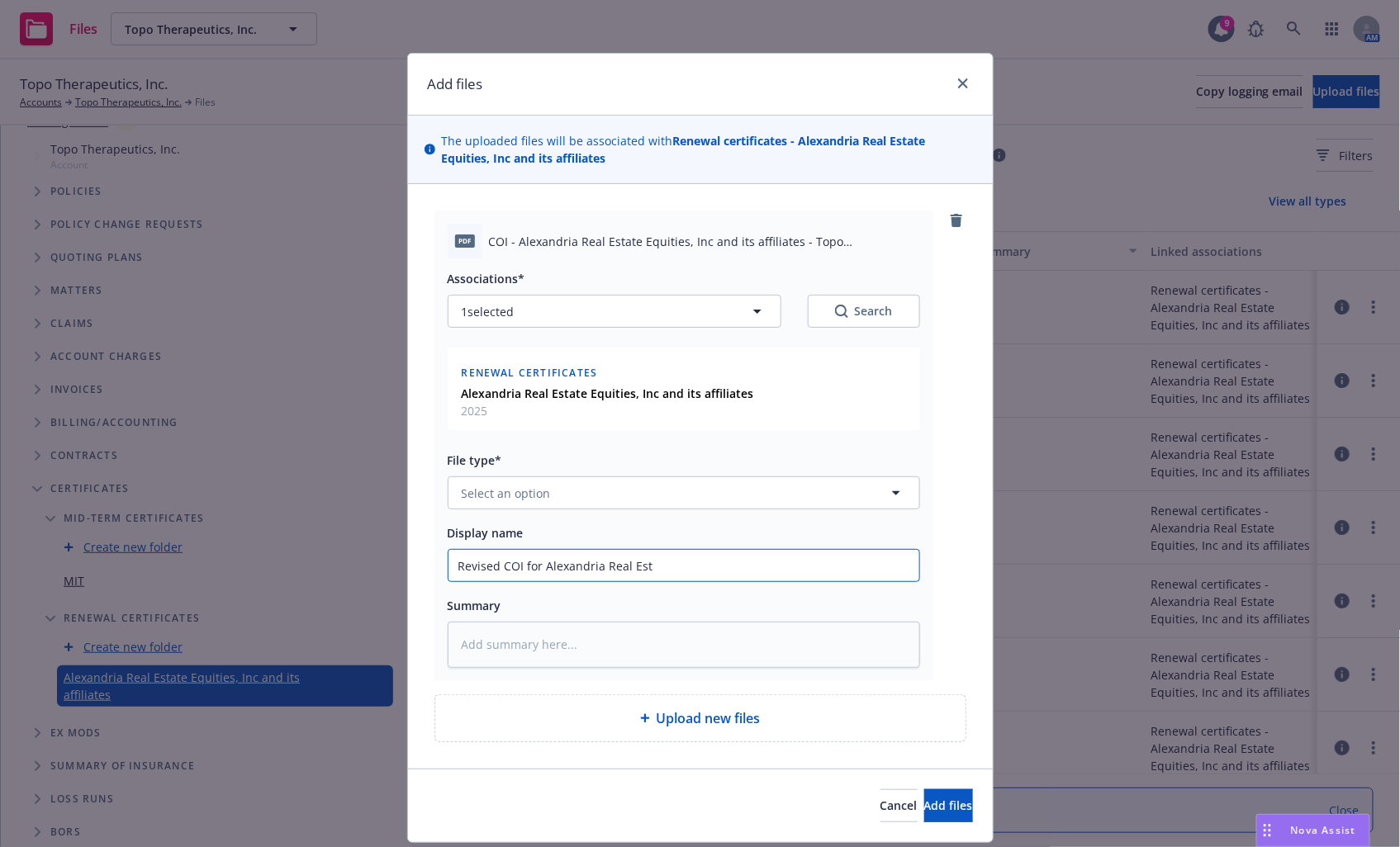
type textarea "x"
click at [924, 798] on span "Add files" at bounding box center [948, 806] width 49 height 16
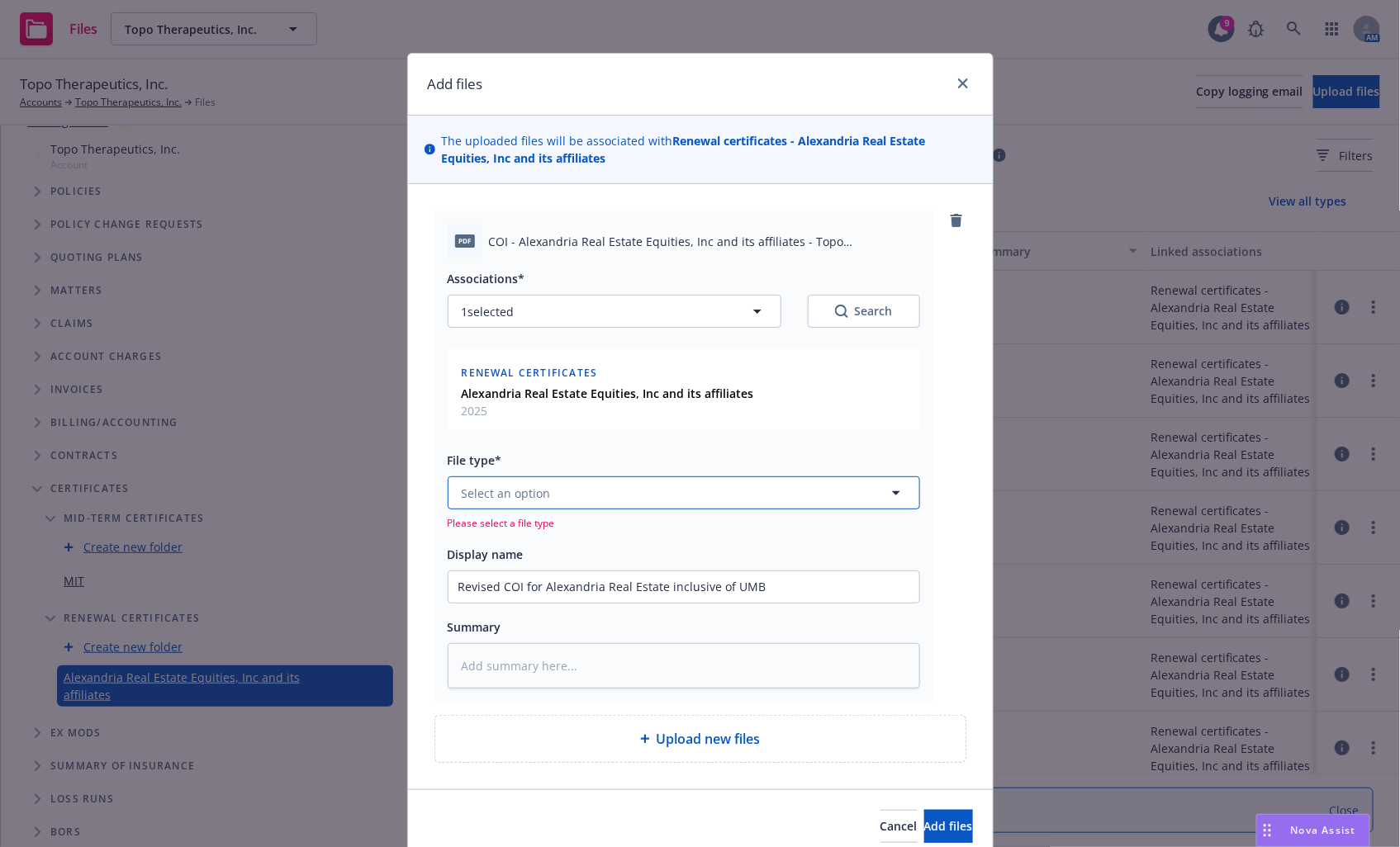
click at [679, 492] on button "Select an option" at bounding box center [684, 493] width 472 height 33
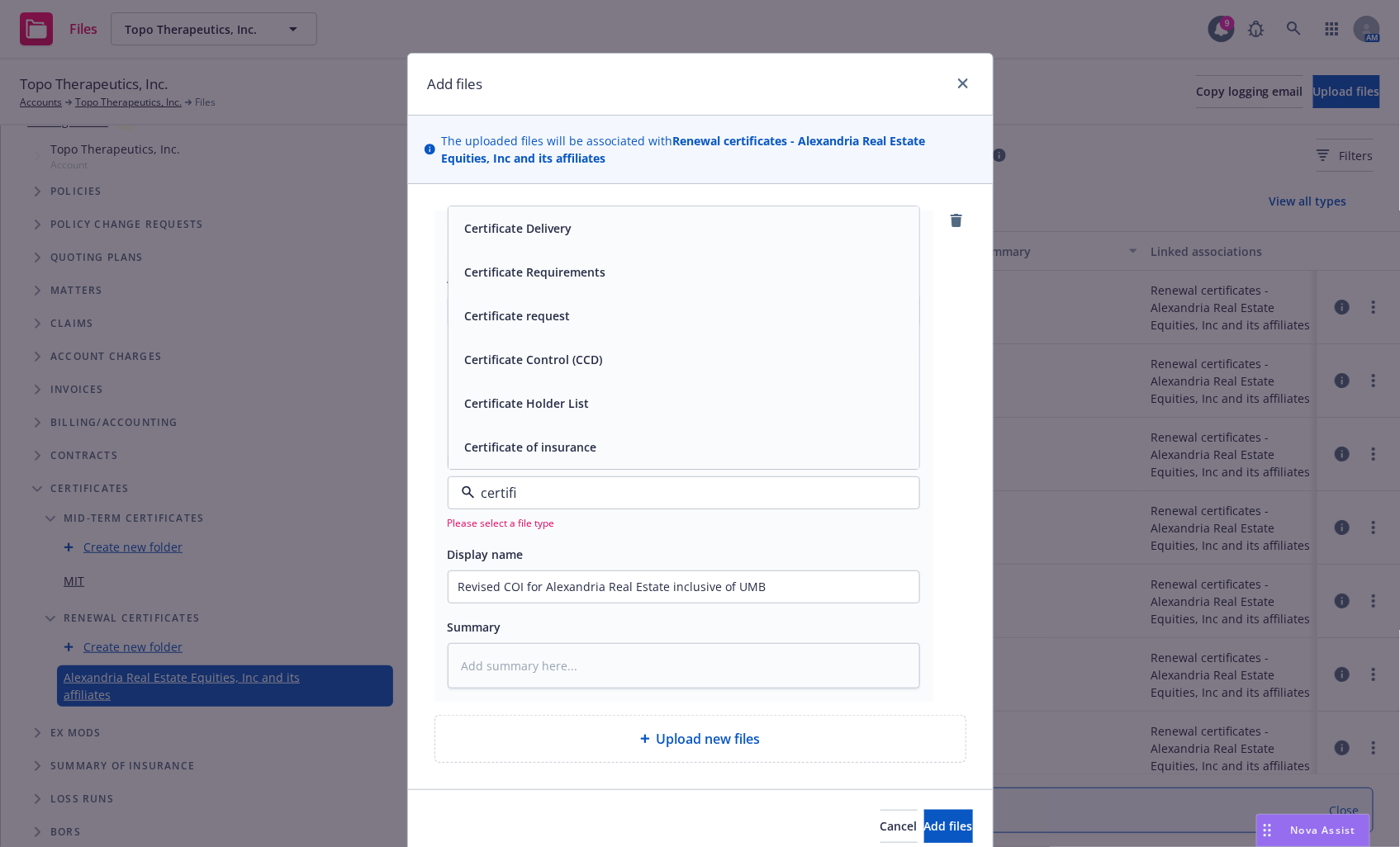
click at [659, 444] on div "Certificate of insurance" at bounding box center [684, 447] width 451 height 24
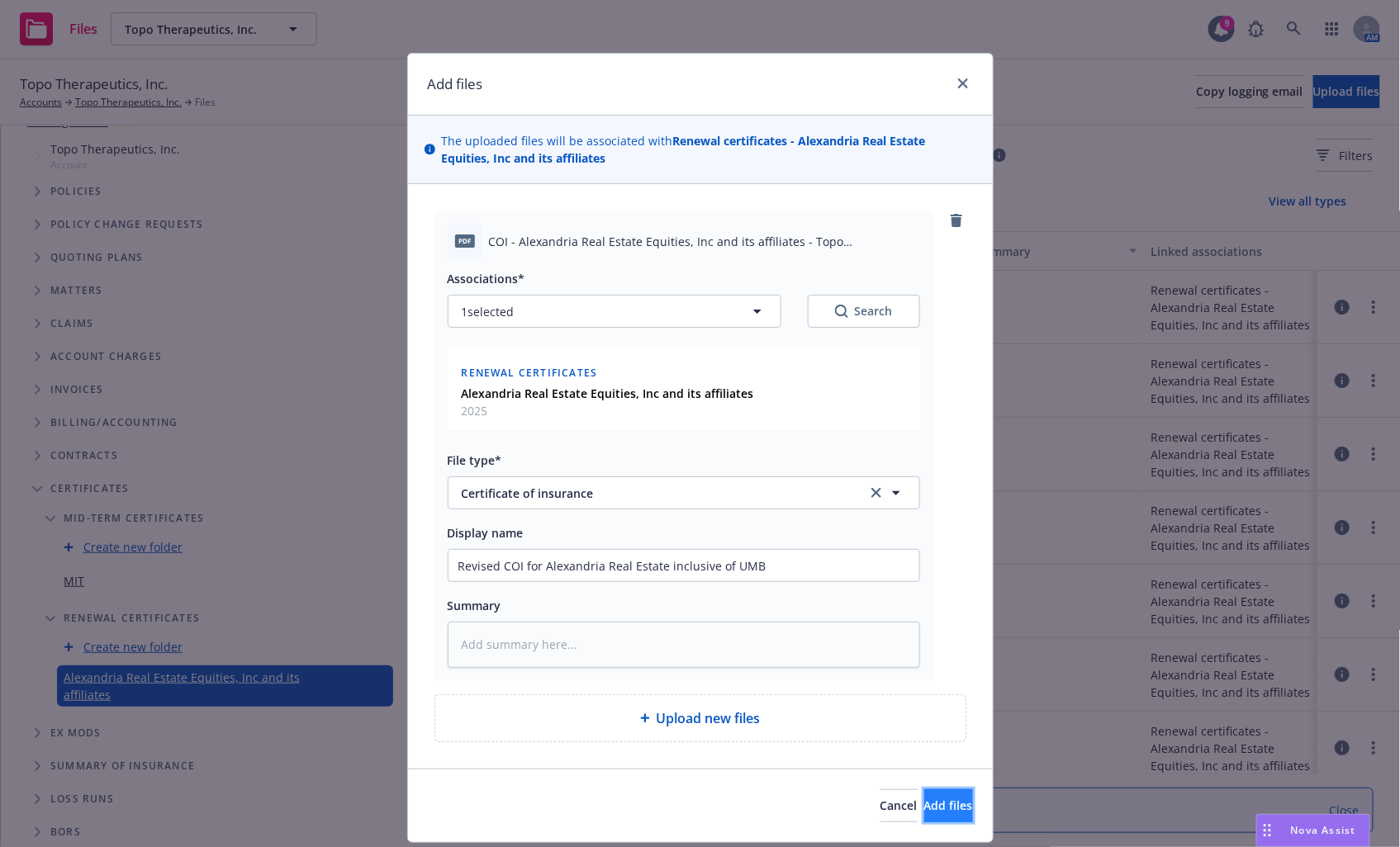
click at [924, 803] on span "Add files" at bounding box center [948, 806] width 49 height 16
